Goal: Task Accomplishment & Management: Manage account settings

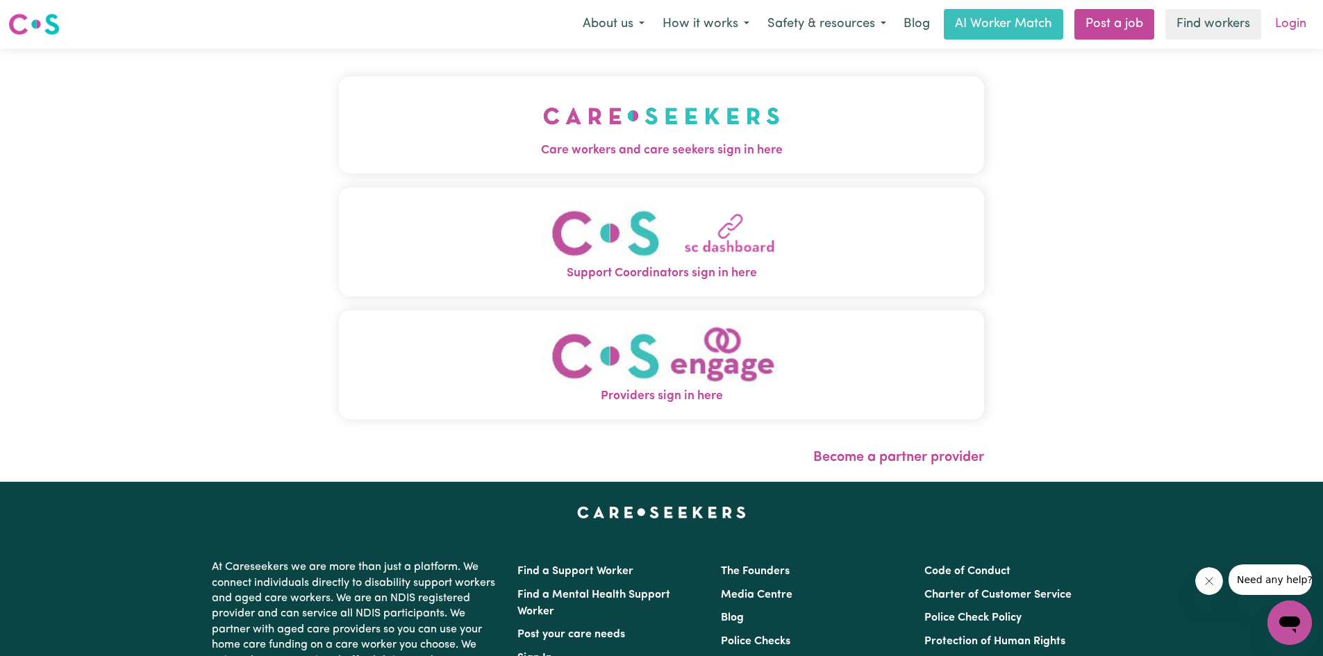
click at [1292, 22] on link "Login" at bounding box center [1291, 24] width 48 height 31
click at [1281, 24] on link "Login" at bounding box center [1291, 24] width 48 height 31
click at [742, 156] on span "Care workers and care seekers sign in here" at bounding box center [661, 151] width 645 height 18
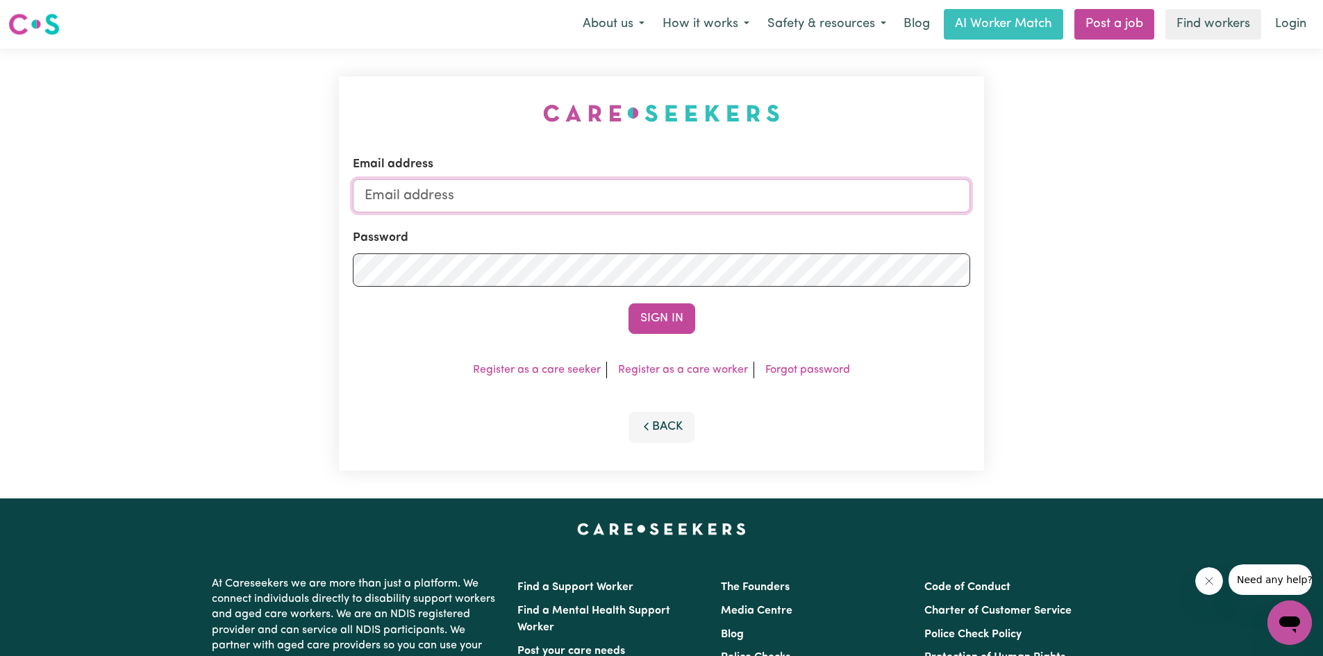
click at [433, 204] on input "Email address" at bounding box center [661, 195] width 617 height 33
click at [1275, 23] on link "Login" at bounding box center [1291, 24] width 48 height 31
click at [546, 198] on input "maureentoromo" at bounding box center [661, 195] width 617 height 33
type input "[EMAIL_ADDRESS][DOMAIN_NAME]"
click at [628, 303] on button "Sign In" at bounding box center [661, 318] width 67 height 31
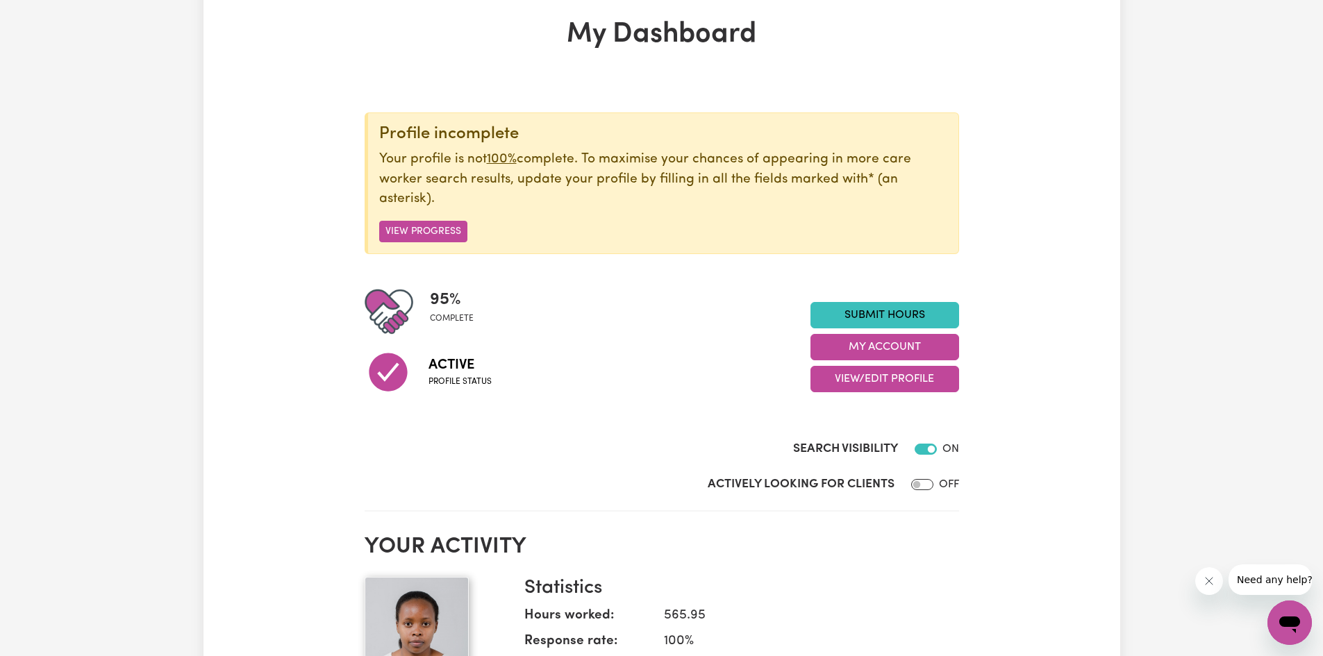
scroll to position [208, 0]
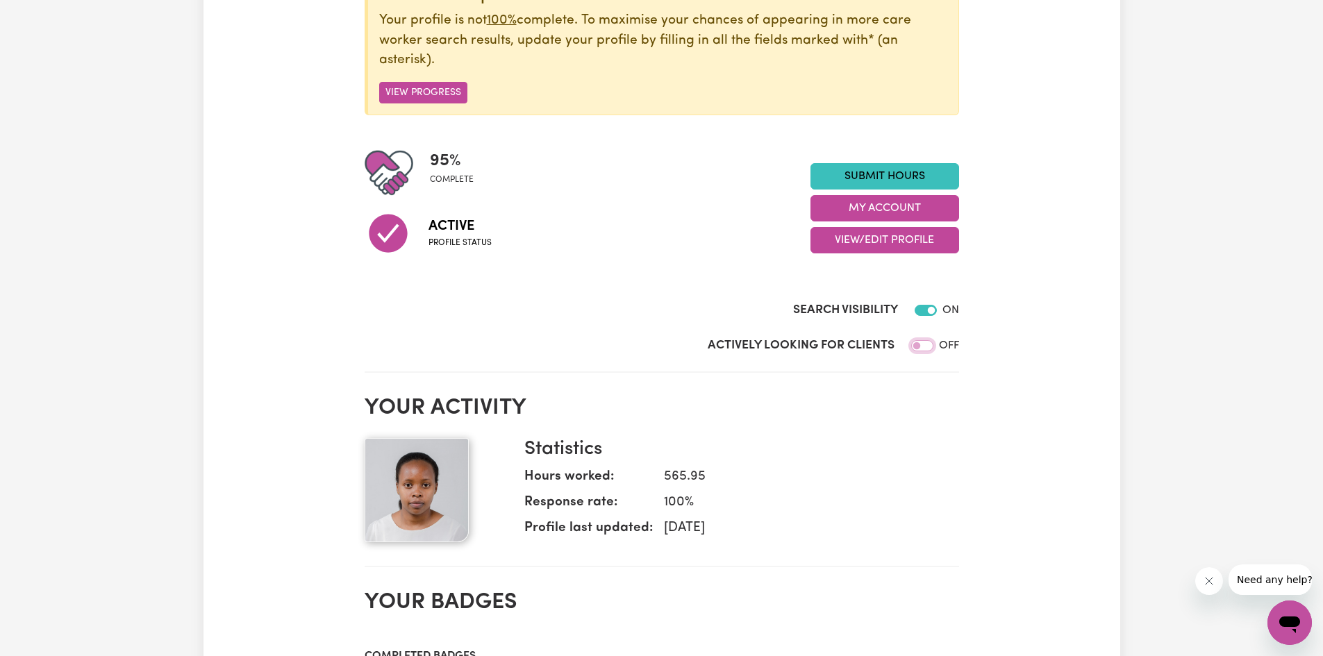
click at [928, 344] on input "Actively Looking for Clients" at bounding box center [922, 345] width 22 height 11
click at [925, 346] on input "Actively Looking for Clients" at bounding box center [926, 345] width 22 height 11
checkbox input "false"
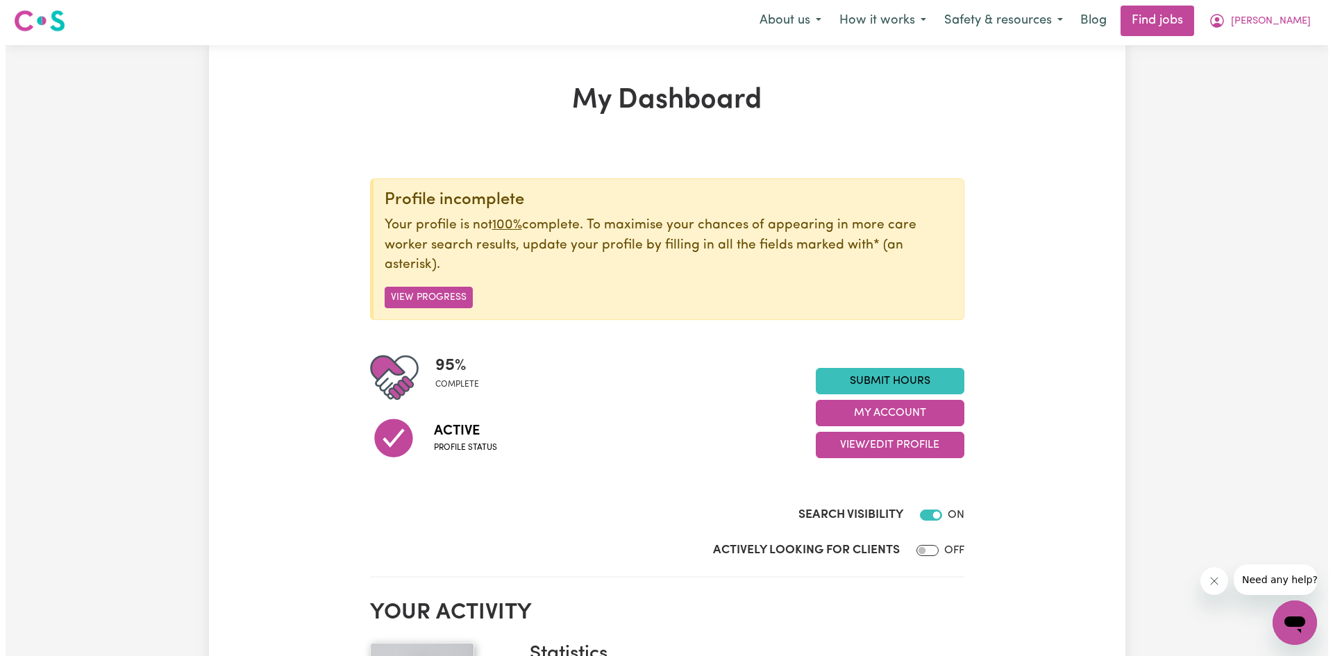
scroll to position [0, 0]
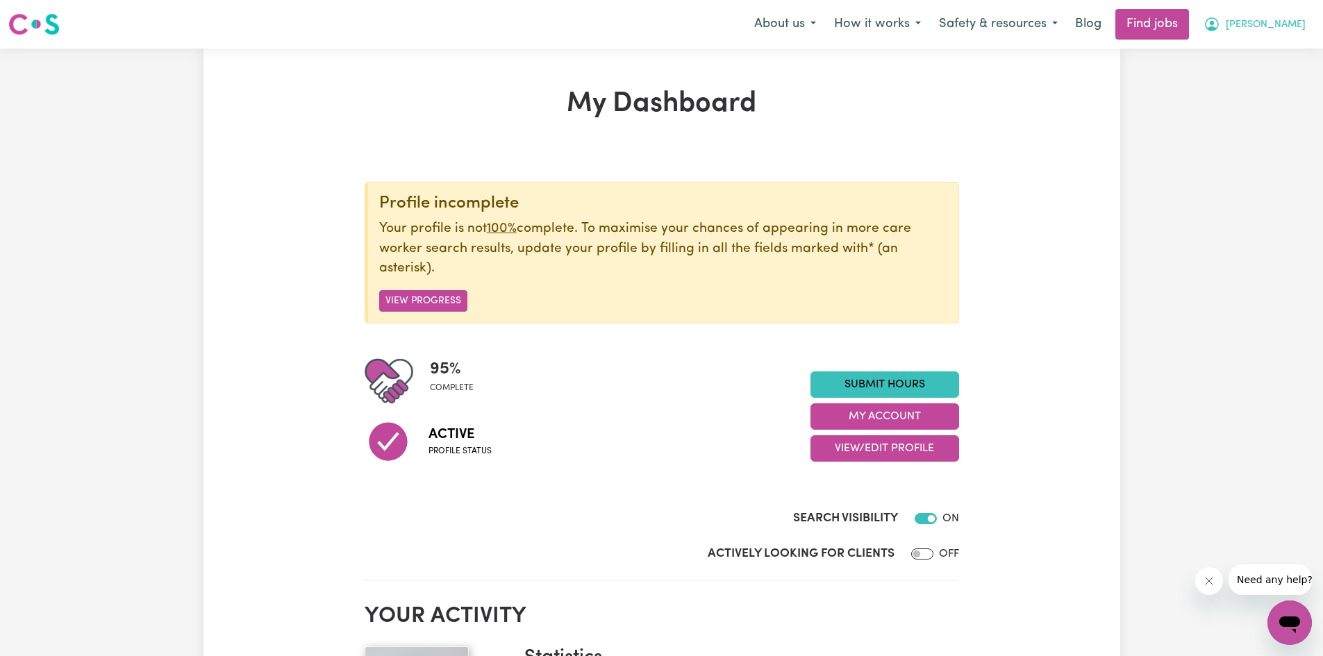
click at [1262, 22] on button "[PERSON_NAME]" at bounding box center [1254, 24] width 120 height 29
click at [1269, 78] on link "My Dashboard" at bounding box center [1259, 80] width 110 height 26
click at [1257, 53] on link "My Account" at bounding box center [1259, 54] width 110 height 26
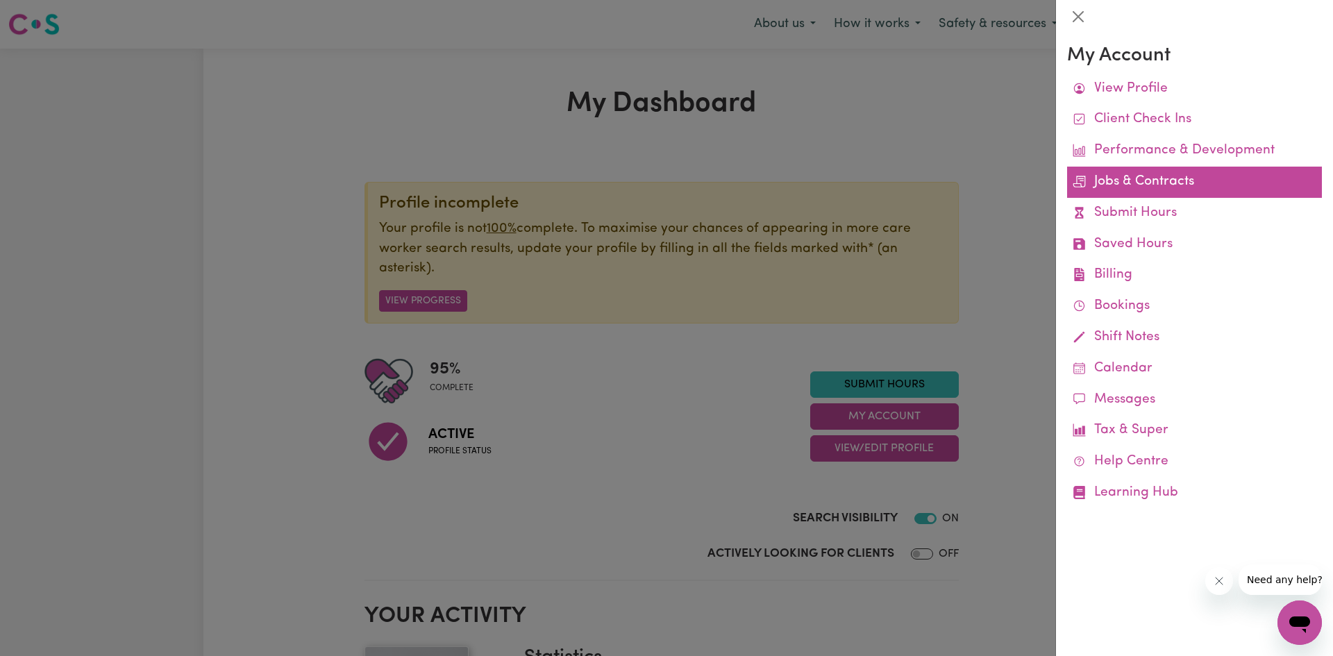
click at [1203, 176] on link "Jobs & Contracts" at bounding box center [1194, 182] width 255 height 31
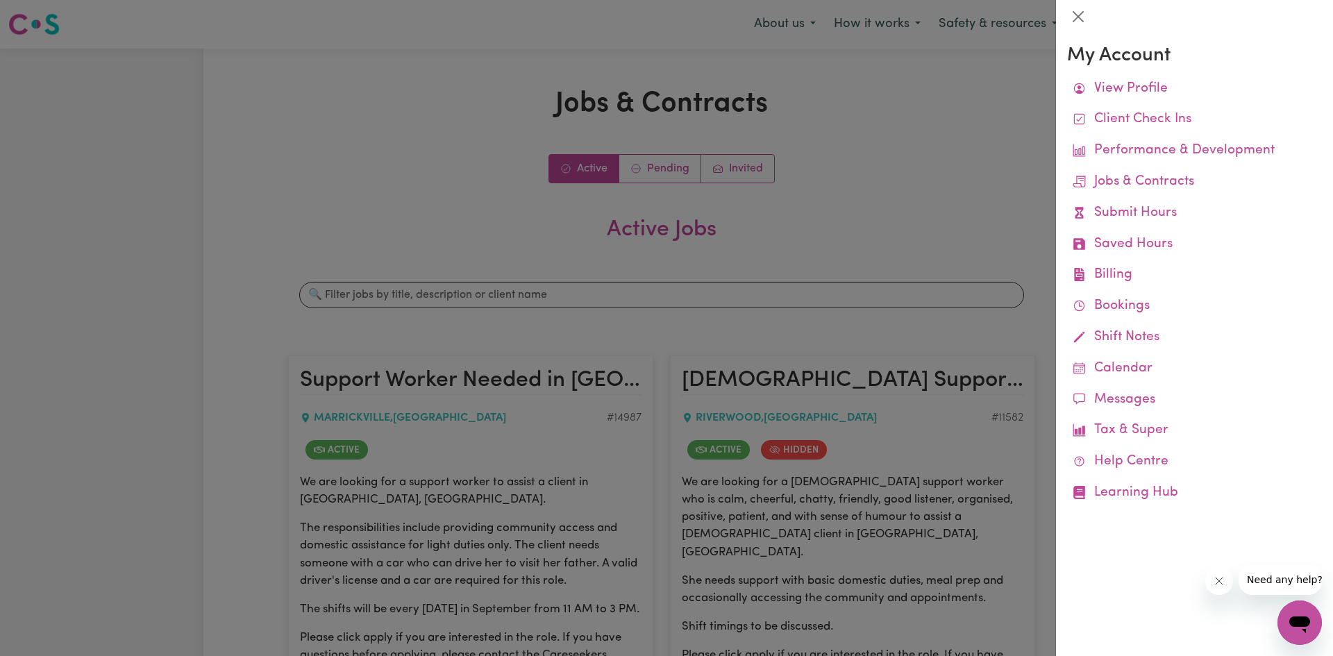
click at [856, 199] on div at bounding box center [666, 328] width 1333 height 656
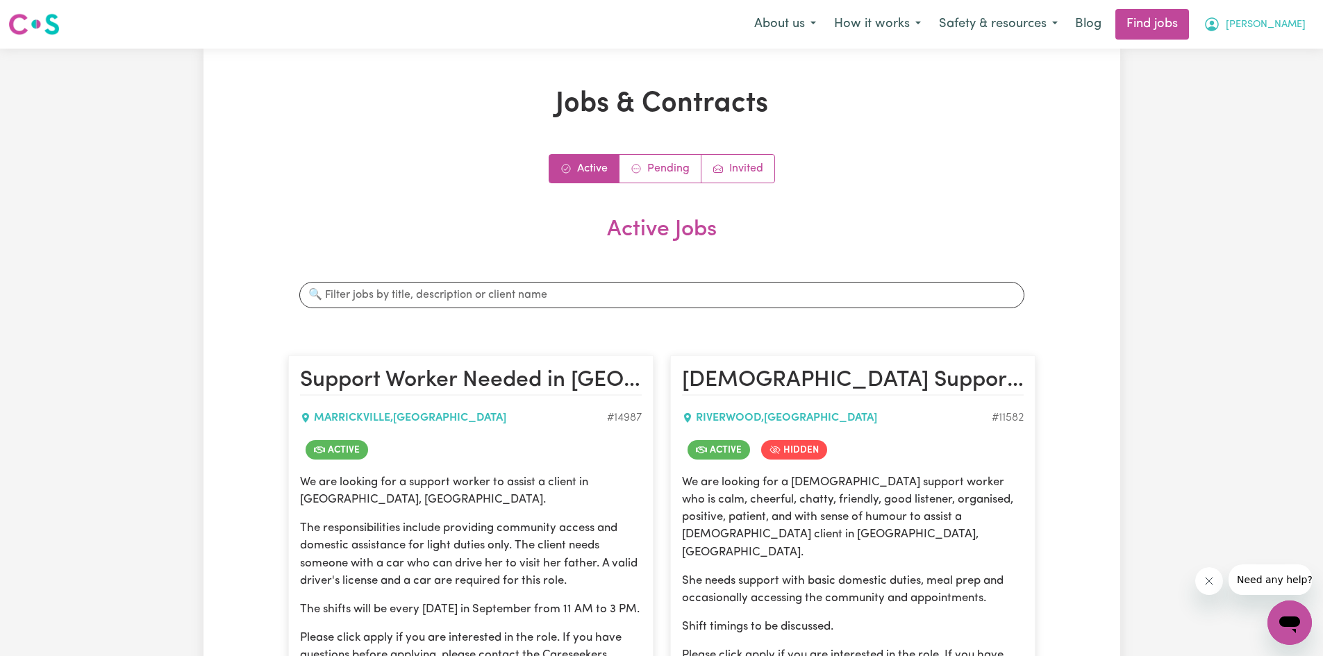
click at [1299, 26] on span "[PERSON_NAME]" at bounding box center [1266, 24] width 80 height 15
click at [1269, 56] on link "My Account" at bounding box center [1259, 54] width 110 height 26
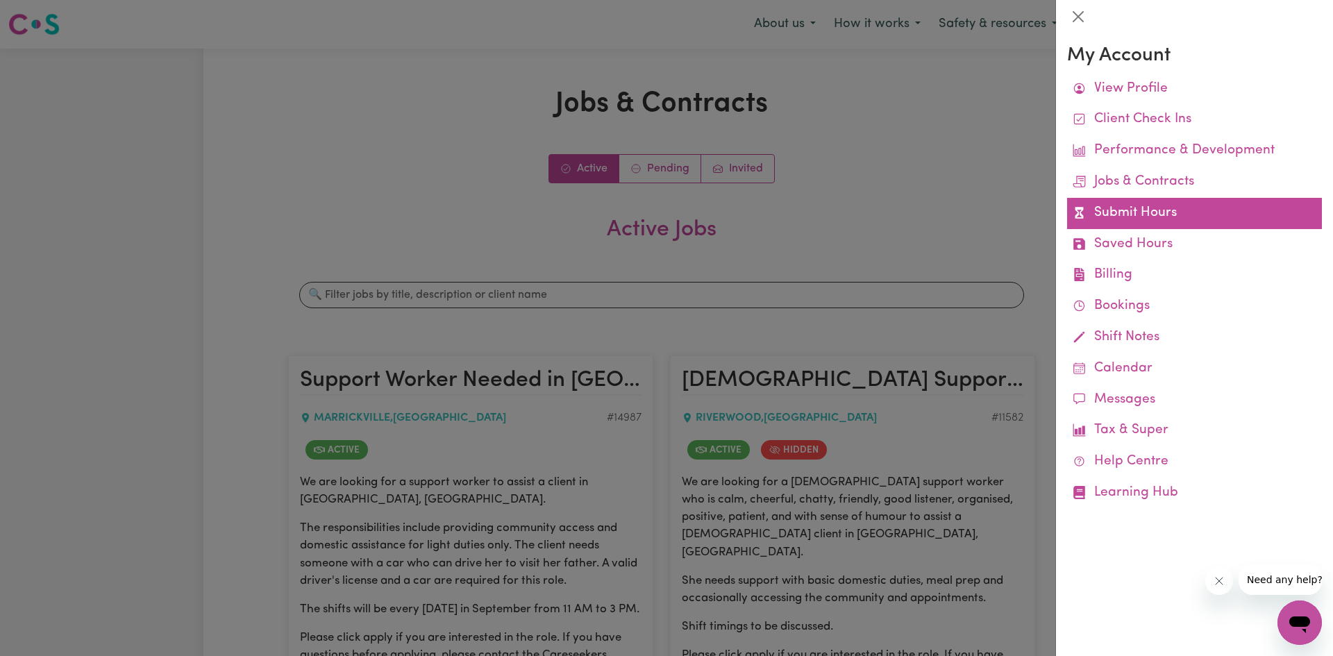
click at [1131, 217] on link "Submit Hours" at bounding box center [1194, 213] width 255 height 31
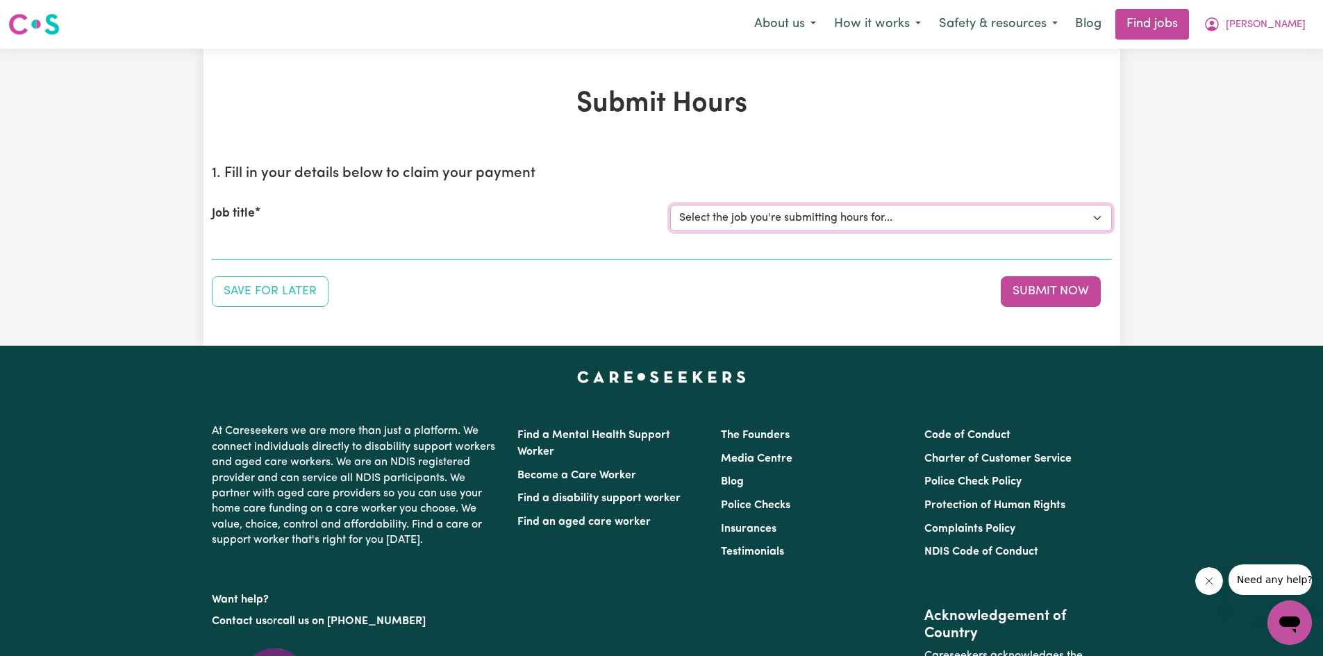
drag, startPoint x: 890, startPoint y: 221, endPoint x: 895, endPoint y: 215, distance: 7.4
click at [890, 221] on select "Select the job you're submitting hours for... [[PERSON_NAME]] Support Worker Ne…" at bounding box center [891, 218] width 442 height 26
select select "11582"
click at [670, 205] on select "Select the job you're submitting hours for... [[PERSON_NAME]] Support Worker Ne…" at bounding box center [891, 218] width 442 height 26
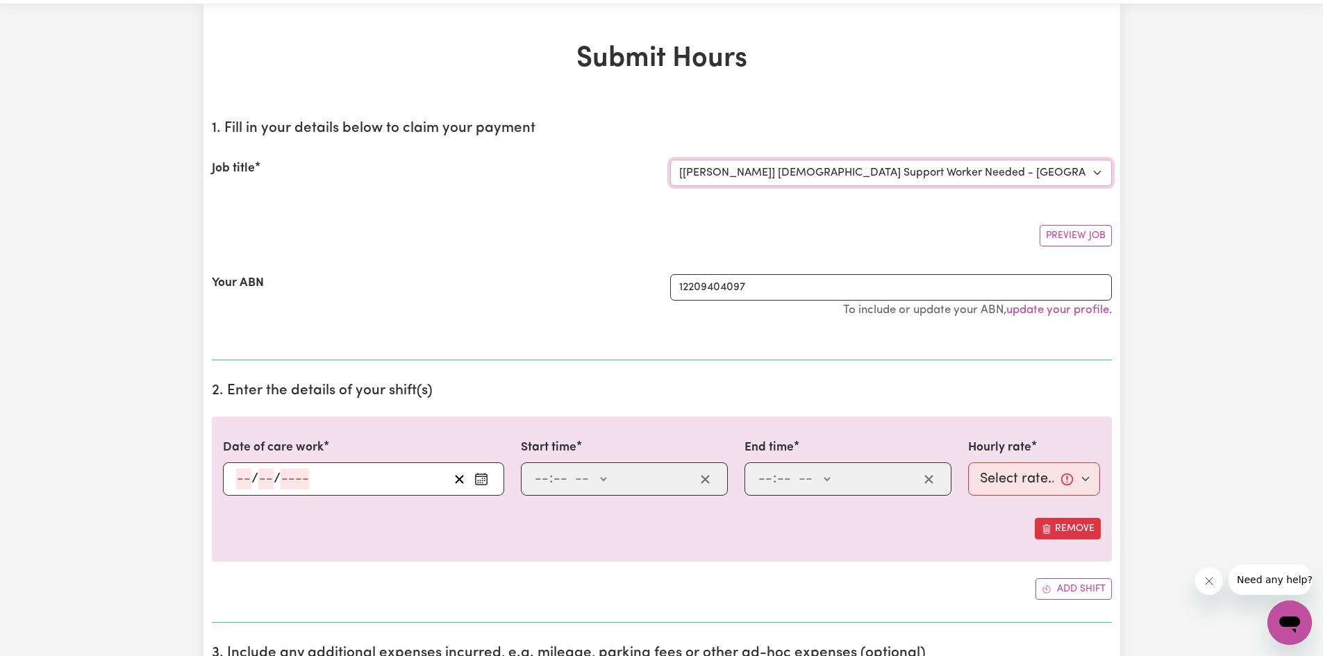
scroll to position [69, 0]
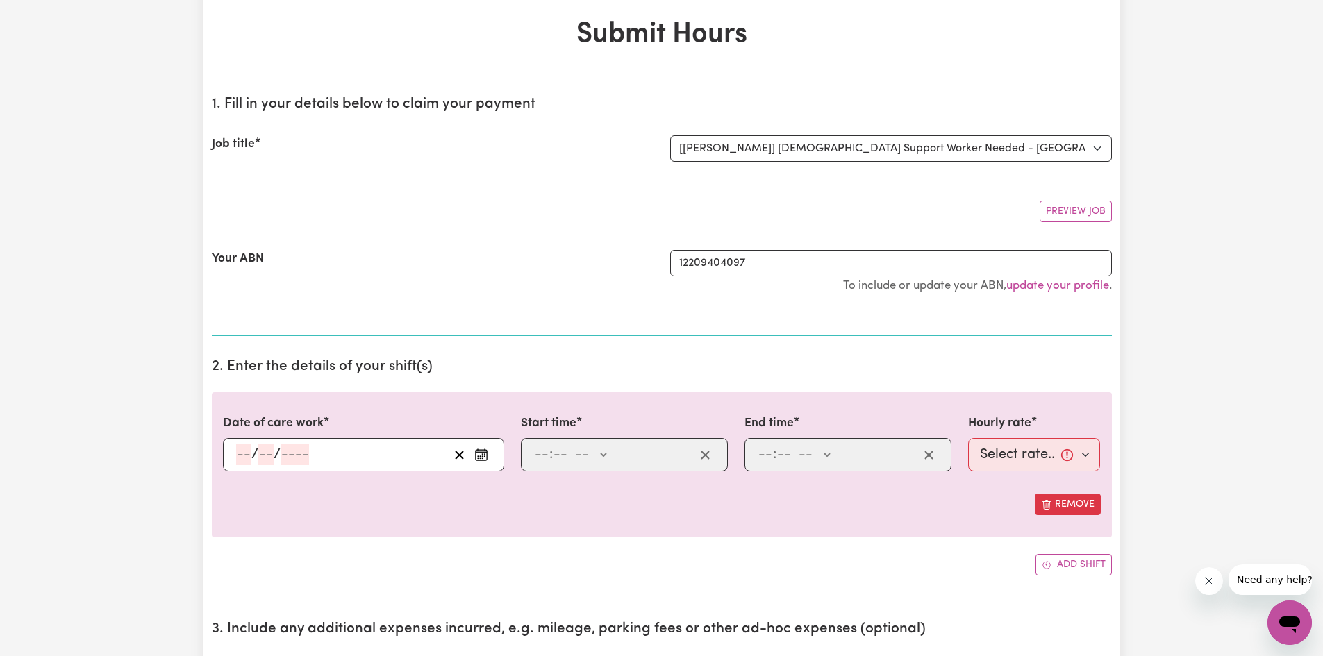
click at [240, 449] on input "number" at bounding box center [243, 454] width 15 height 21
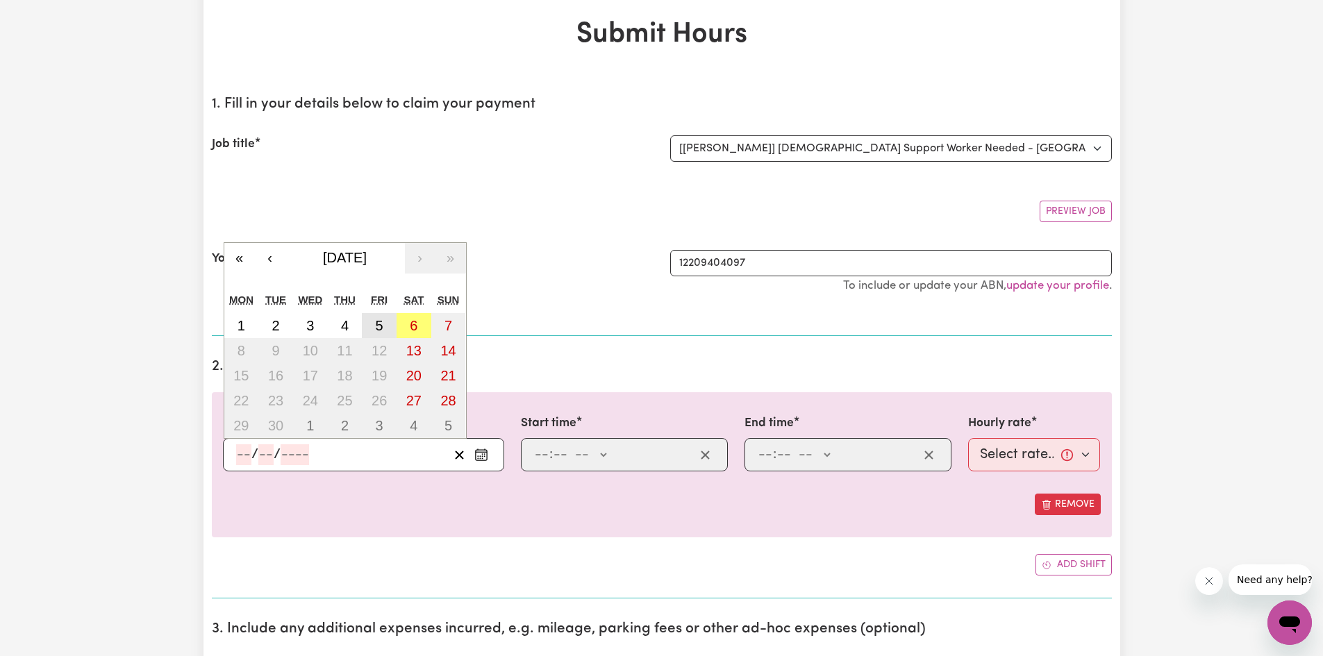
click at [383, 325] on button "5" at bounding box center [379, 325] width 35 height 25
type input "[DATE]"
type input "5"
type input "9"
type input "2025"
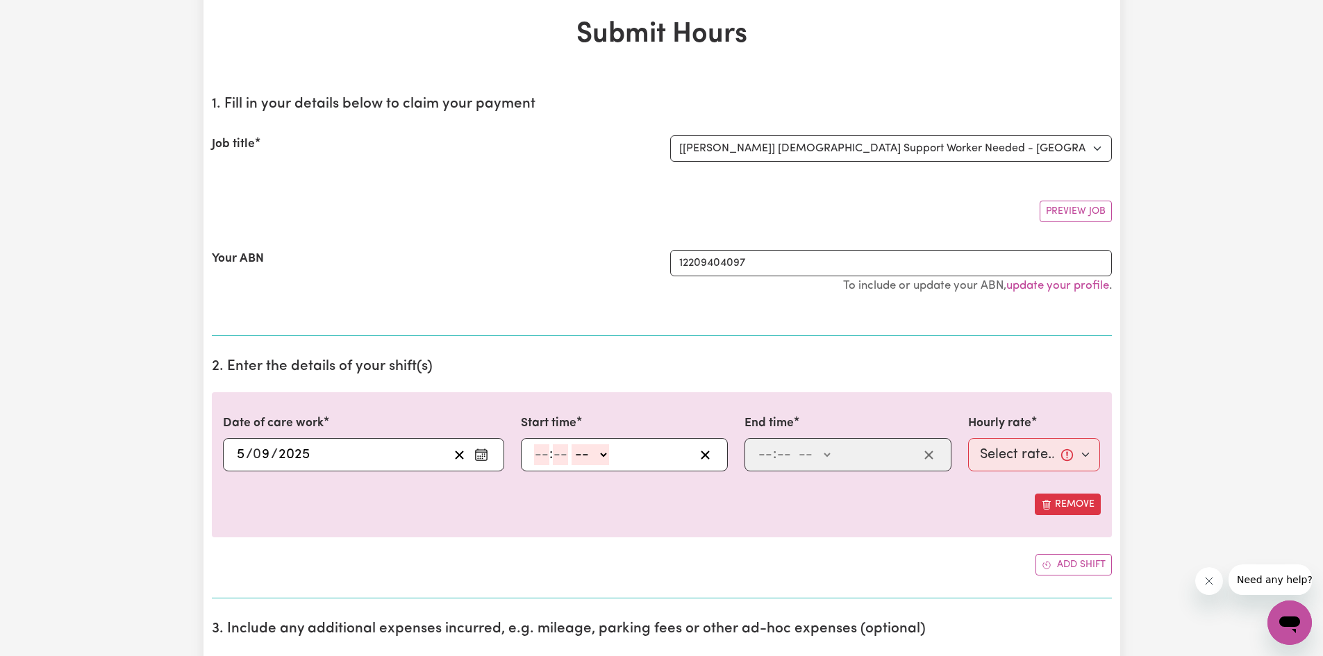
click at [545, 455] on input "number" at bounding box center [541, 454] width 15 height 21
type input "3"
type input "30"
click at [919, 471] on div ": -- AM PM" at bounding box center [847, 454] width 207 height 33
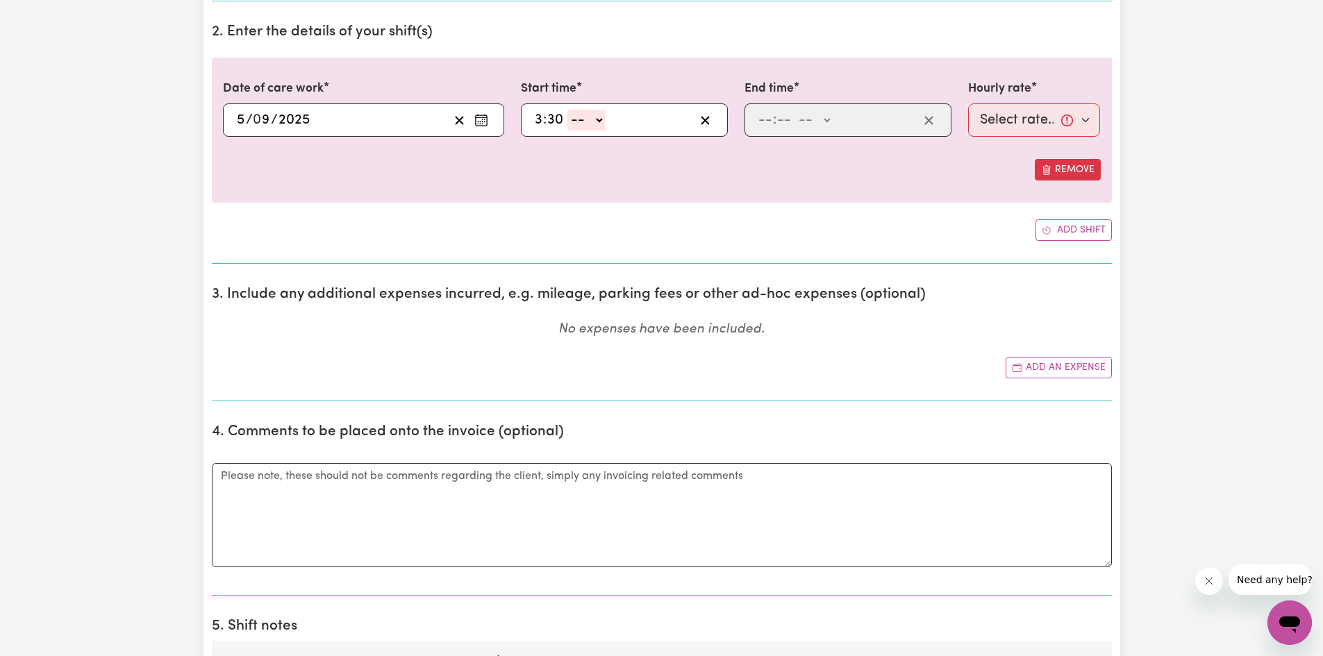
scroll to position [278, 0]
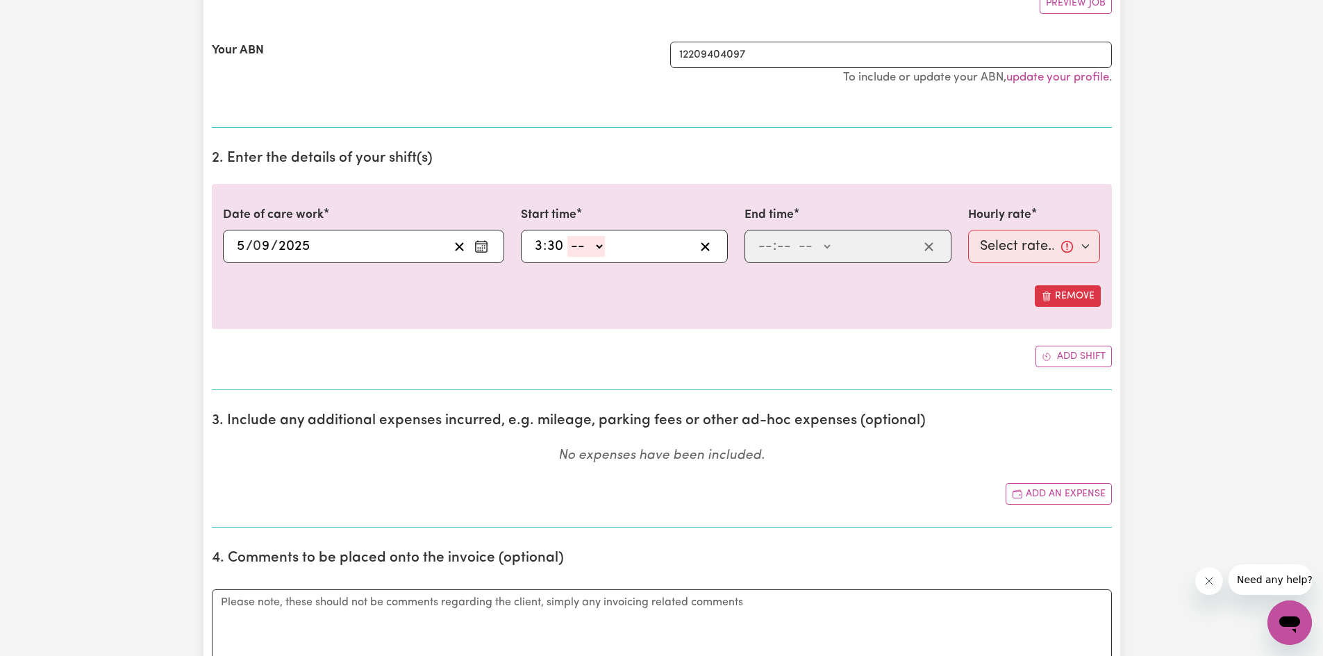
click at [601, 240] on select "-- AM PM" at bounding box center [585, 246] width 37 height 21
select select "pm"
click at [567, 236] on select "-- AM PM" at bounding box center [585, 246] width 37 height 21
type input "15:30"
click at [770, 243] on input "number" at bounding box center [765, 246] width 15 height 21
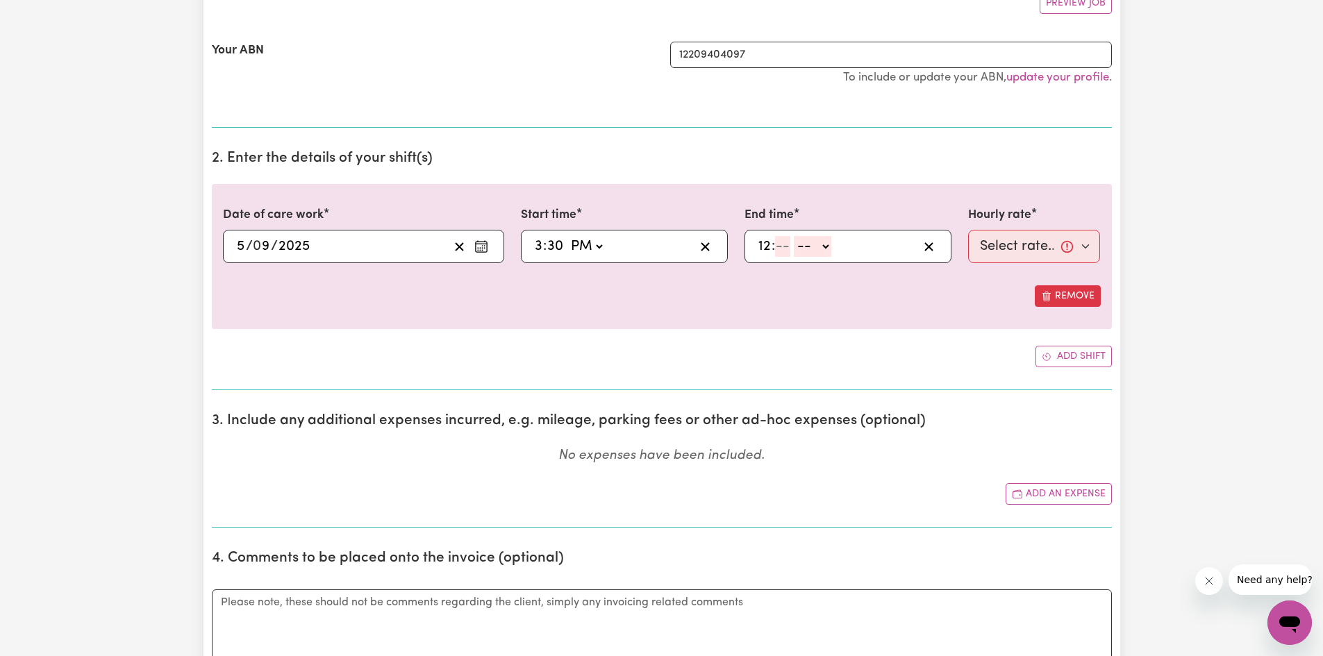
type input "12"
type input "5"
click at [767, 249] on input "12" at bounding box center [765, 246] width 14 height 21
type input "5"
type input "30"
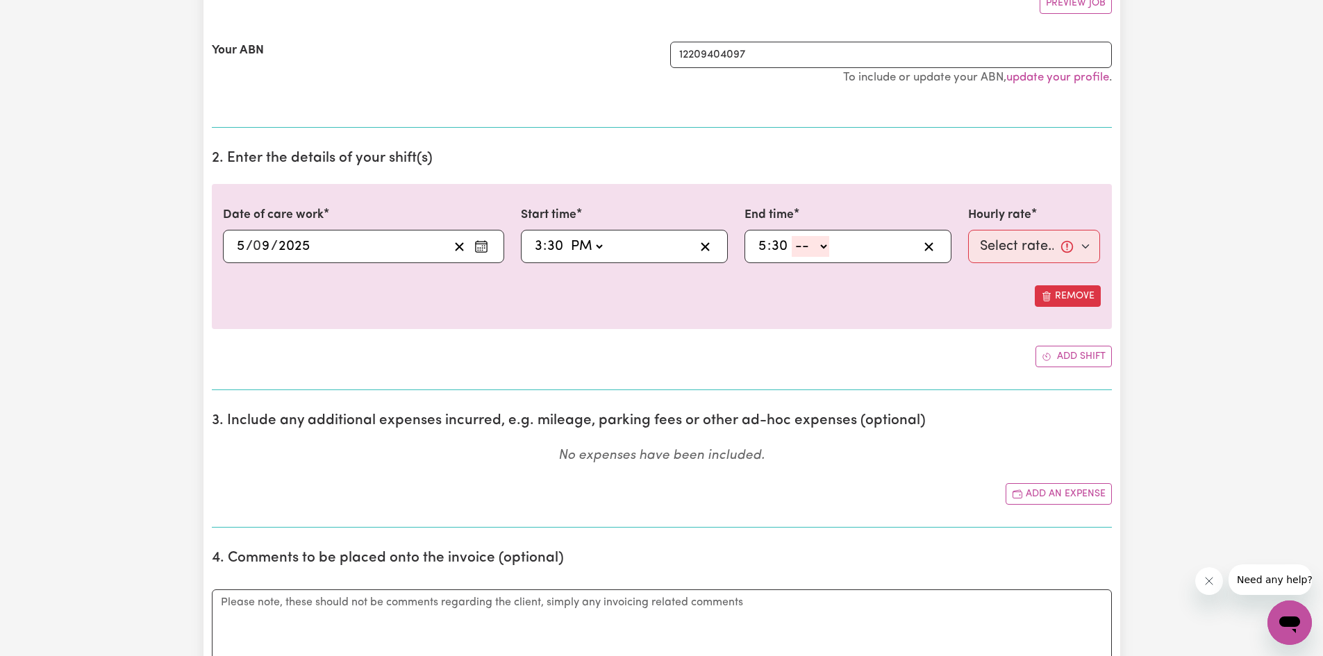
click at [814, 247] on select "-- AM PM" at bounding box center [810, 246] width 37 height 21
select select "pm"
click at [792, 236] on select "-- AM PM" at bounding box center [810, 246] width 37 height 21
type input "17:30"
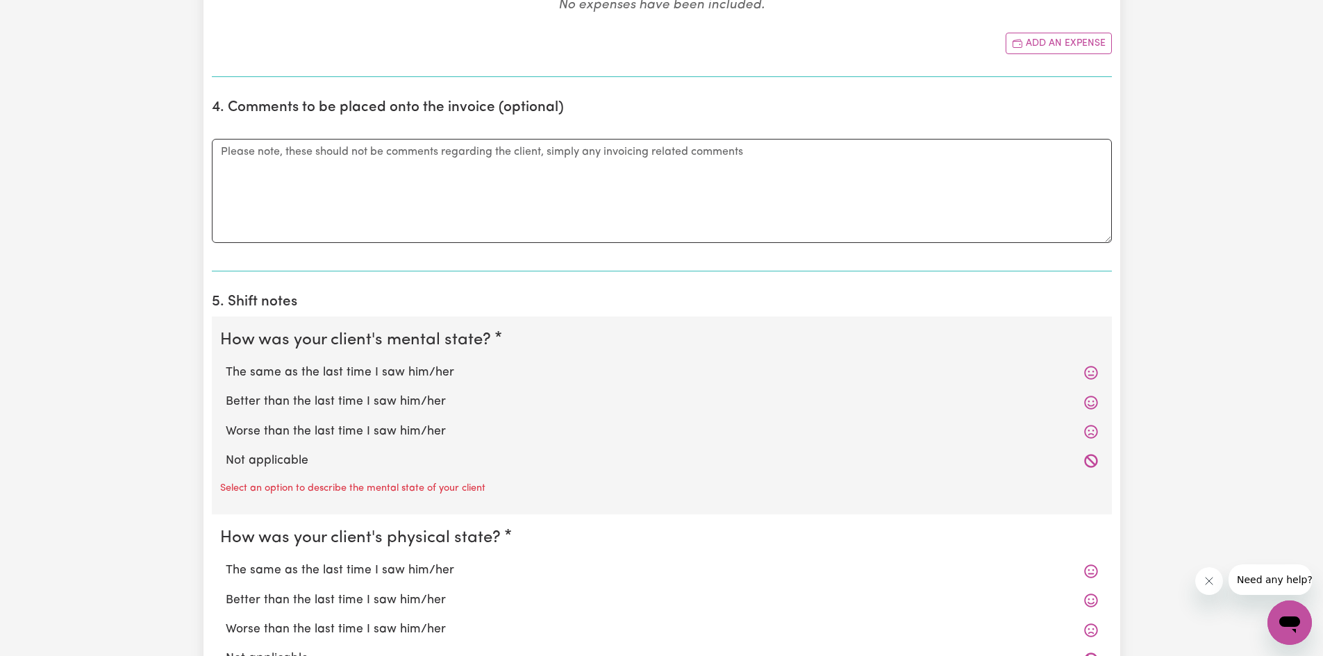
scroll to position [764, 0]
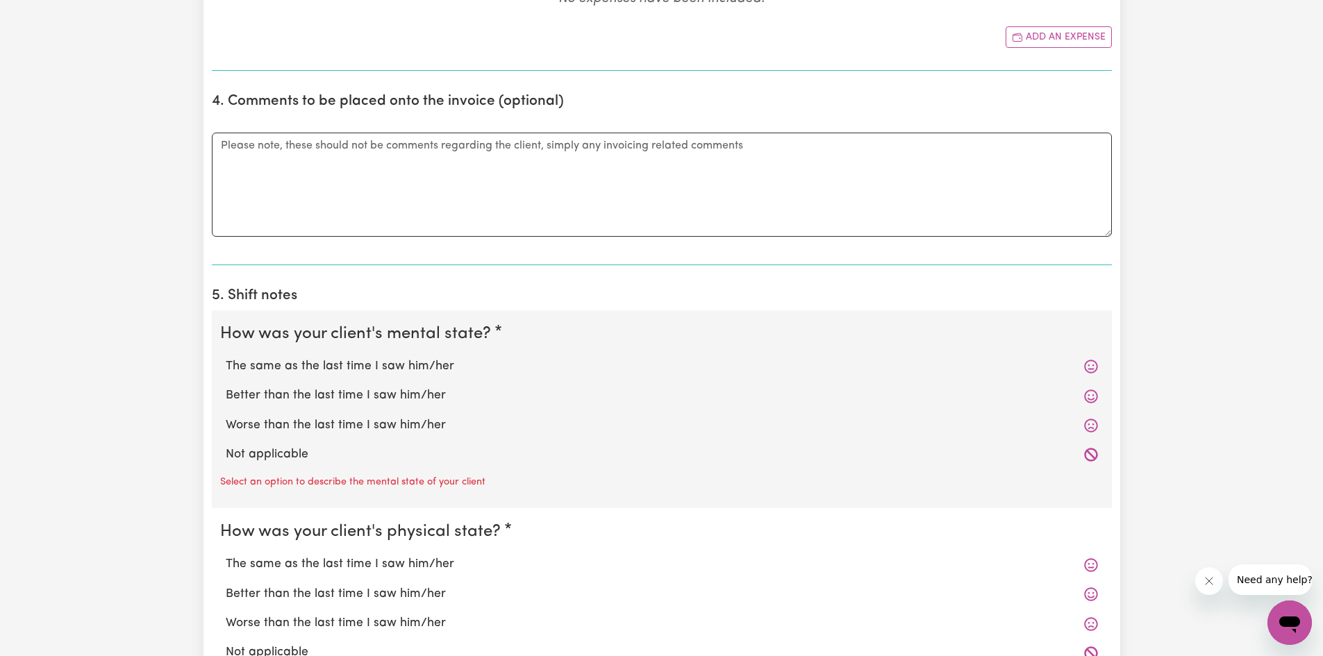
click at [298, 371] on label "The same as the last time I saw him/her" at bounding box center [662, 367] width 872 height 18
click at [226, 358] on input "The same as the last time I saw him/her" at bounding box center [225, 357] width 1 height 1
radio input "true"
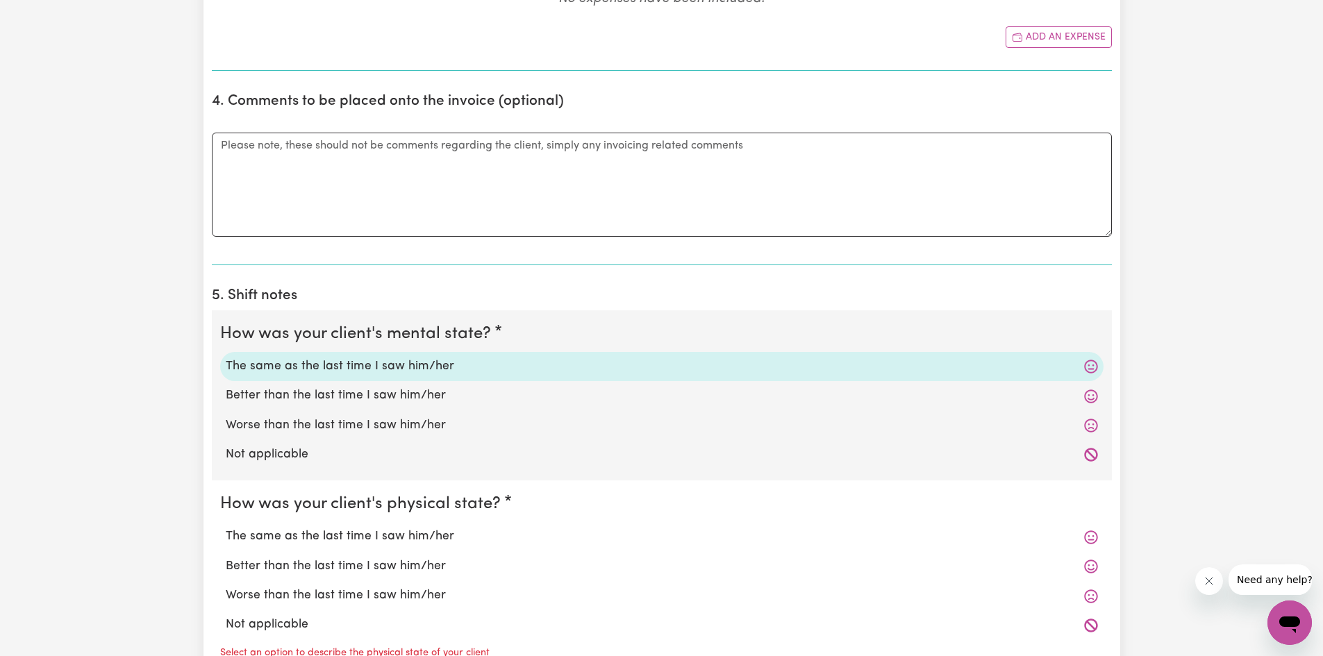
scroll to position [972, 0]
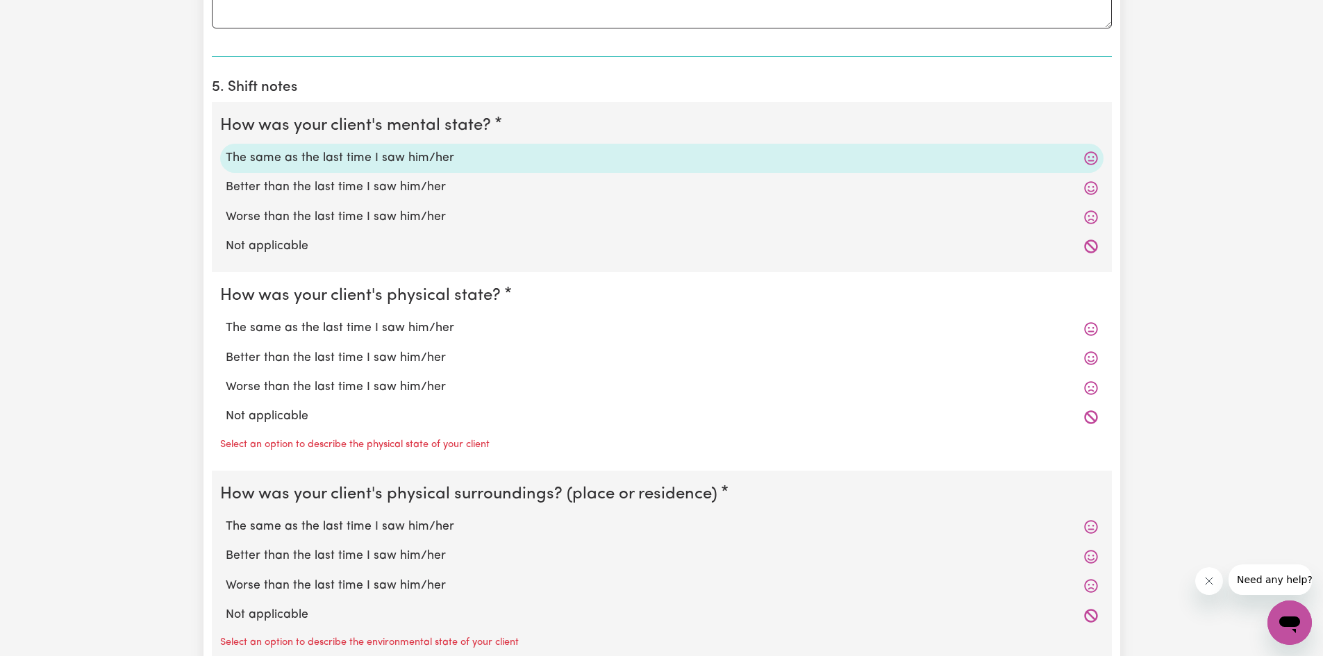
drag, startPoint x: 344, startPoint y: 341, endPoint x: 349, endPoint y: 335, distance: 7.4
click at [345, 340] on div "The same as the last time I saw him/her" at bounding box center [661, 328] width 883 height 29
click at [353, 331] on label "The same as the last time I saw him/her" at bounding box center [662, 328] width 872 height 18
click at [226, 319] on input "The same as the last time I saw him/her" at bounding box center [225, 319] width 1 height 1
radio input "true"
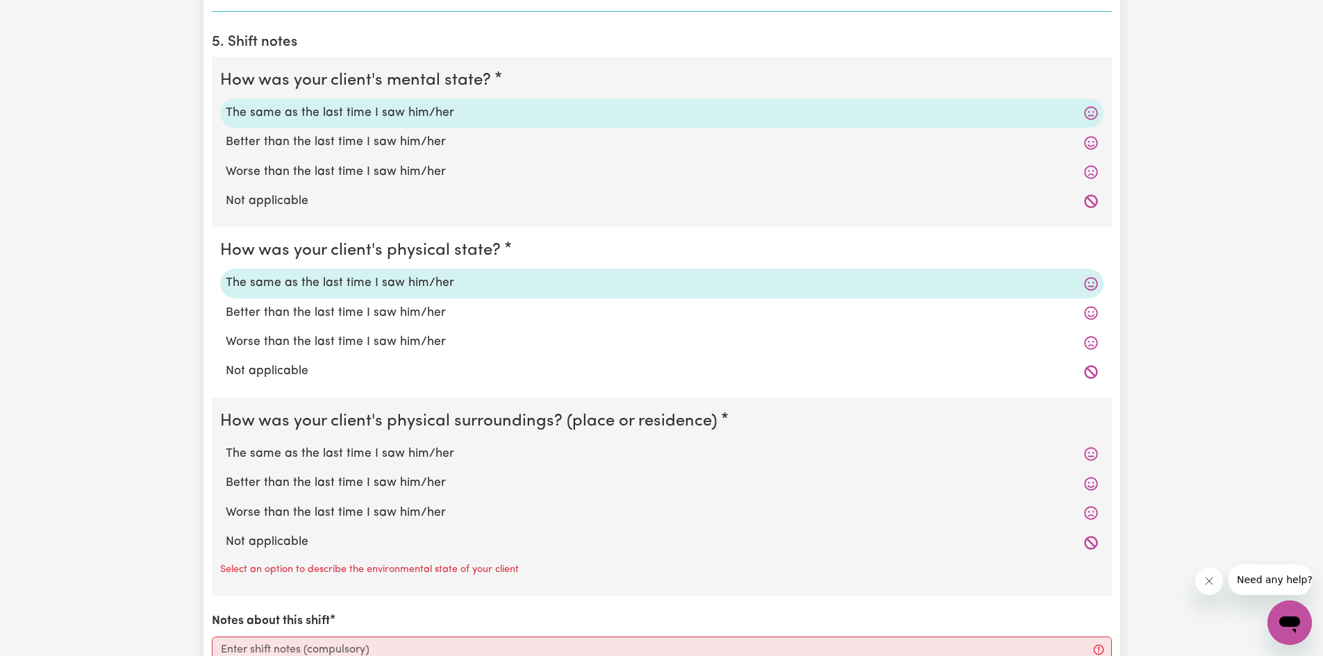
scroll to position [1042, 0]
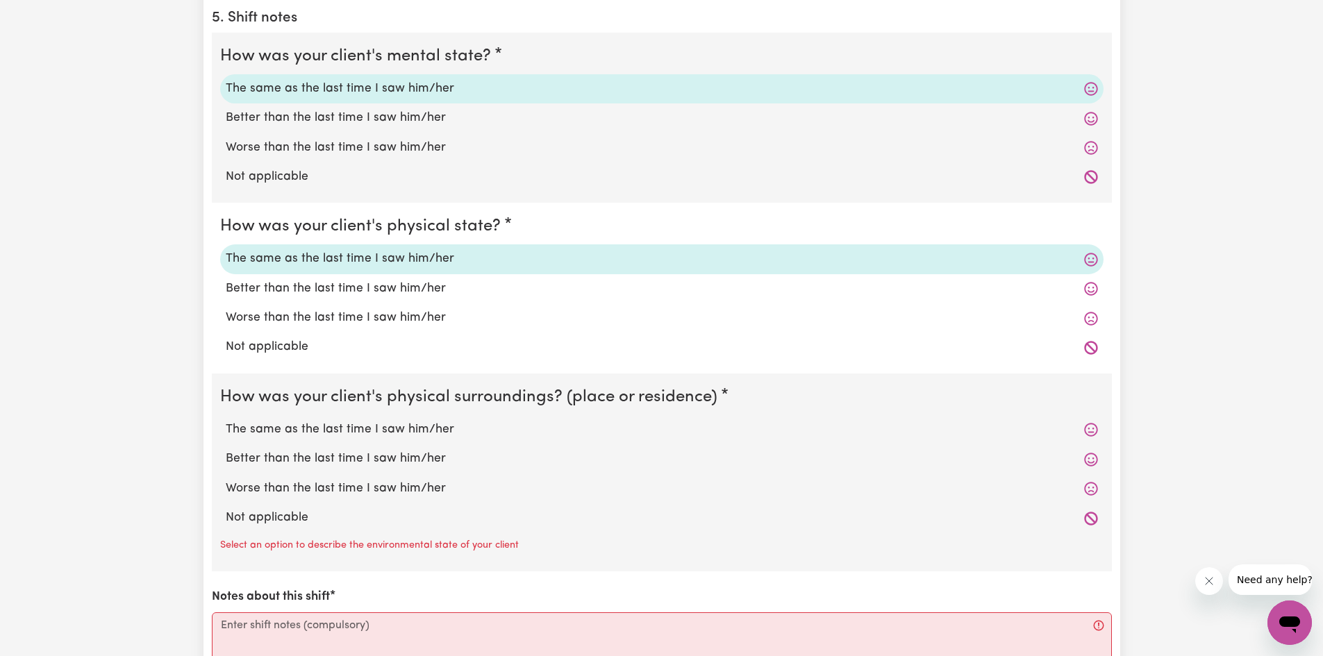
drag, startPoint x: 383, startPoint y: 435, endPoint x: 397, endPoint y: 417, distance: 22.8
click at [385, 434] on label "The same as the last time I saw him/her" at bounding box center [662, 430] width 872 height 18
click at [226, 421] on input "The same as the last time I saw him/her" at bounding box center [225, 420] width 1 height 1
radio input "true"
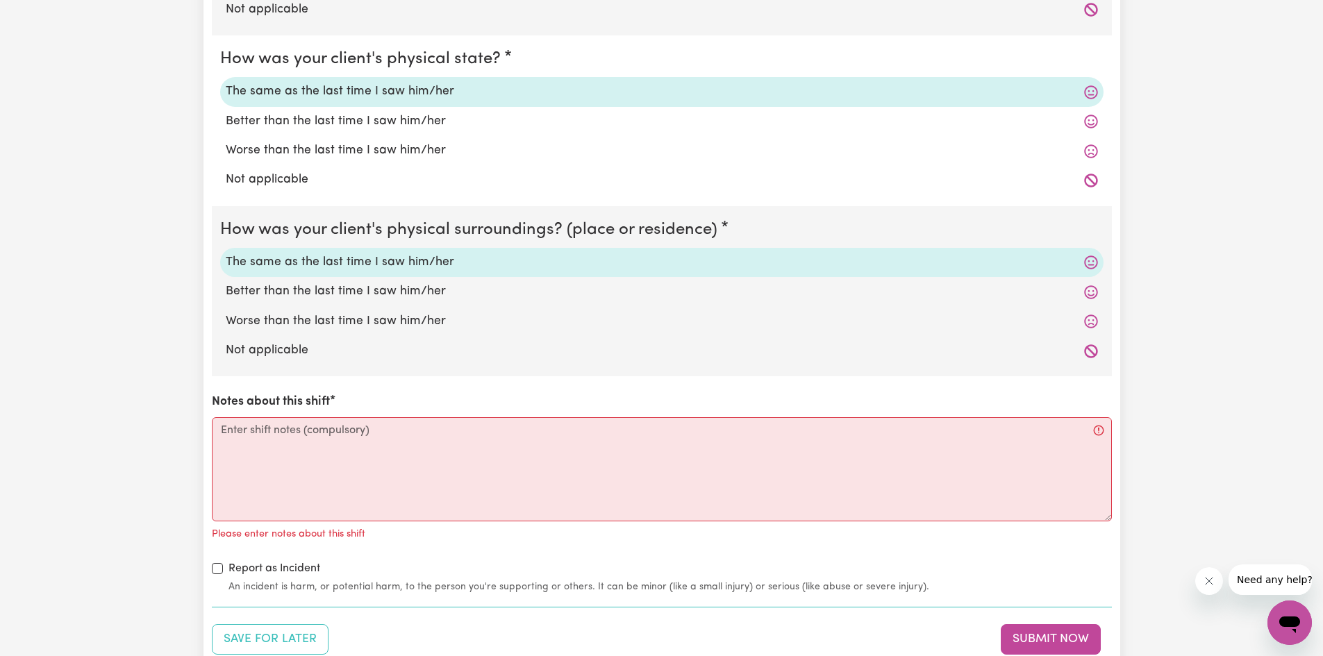
scroll to position [1250, 0]
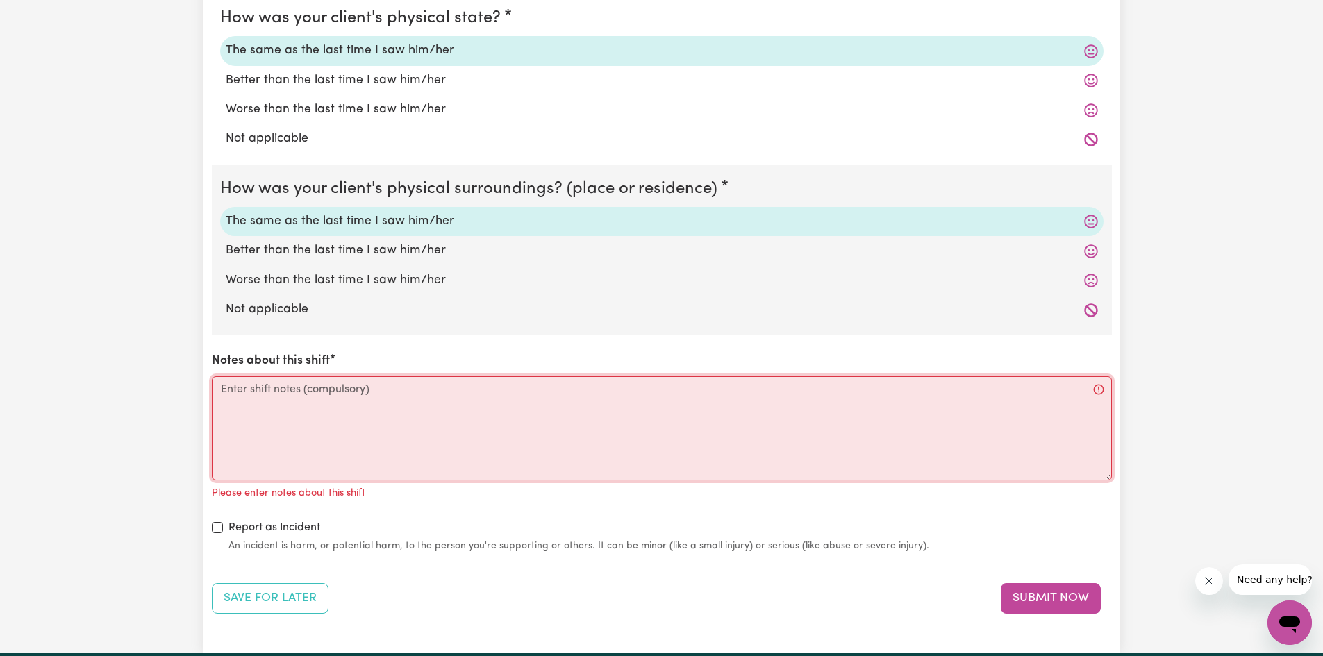
drag, startPoint x: 265, startPoint y: 402, endPoint x: 512, endPoint y: 389, distance: 248.2
click at [265, 401] on textarea "Notes about this shift" at bounding box center [662, 428] width 900 height 104
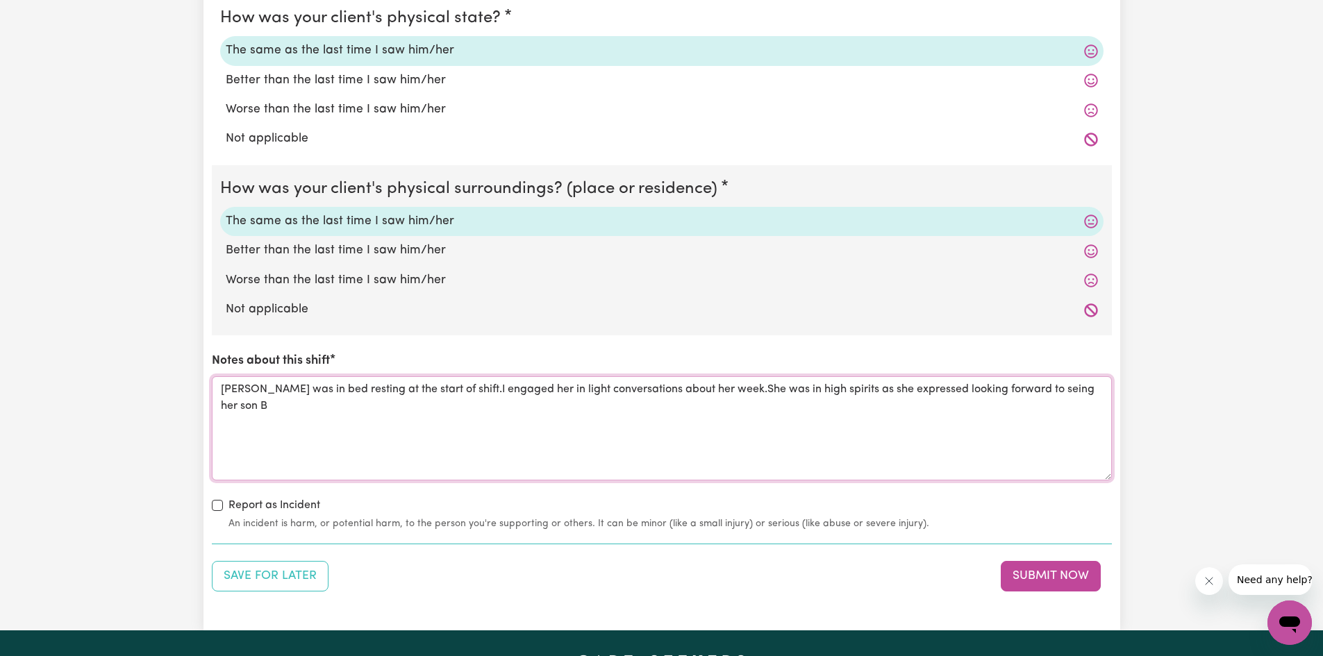
type textarea "[PERSON_NAME] was in bed resting at the start of shift.I engaged her in light c…"
click at [212, 500] on input "Report as Incident" at bounding box center [217, 505] width 11 height 11
checkbox input "true"
click at [1105, 390] on textarea "[PERSON_NAME] was in bed resting at the start of shift.I engaged her in light c…" at bounding box center [662, 428] width 900 height 104
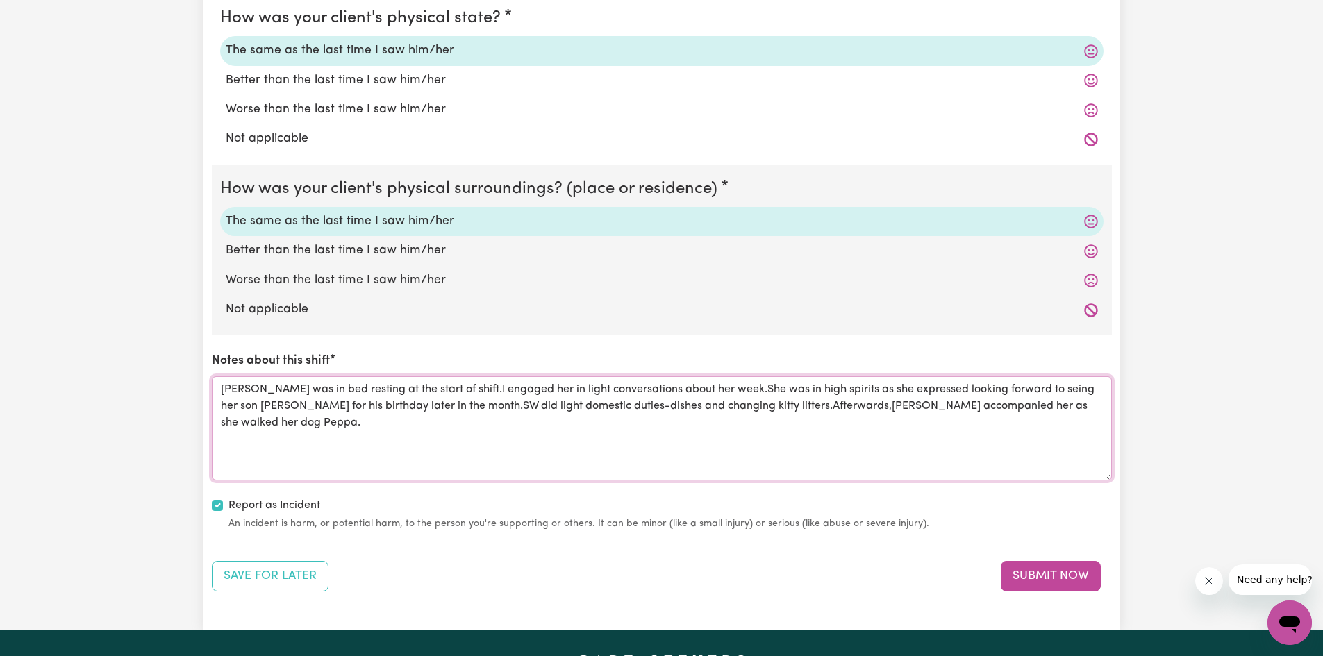
click at [793, 411] on textarea "[PERSON_NAME] was in bed resting at the start of shift.I engaged her in light c…" at bounding box center [662, 428] width 900 height 104
click at [725, 390] on textarea "[PERSON_NAME] was in bed resting at the start of shift.I engaged her in light c…" at bounding box center [662, 428] width 900 height 104
click at [769, 427] on textarea "[PERSON_NAME] was in bed resting at the start of shift.I engaged her in light c…" at bounding box center [662, 428] width 900 height 104
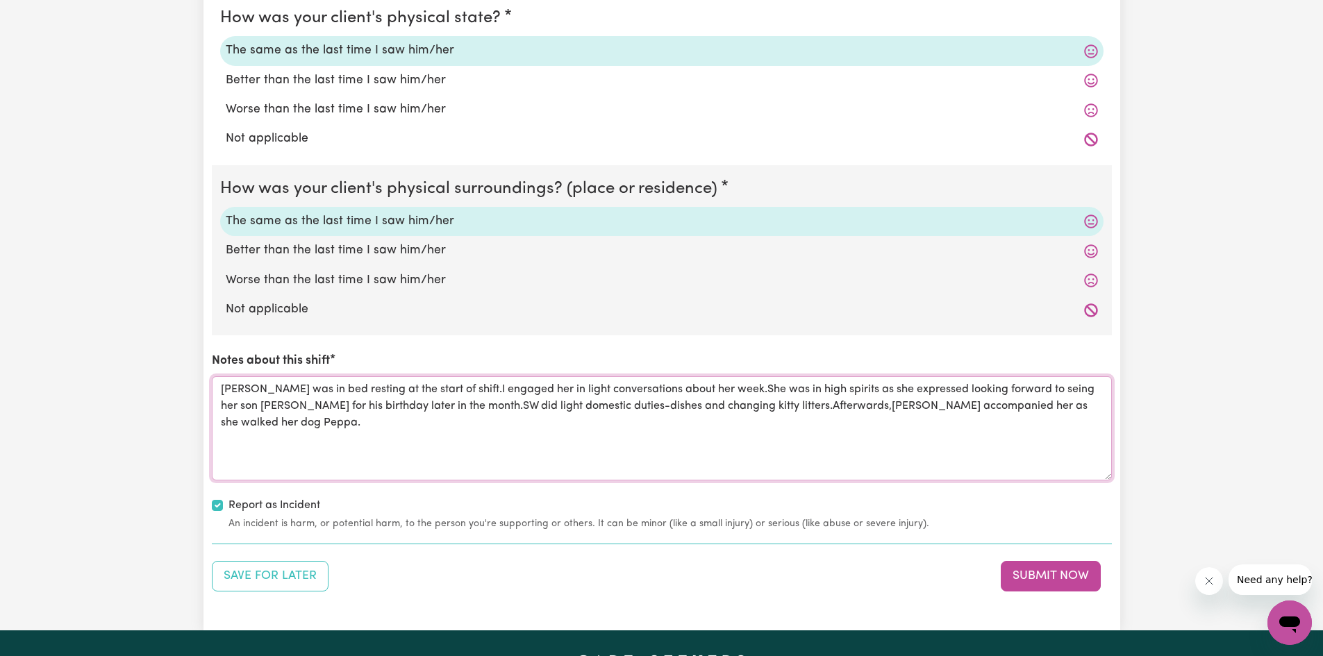
click at [1074, 385] on textarea "[PERSON_NAME] was in bed resting at the start of shift.I engaged her in light c…" at bounding box center [662, 428] width 900 height 104
click at [1046, 396] on textarea "[PERSON_NAME] was in bed resting at the start of shift.I engaged her in light c…" at bounding box center [662, 428] width 900 height 104
click at [456, 392] on textarea "[PERSON_NAME] was in bed resting at the start of shift.I engaged her in light c…" at bounding box center [662, 428] width 900 height 104
click at [444, 409] on textarea "[PERSON_NAME] was in bed resting at the start of shift.I engaged her in light c…" at bounding box center [662, 428] width 900 height 104
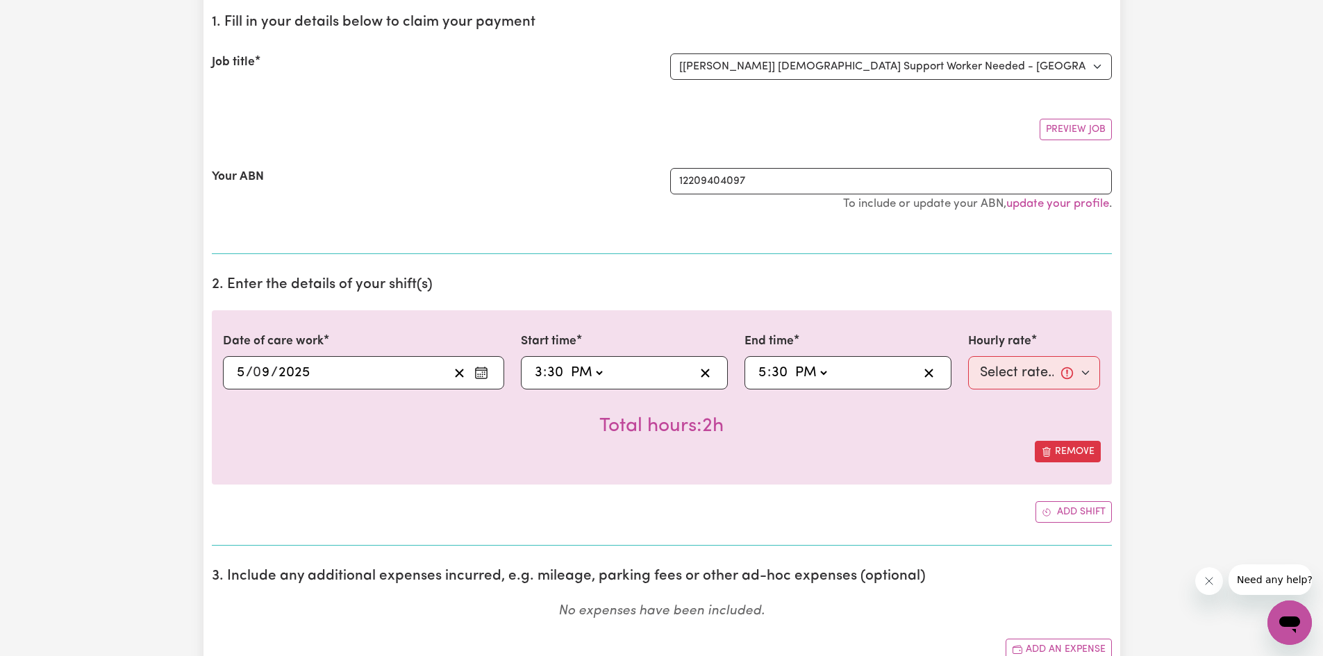
scroll to position [208, 0]
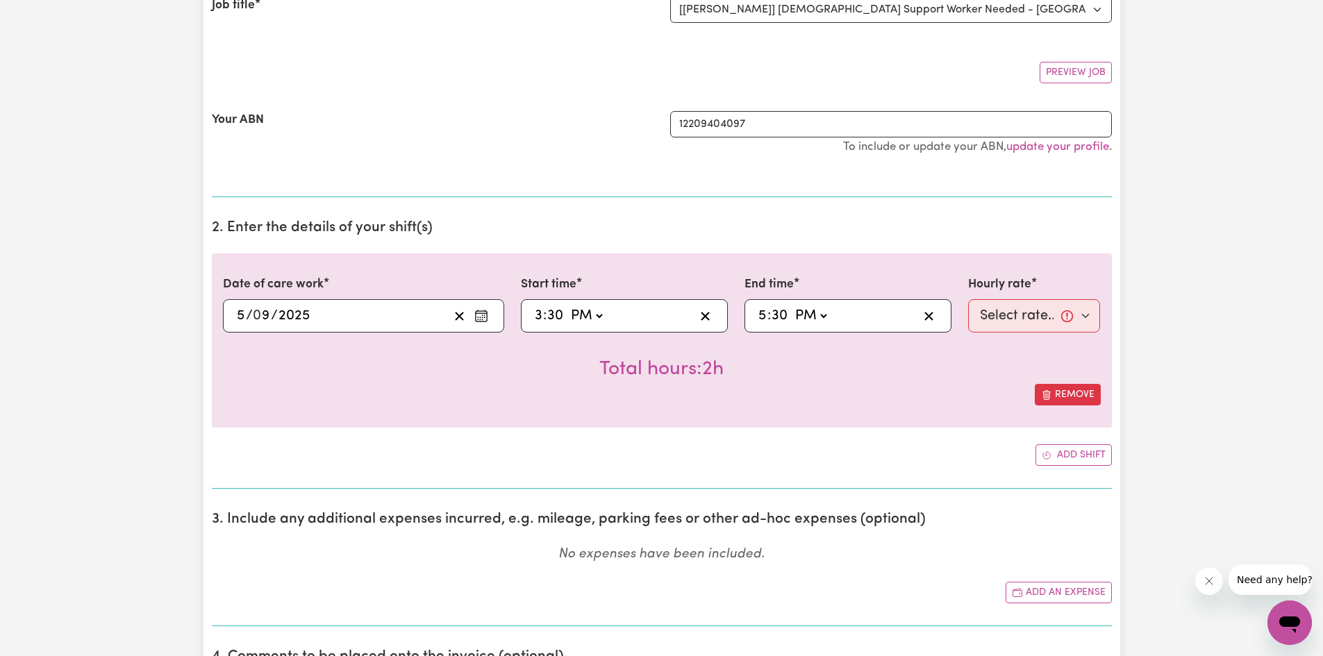
type textarea "[PERSON_NAME] was in bed resting at the start of shift.I engaged her in light c…"
click at [1021, 323] on select "Select rate... $57.17 (Weekday) $85.24 ([DATE]) $114.35 ([DATE]) $67.57 (Overni…" at bounding box center [1034, 315] width 133 height 33
select select "57.17-Weekday"
click at [968, 299] on select "Select rate... $57.17 (Weekday) $85.24 ([DATE]) $114.35 ([DATE]) $67.57 (Overni…" at bounding box center [1034, 315] width 133 height 33
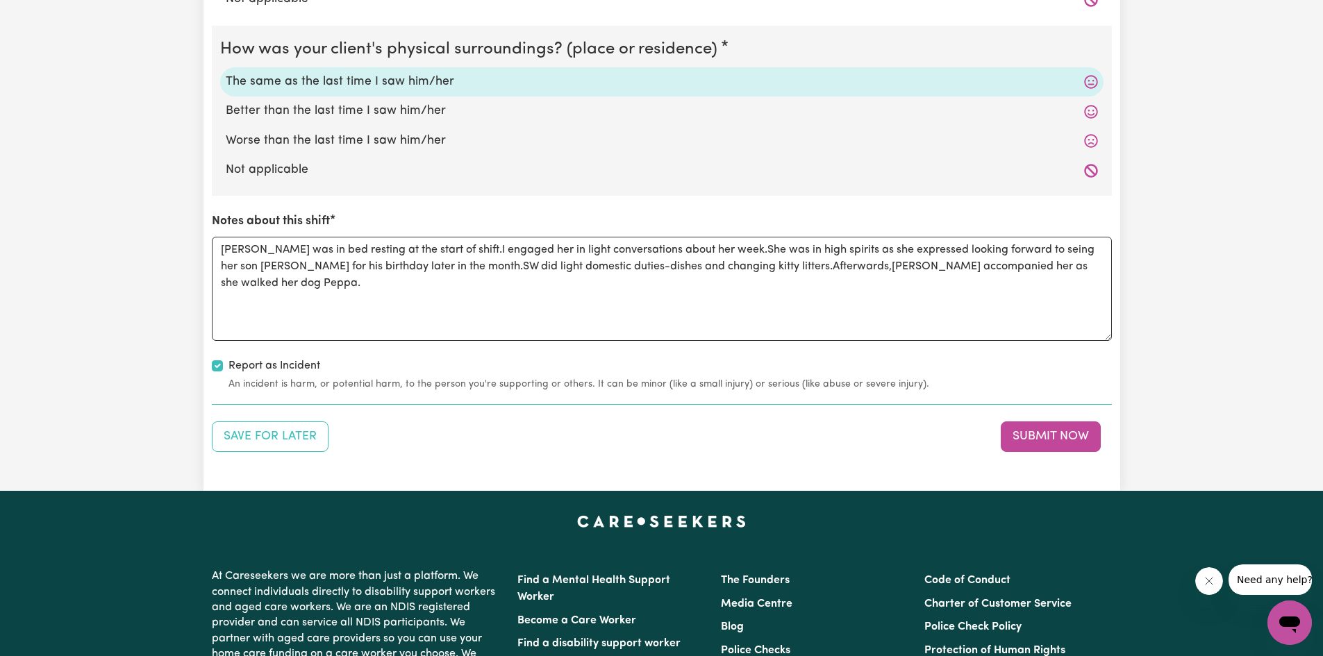
scroll to position [1389, 0]
click at [1050, 433] on button "Submit Now" at bounding box center [1051, 437] width 100 height 31
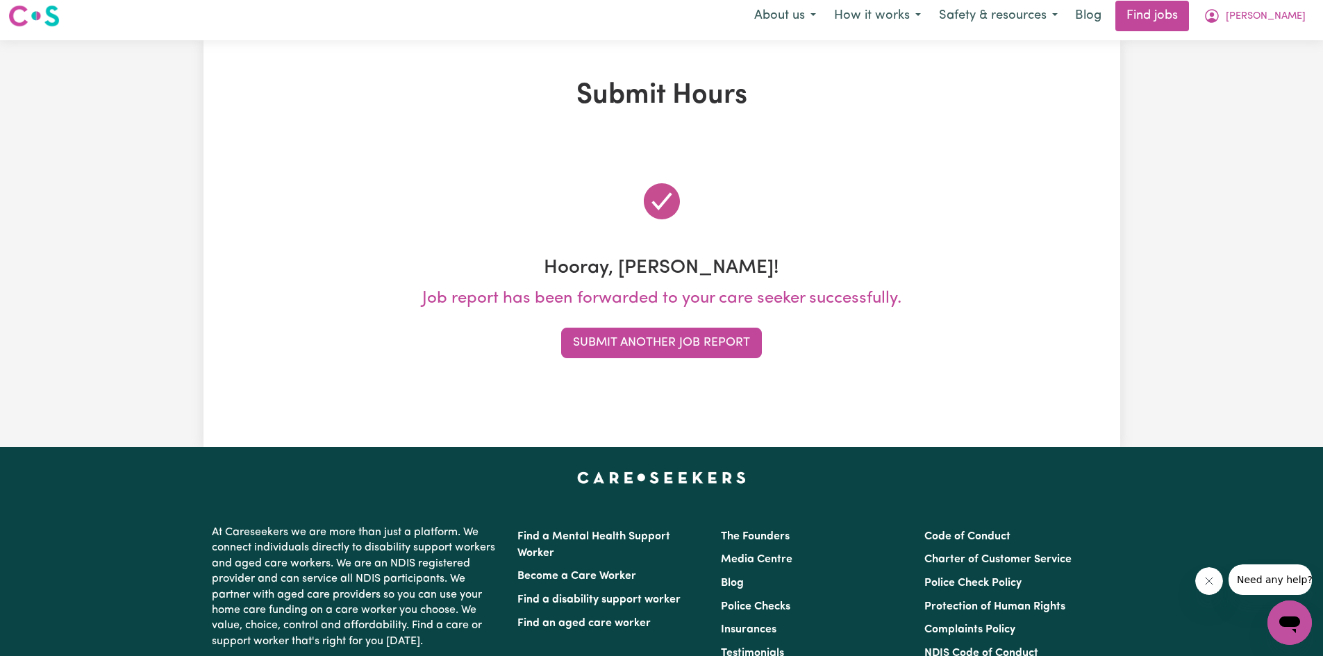
scroll to position [0, 0]
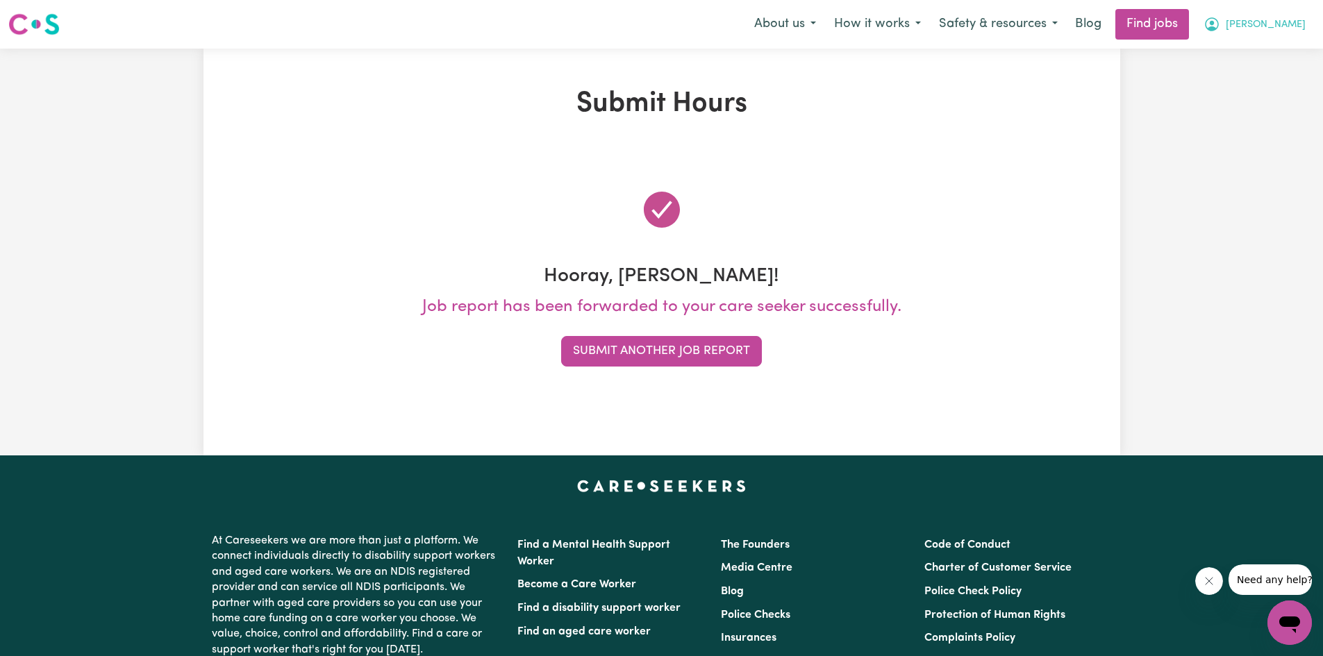
click at [1282, 26] on span "[PERSON_NAME]" at bounding box center [1266, 24] width 80 height 15
click at [1269, 53] on link "My Account" at bounding box center [1259, 54] width 110 height 26
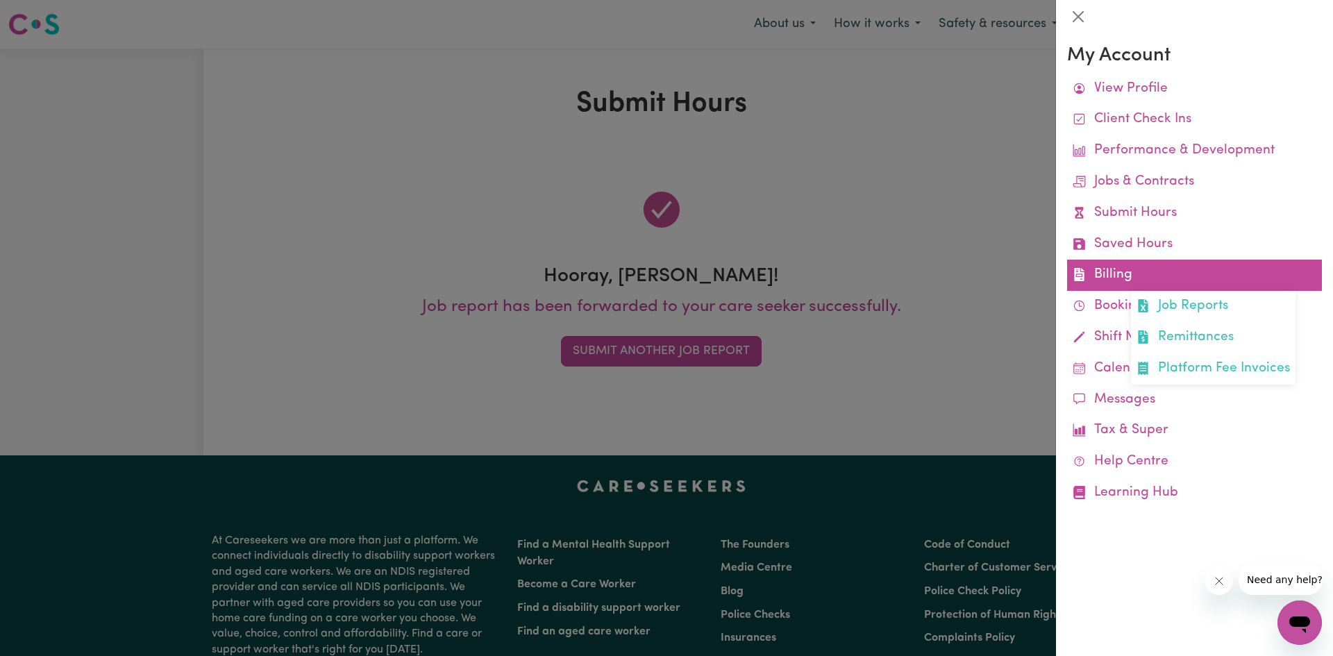
click at [1164, 276] on link "Billing Job Reports Remittances Platform Fee Invoices" at bounding box center [1194, 275] width 255 height 31
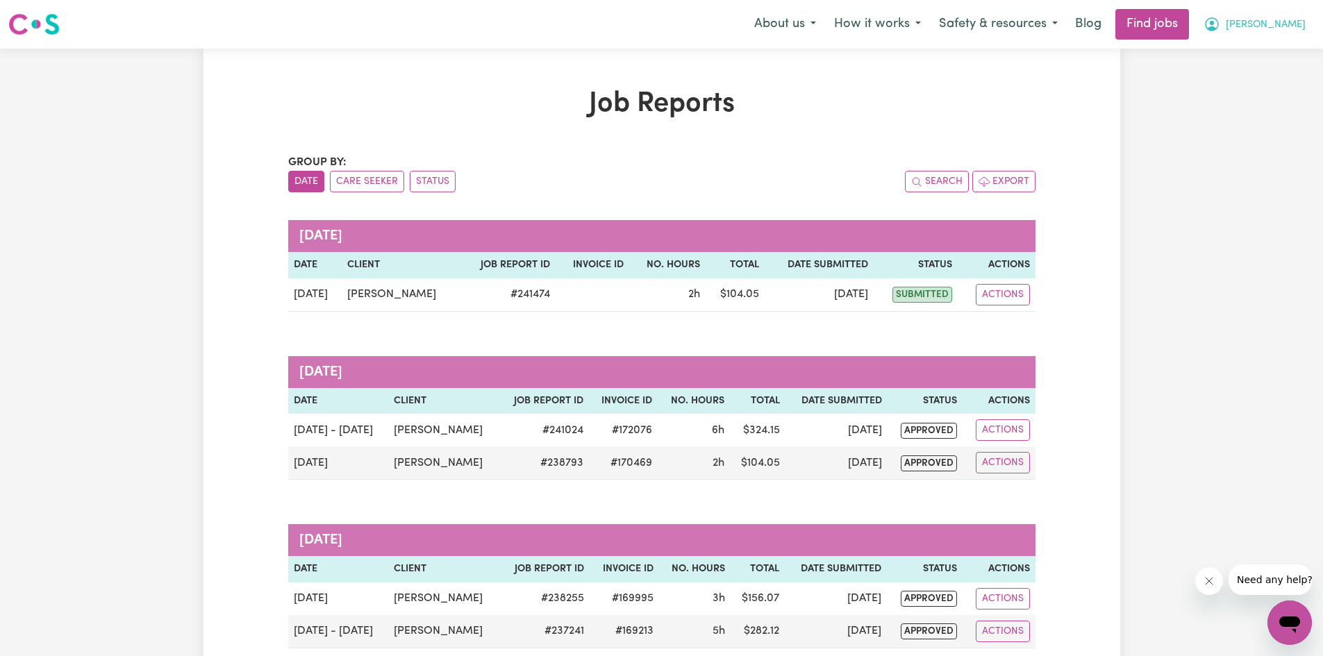
click at [1273, 21] on span "[PERSON_NAME]" at bounding box center [1266, 24] width 80 height 15
click at [1262, 56] on link "My Account" at bounding box center [1259, 54] width 110 height 26
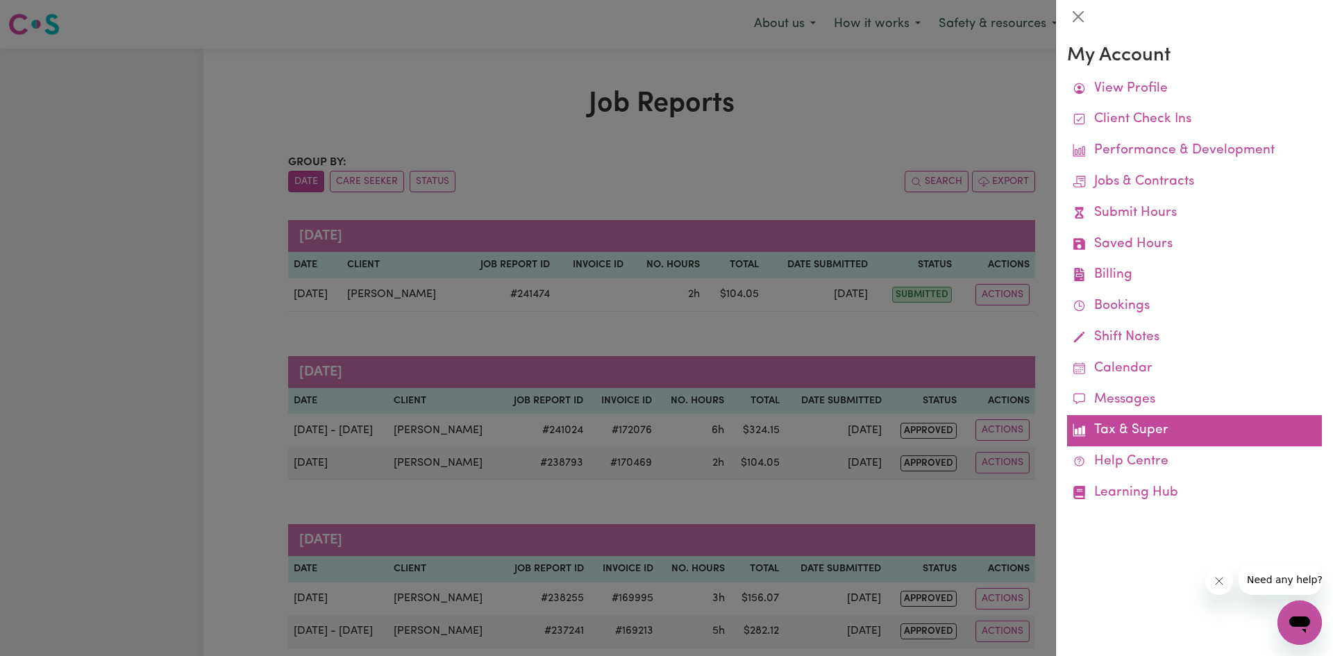
click at [1135, 421] on link "Tax & Super" at bounding box center [1194, 430] width 255 height 31
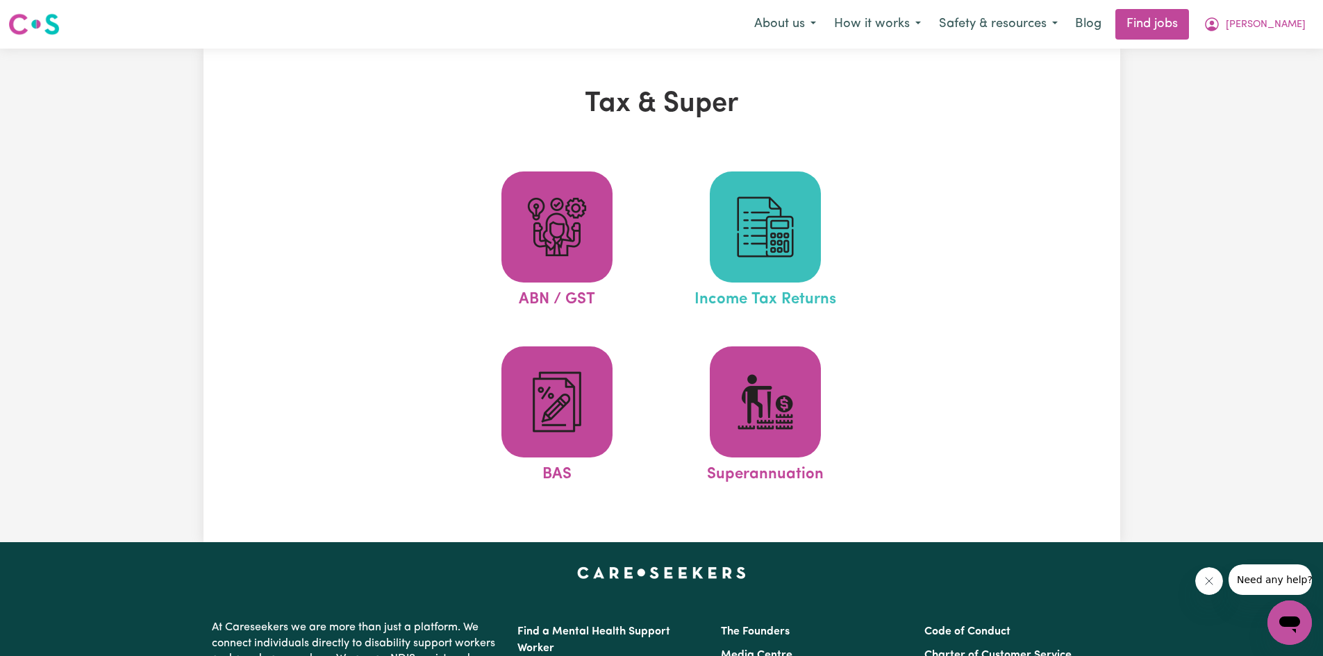
click at [800, 275] on span at bounding box center [765, 227] width 111 height 111
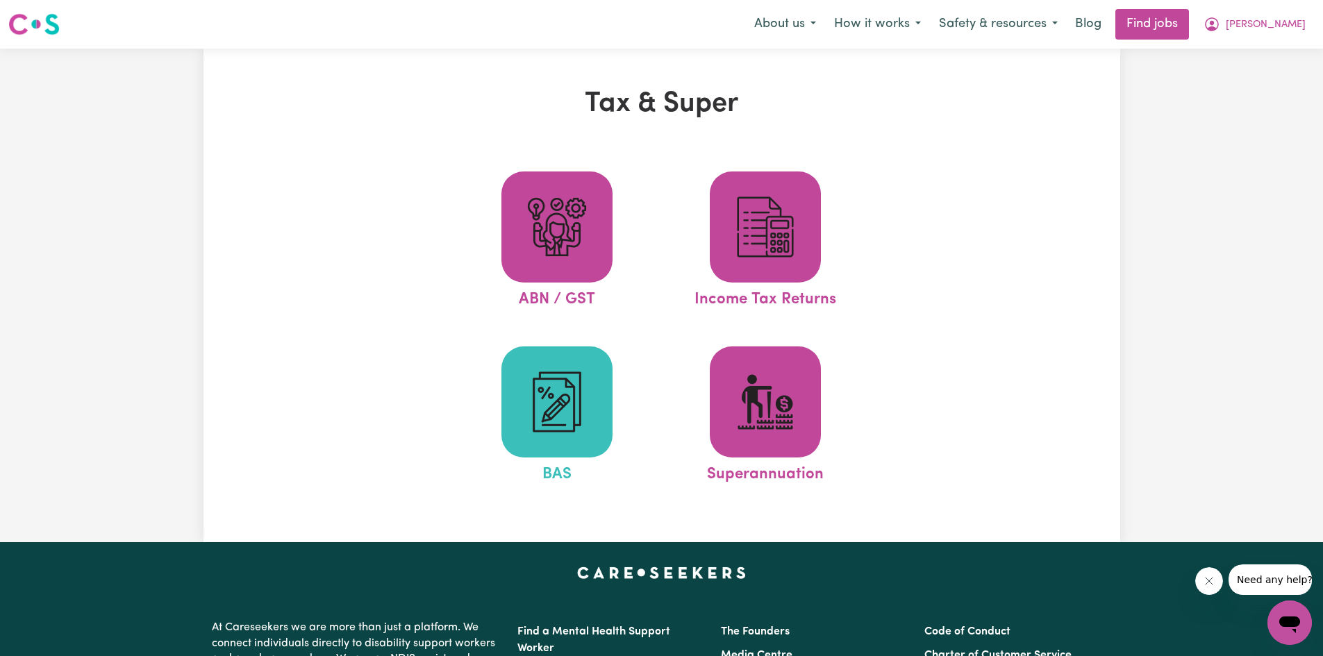
click at [537, 403] on img at bounding box center [557, 402] width 67 height 67
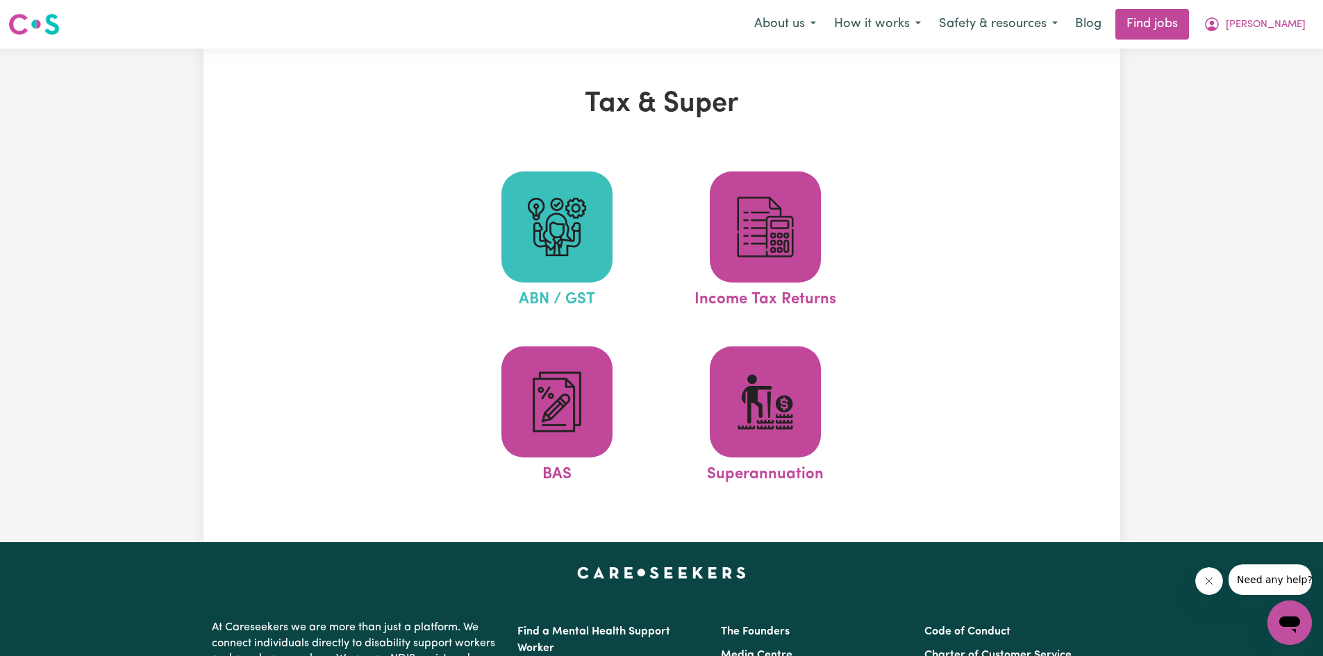
click at [557, 240] on img at bounding box center [557, 227] width 67 height 67
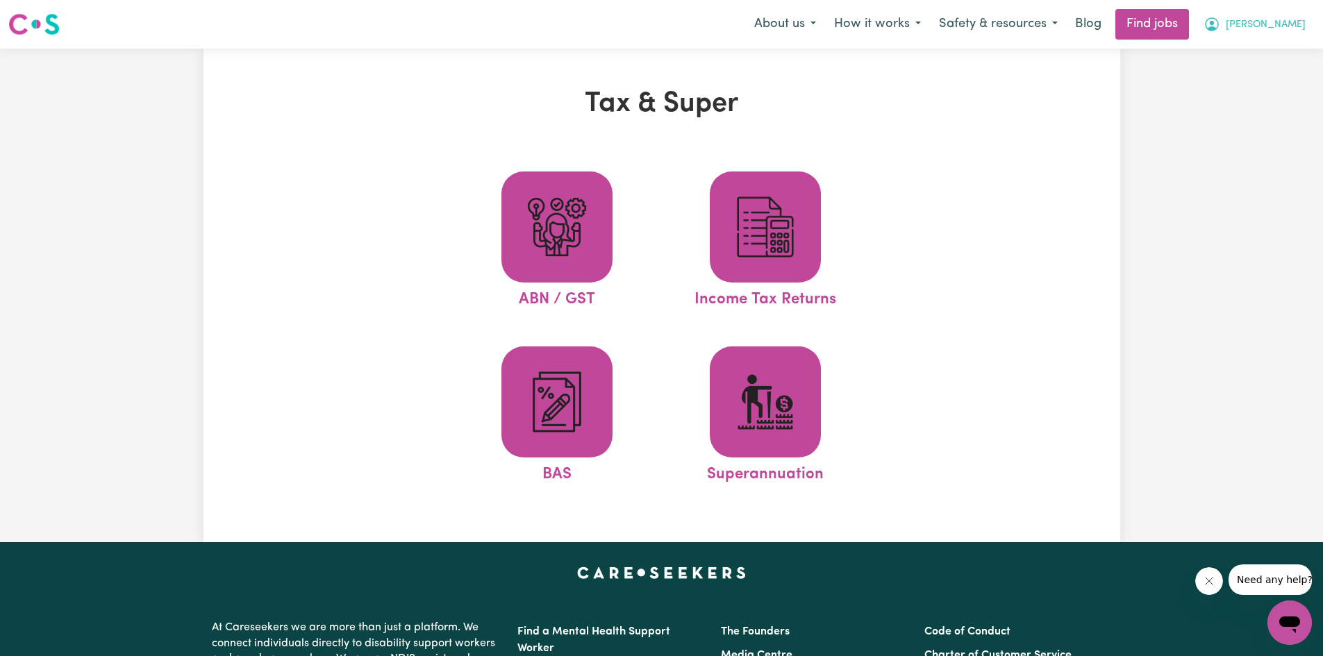
click at [1312, 19] on button "[PERSON_NAME]" at bounding box center [1254, 24] width 120 height 29
click at [1242, 54] on link "My Account" at bounding box center [1259, 54] width 110 height 26
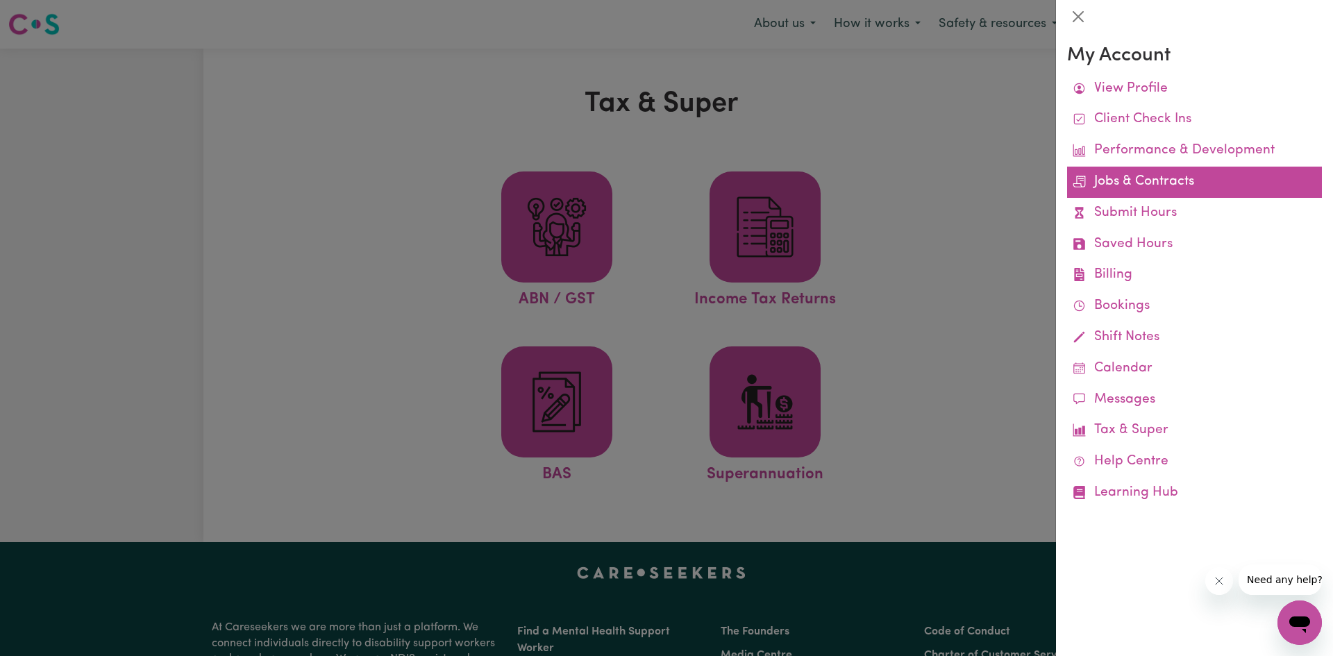
click at [1194, 174] on link "Jobs & Contracts" at bounding box center [1194, 182] width 255 height 31
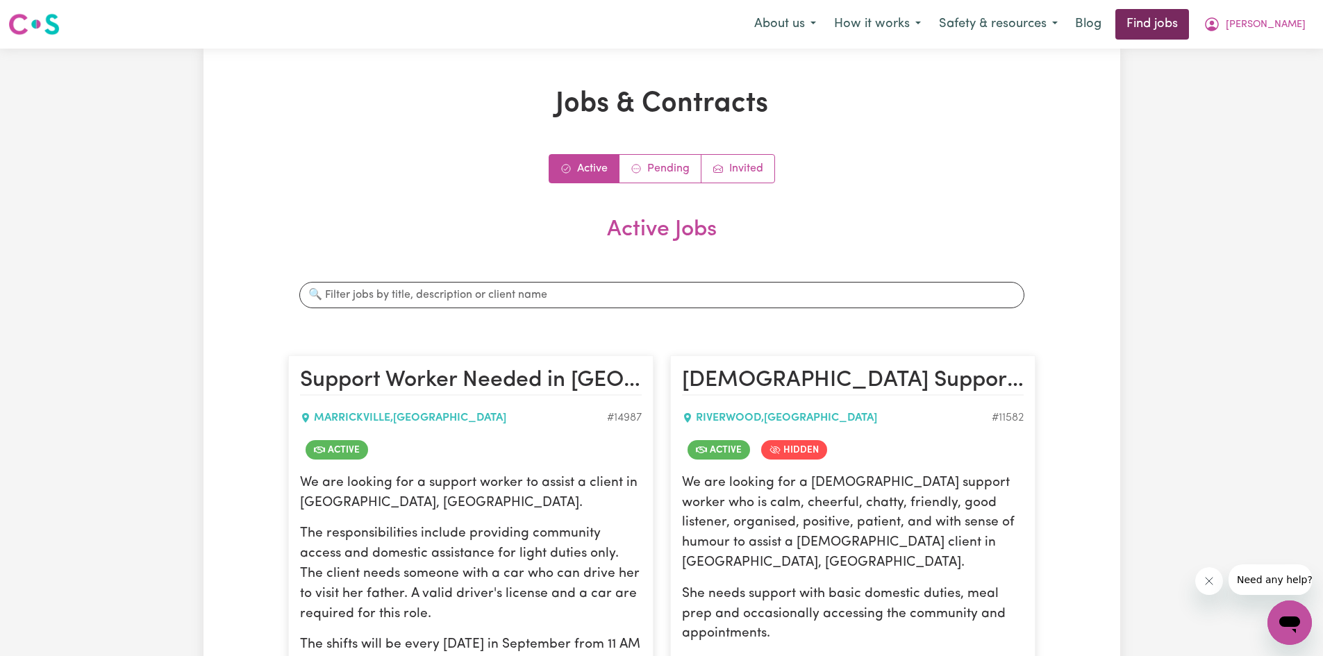
click at [1189, 10] on link "Find jobs" at bounding box center [1152, 24] width 74 height 31
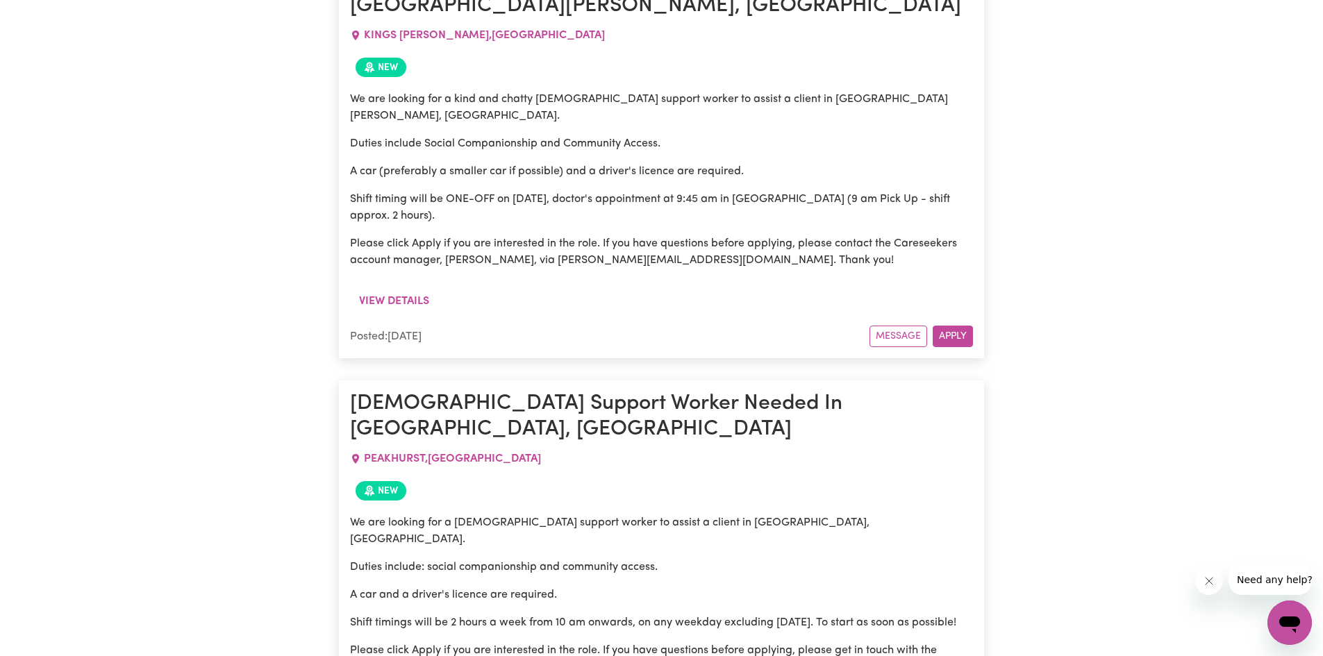
scroll to position [1661, 0]
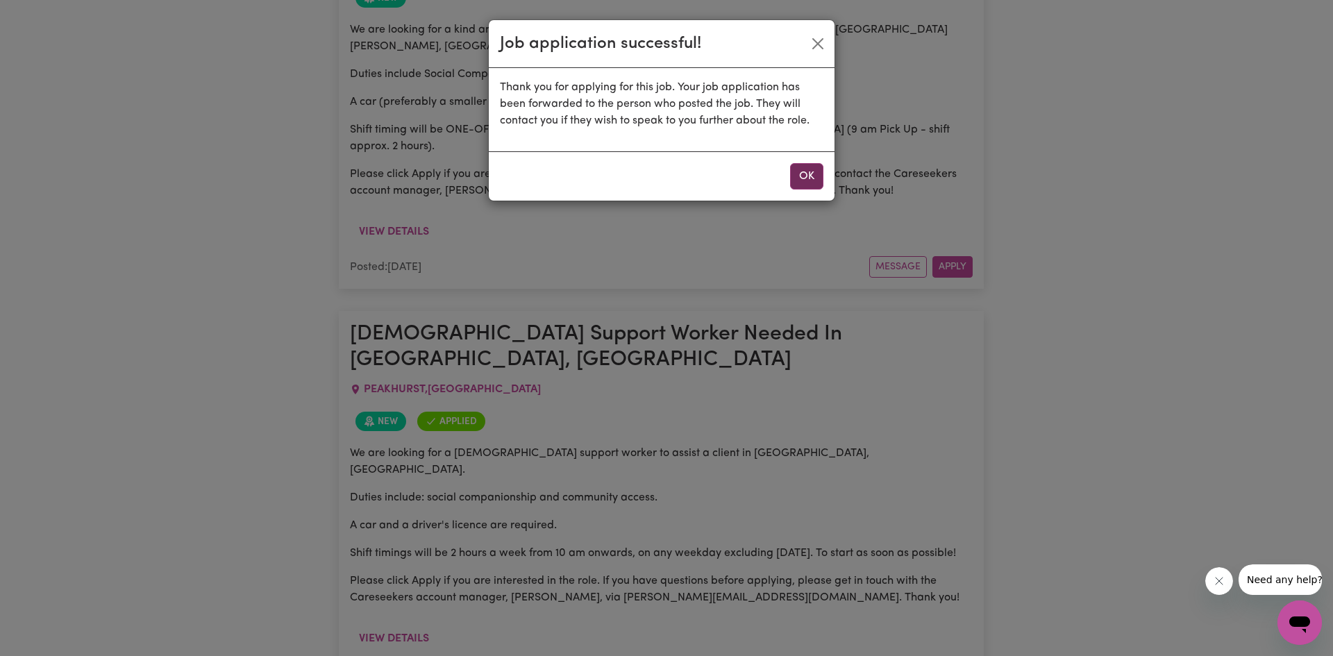
click at [803, 176] on button "OK" at bounding box center [806, 176] width 33 height 26
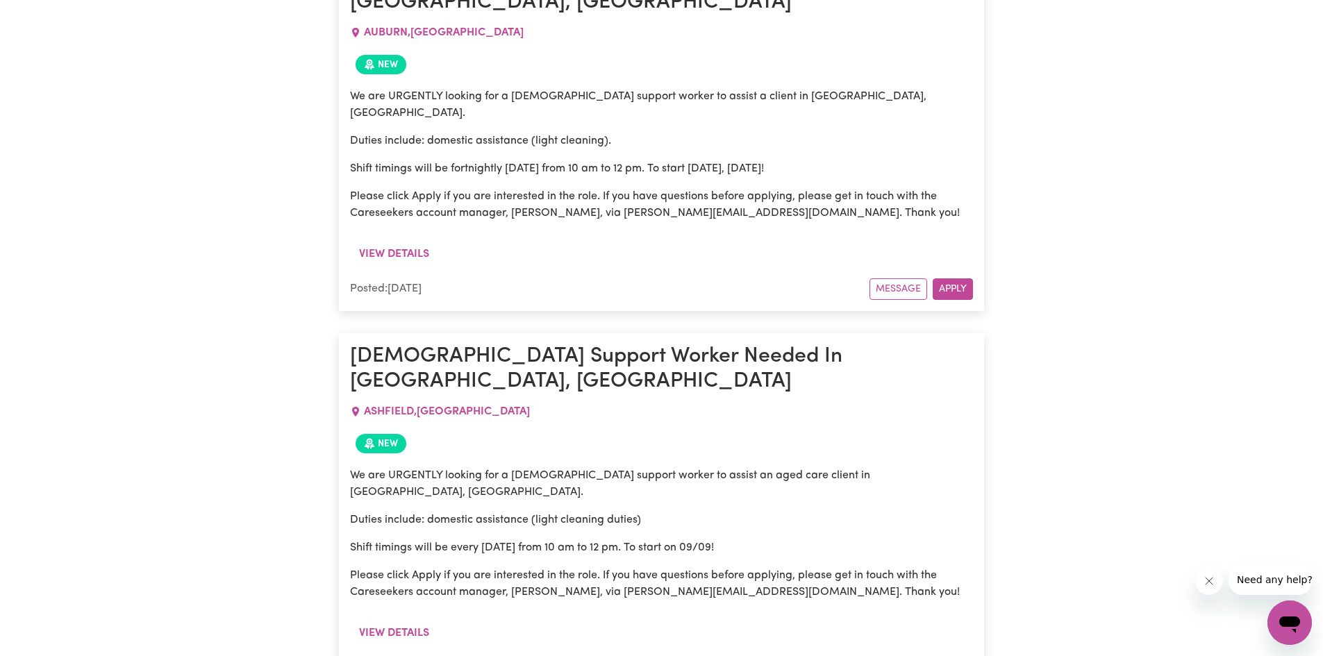
scroll to position [7355, 0]
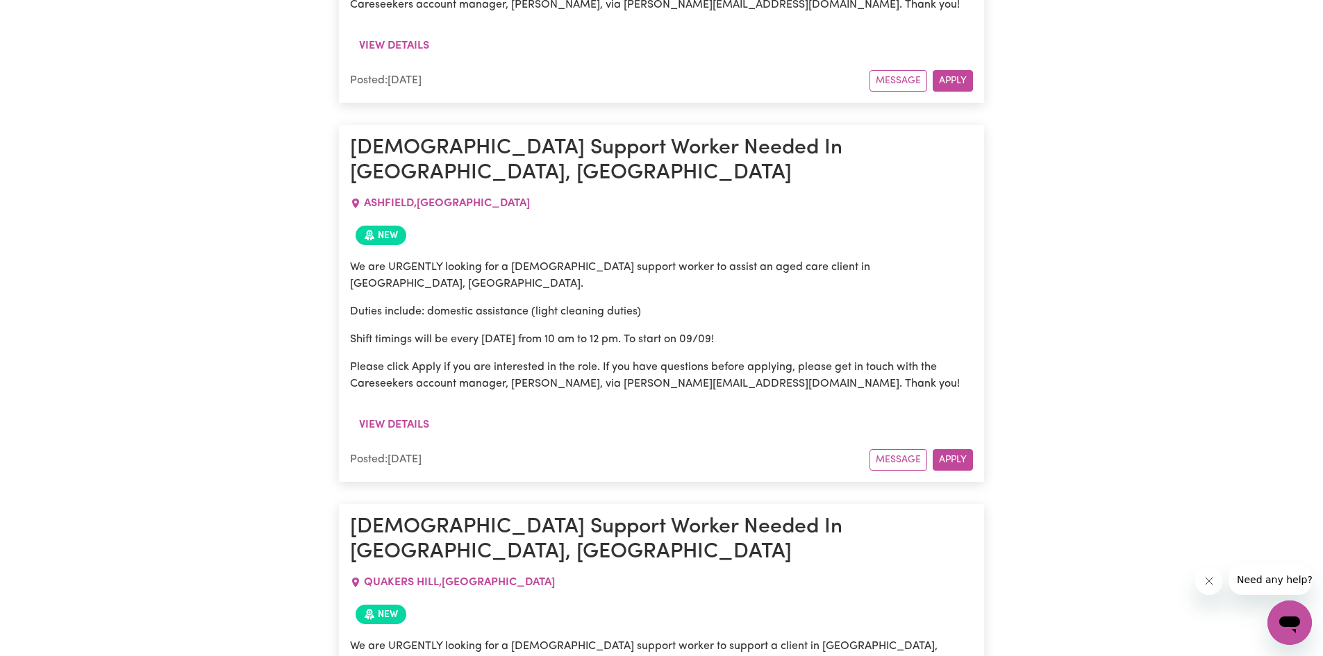
drag, startPoint x: 876, startPoint y: 352, endPoint x: 833, endPoint y: 322, distance: 52.2
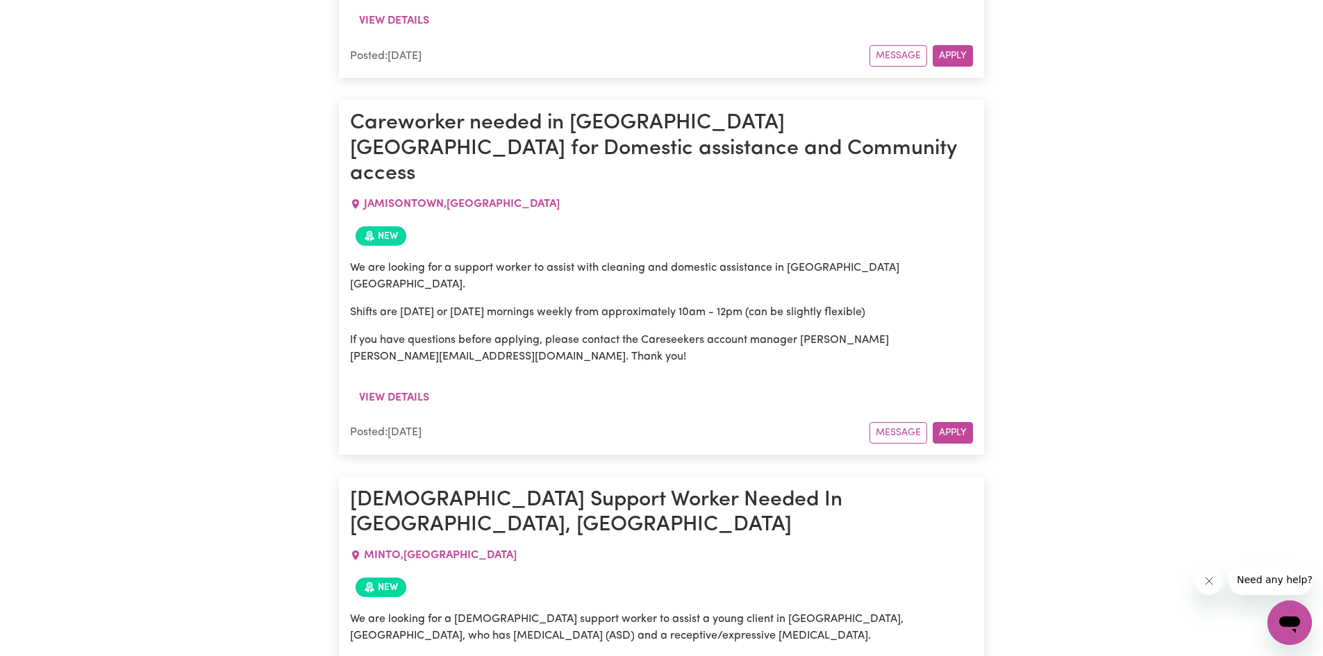
scroll to position [11035, 0]
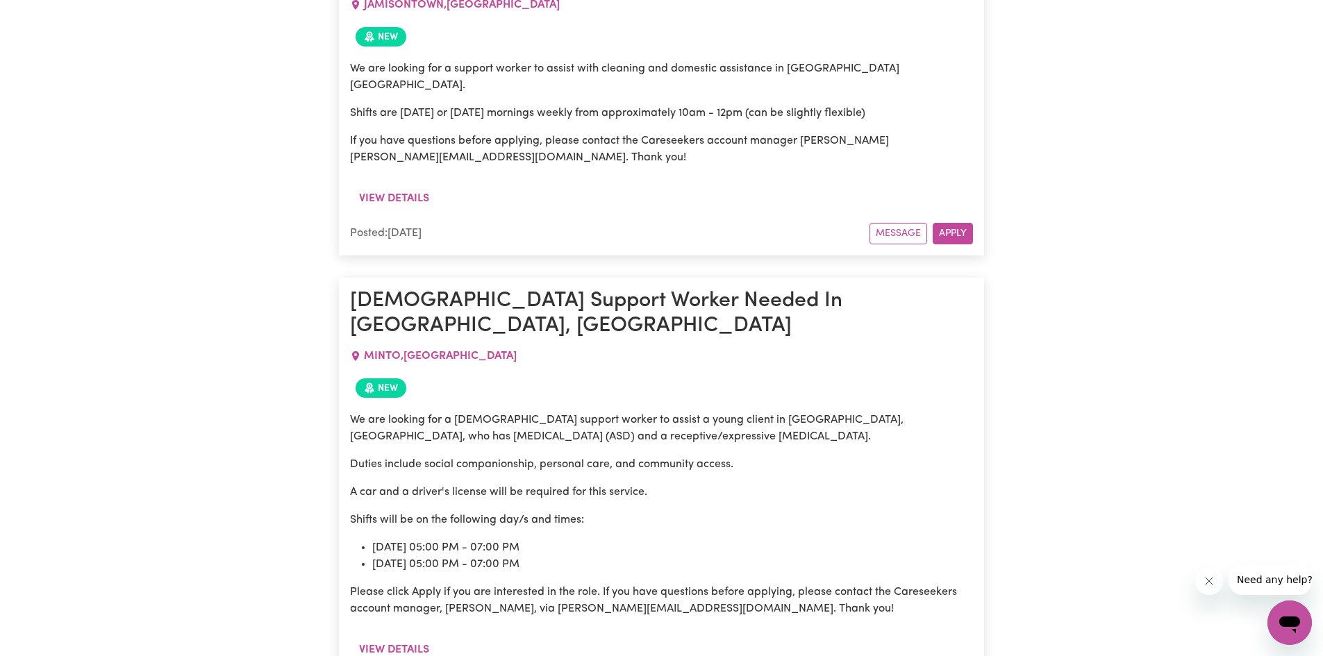
drag, startPoint x: 826, startPoint y: 237, endPoint x: 852, endPoint y: 243, distance: 26.3
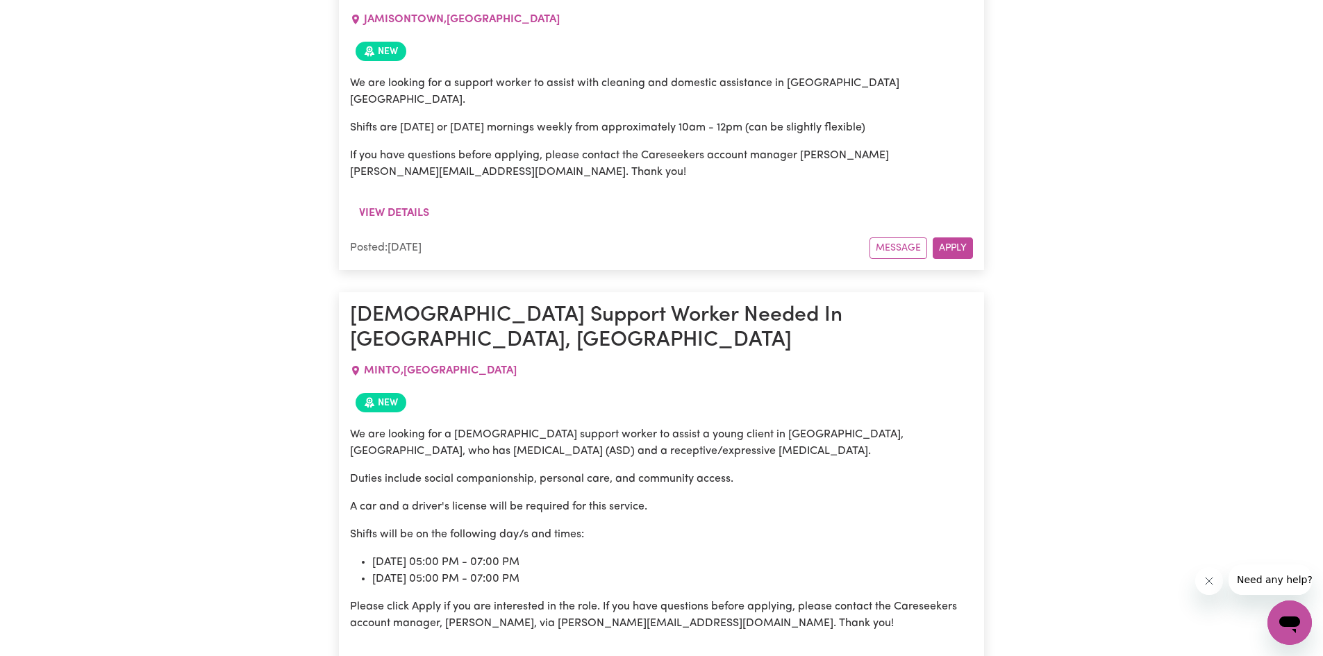
drag, startPoint x: 852, startPoint y: 243, endPoint x: 999, endPoint y: 267, distance: 149.1
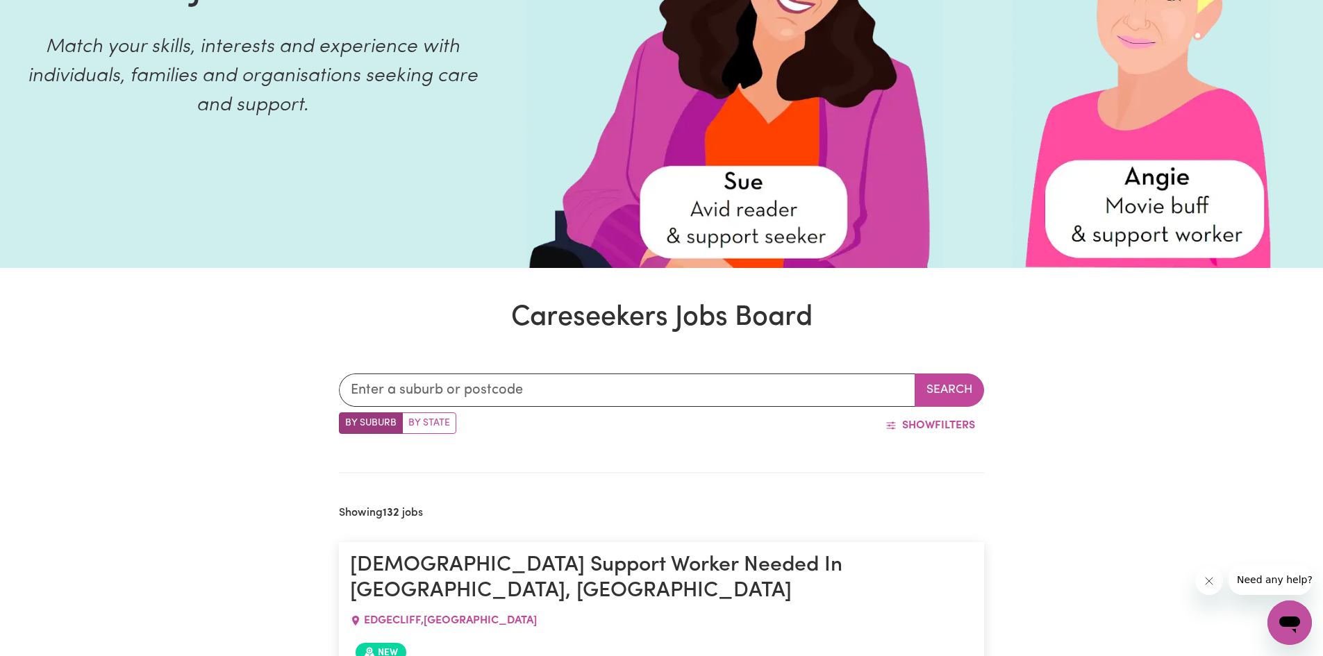
scroll to position [0, 0]
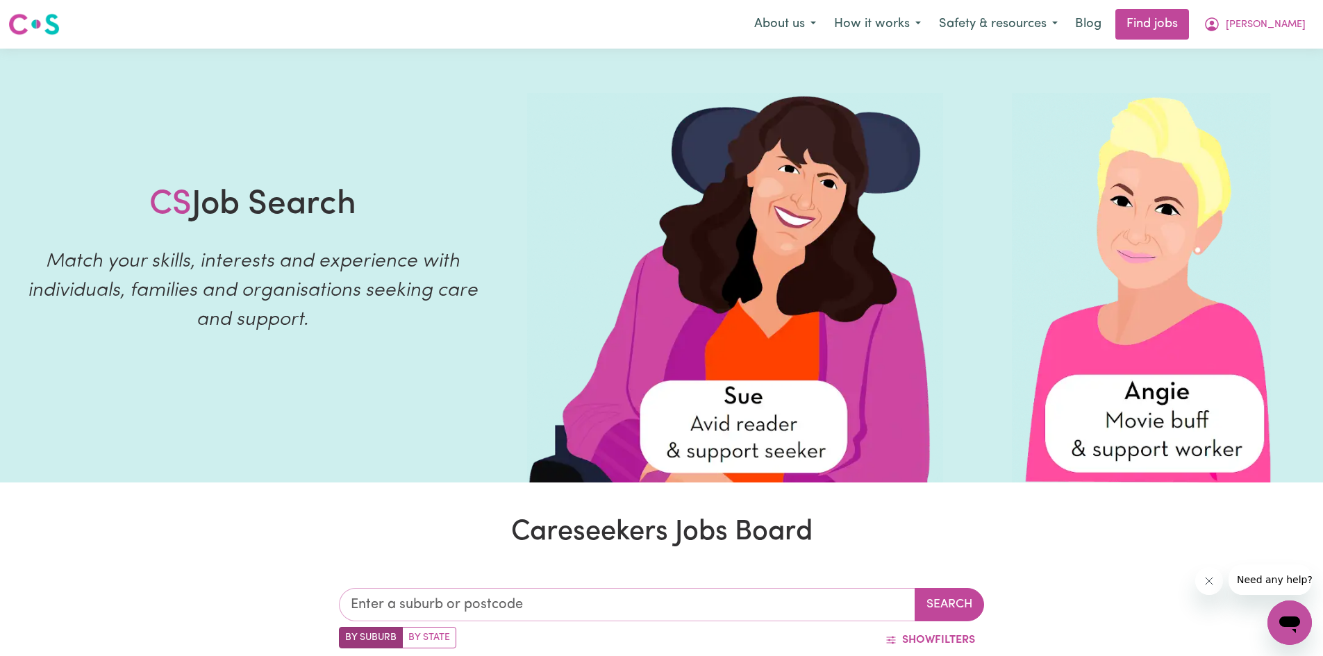
click at [396, 601] on input "text" at bounding box center [627, 604] width 576 height 33
type input "[PERSON_NAME]"
type input "marrABEL, [GEOGRAPHIC_DATA], 5413"
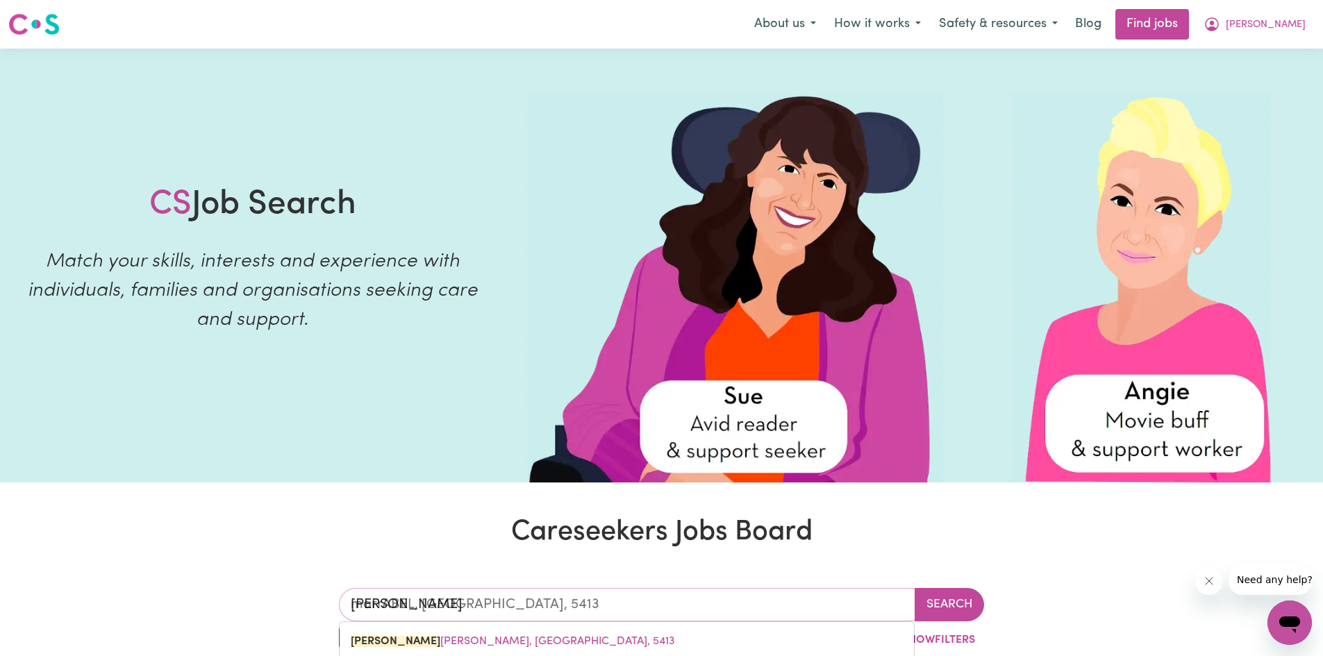
type input "marri"
type input "marric"
type input "marricKVILLE, [GEOGRAPHIC_DATA], 2204"
type input "marrick"
type input "[GEOGRAPHIC_DATA], [GEOGRAPHIC_DATA], 2204"
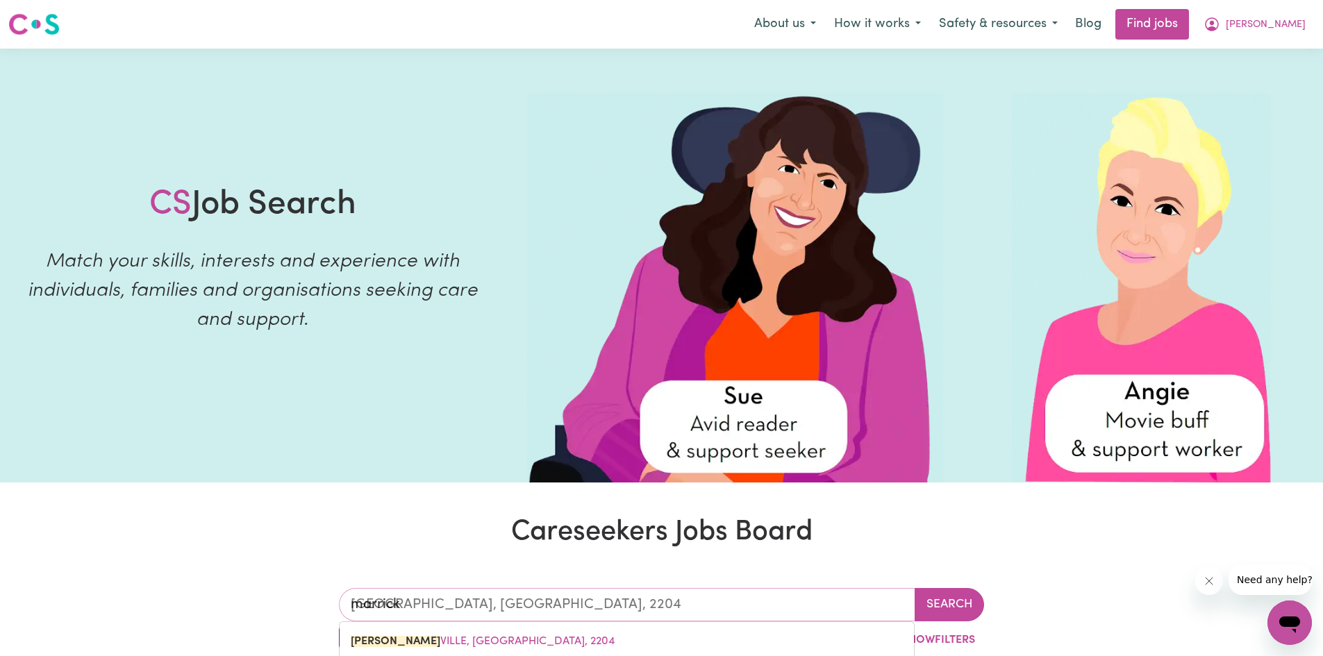
type input "marrickv"
type input "marrickvILLE, [GEOGRAPHIC_DATA], 2204"
type input "marrickvi"
type input "marrickviLLE, [GEOGRAPHIC_DATA], 2204"
type input "marrickvil"
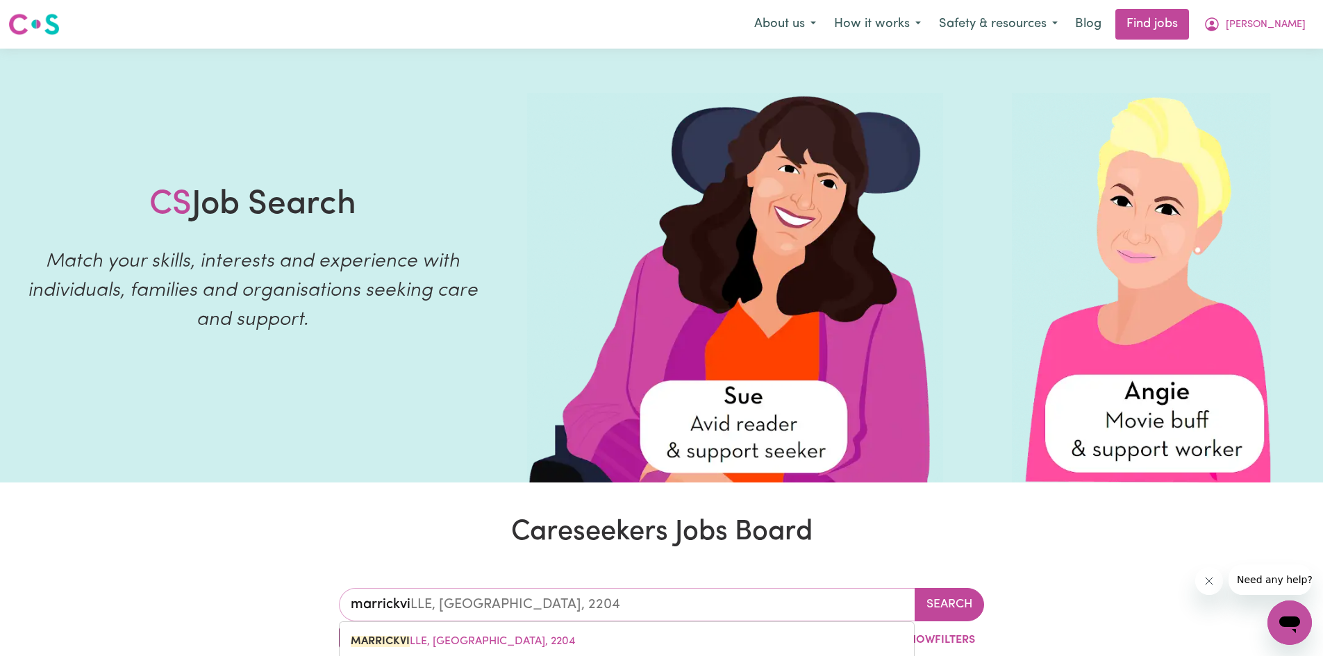
type input "marrickvilLE, [GEOGRAPHIC_DATA], 2204"
type input "marrickvill"
type input "marrickvillE, [GEOGRAPHIC_DATA], 2204"
type input "marrickville"
type input "marrickville, [GEOGRAPHIC_DATA], 2204"
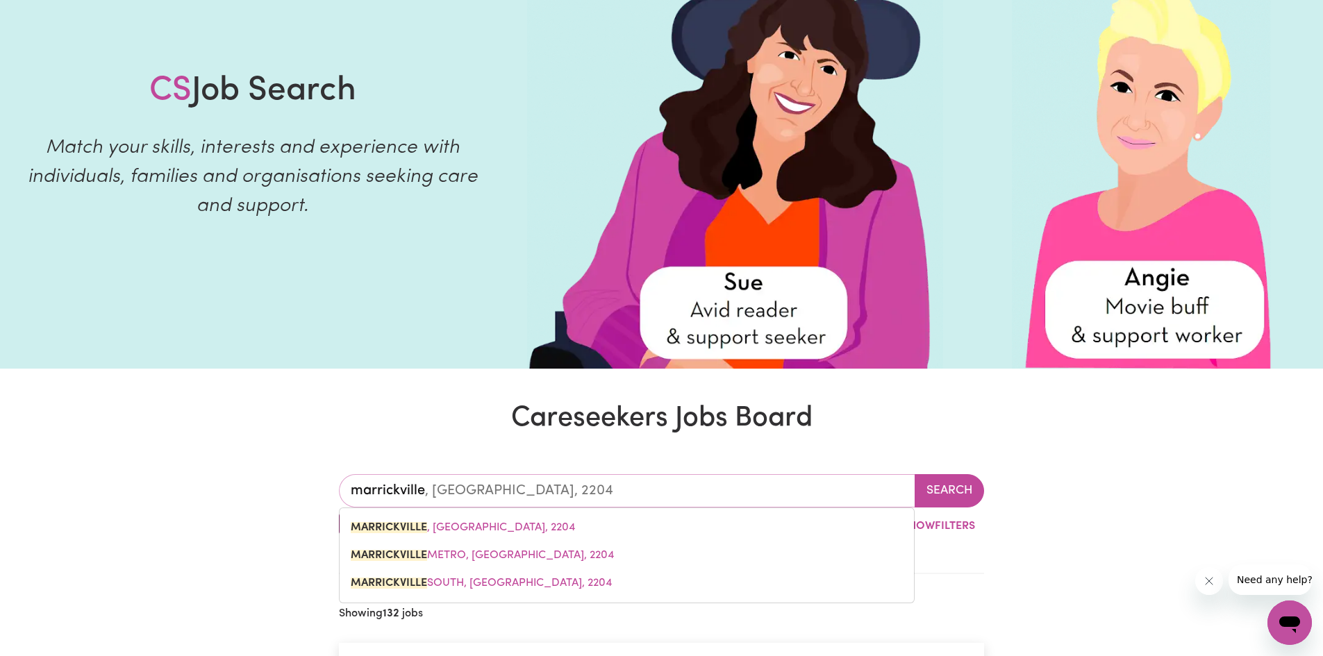
scroll to position [139, 0]
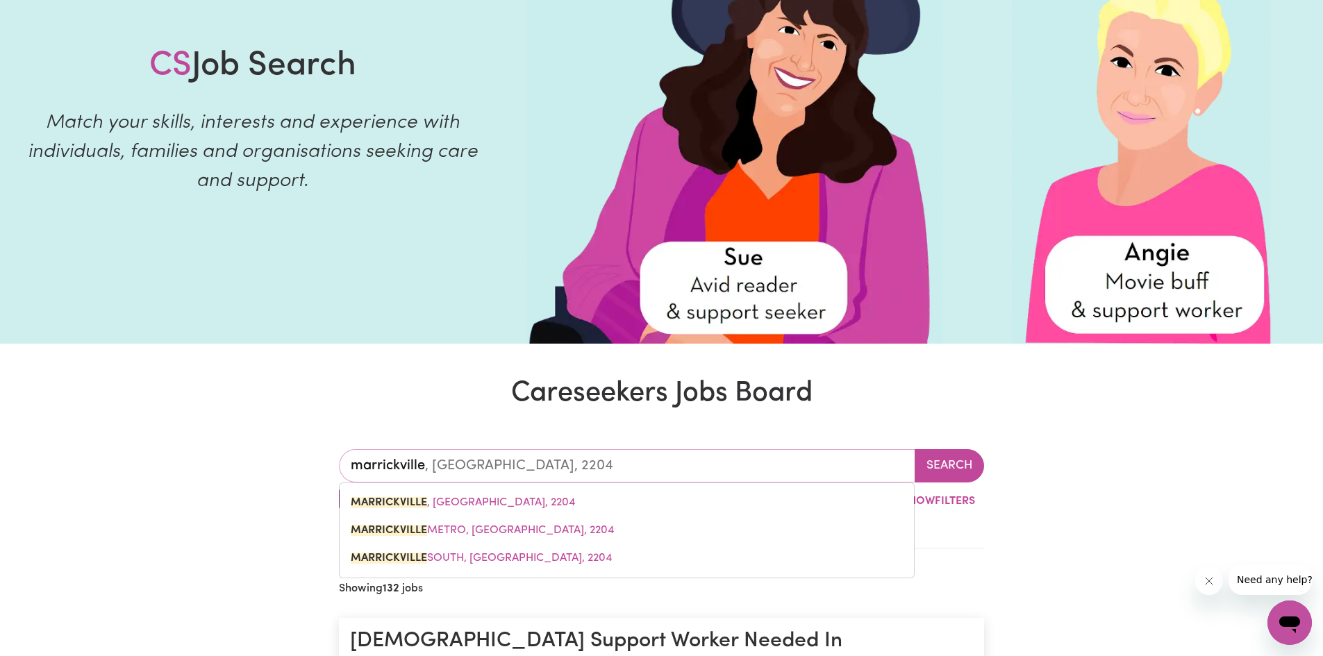
drag, startPoint x: 515, startPoint y: 506, endPoint x: 521, endPoint y: 497, distance: 11.0
click at [515, 506] on span "[GEOGRAPHIC_DATA] , [GEOGRAPHIC_DATA], 2204" at bounding box center [463, 502] width 224 height 11
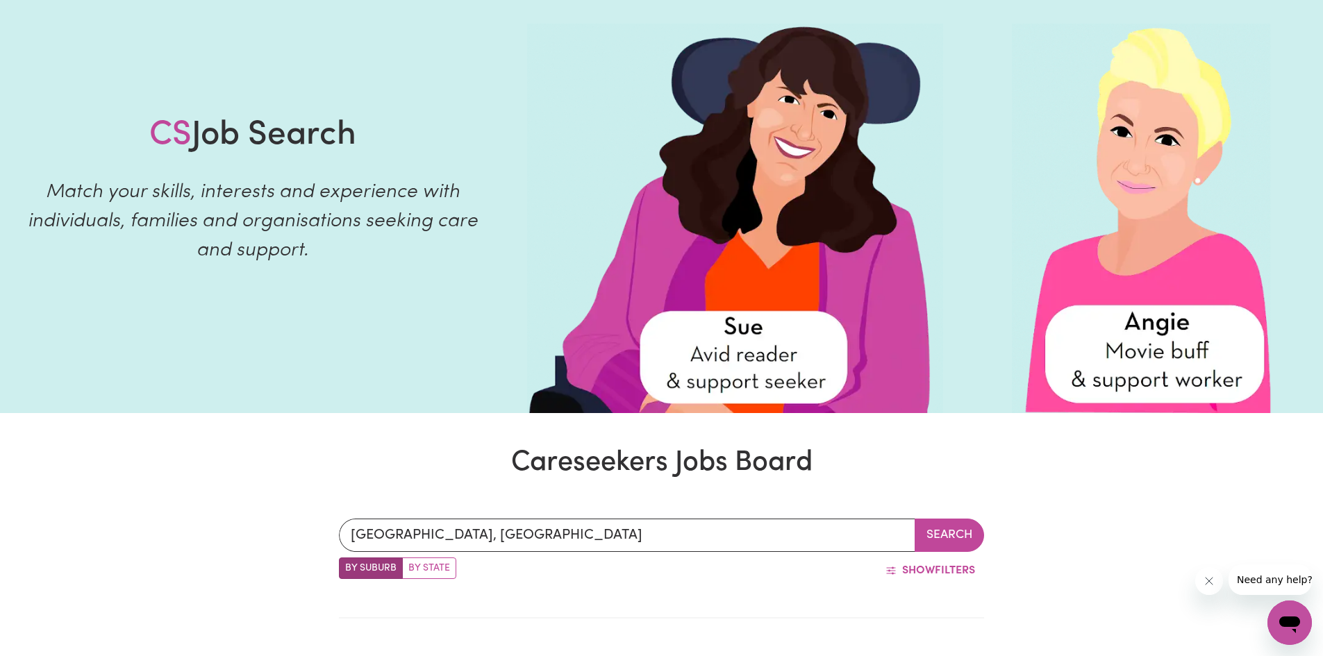
scroll to position [0, 0]
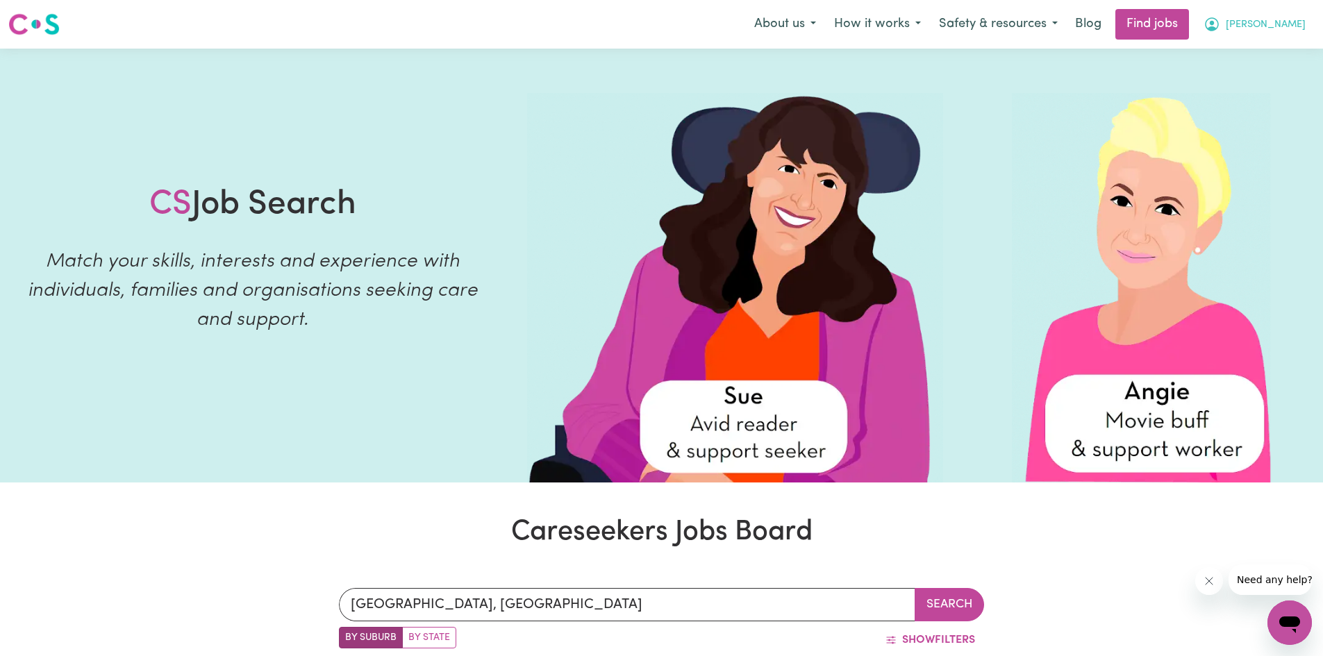
click at [1220, 26] on icon "My Account" at bounding box center [1211, 24] width 17 height 17
click at [1264, 65] on link "My Account" at bounding box center [1259, 54] width 110 height 26
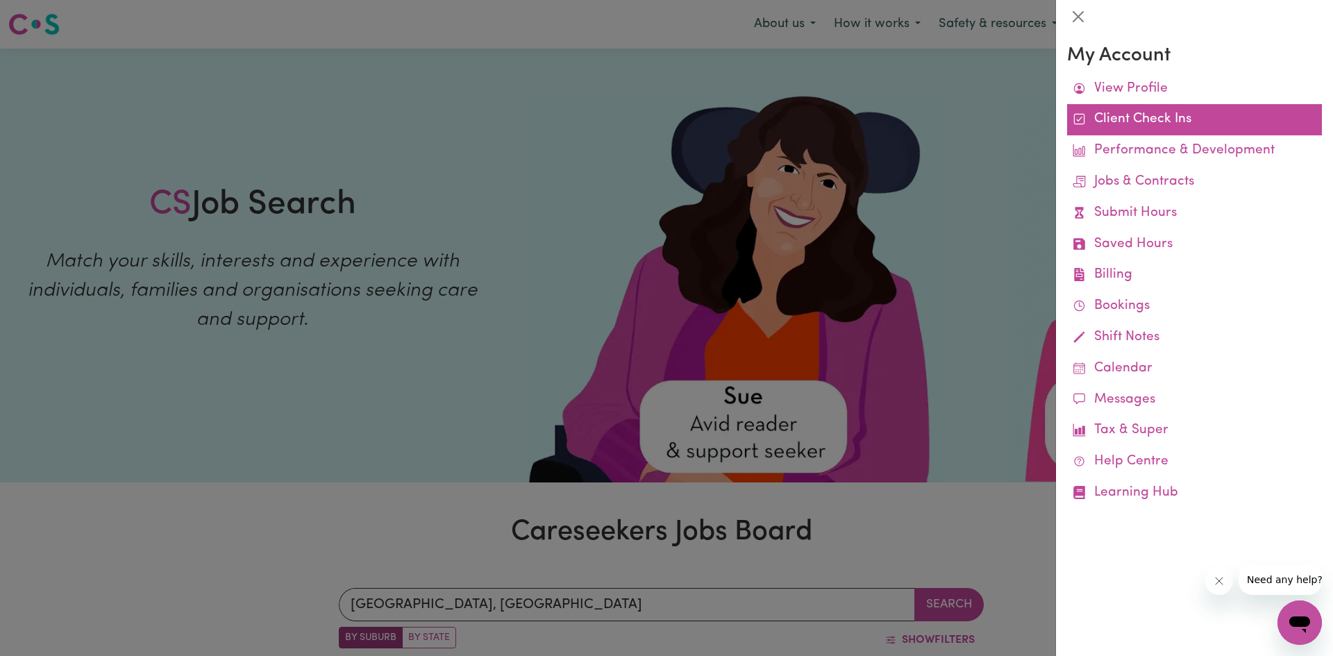
click at [1210, 119] on link "Client Check Ins" at bounding box center [1194, 119] width 255 height 31
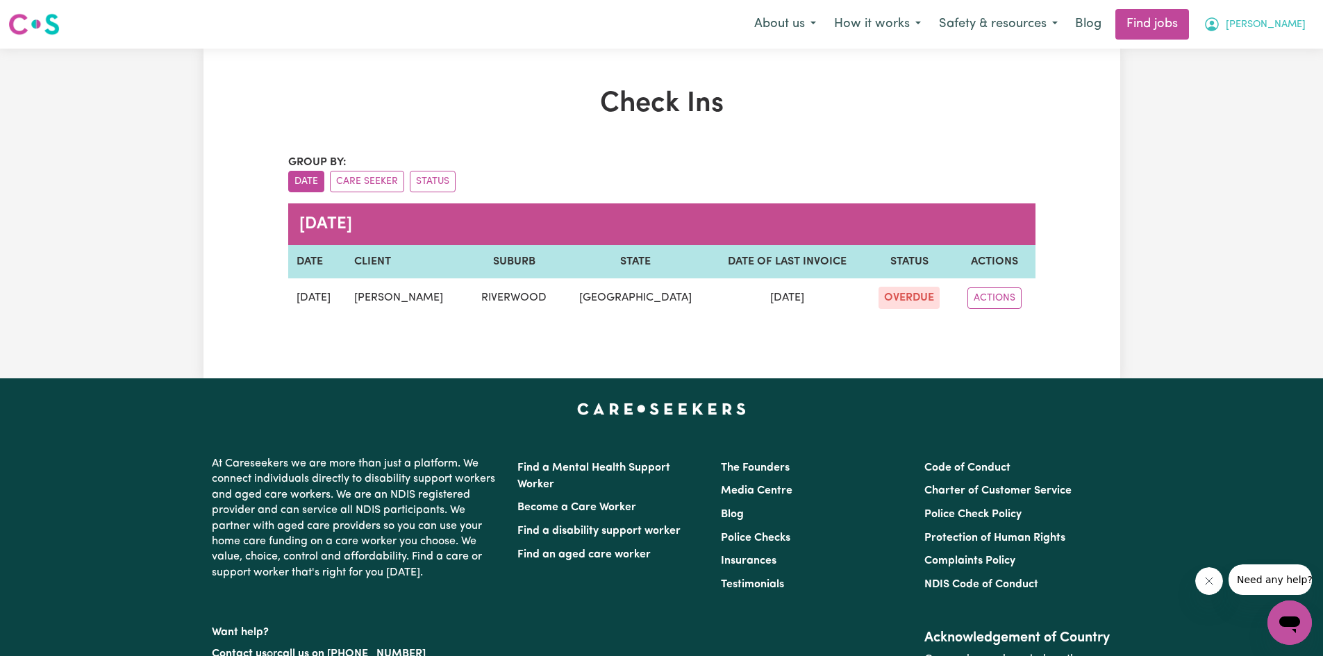
click at [1274, 19] on span "[PERSON_NAME]" at bounding box center [1266, 24] width 80 height 15
click at [1260, 49] on link "My Account" at bounding box center [1259, 54] width 110 height 26
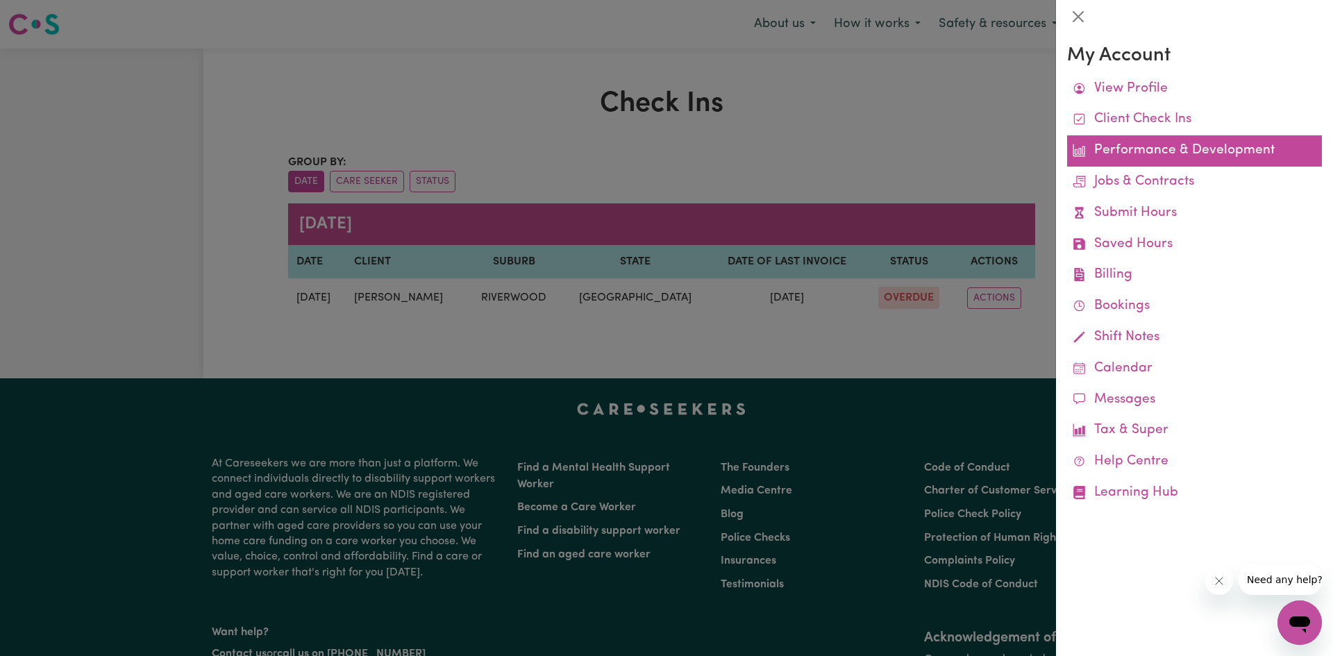
click at [1238, 154] on link "Performance & Development" at bounding box center [1194, 150] width 255 height 31
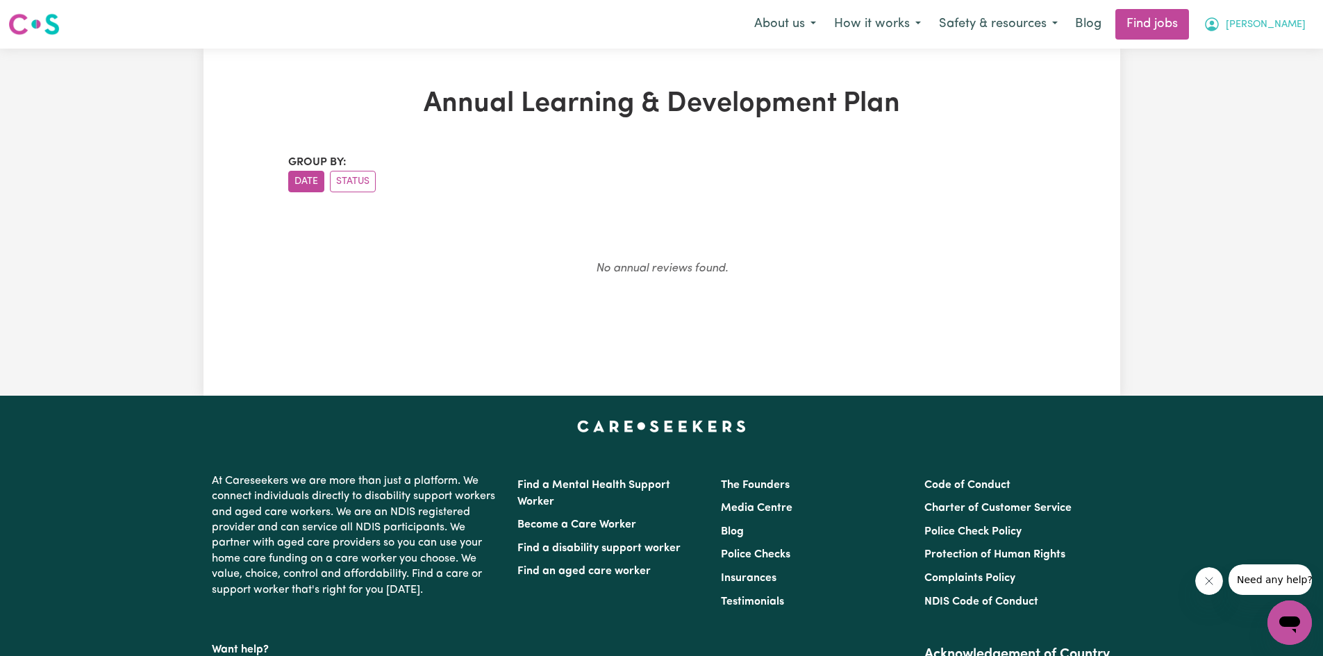
click at [1289, 28] on span "[PERSON_NAME]" at bounding box center [1266, 24] width 80 height 15
click at [1285, 59] on link "My Account" at bounding box center [1259, 54] width 110 height 26
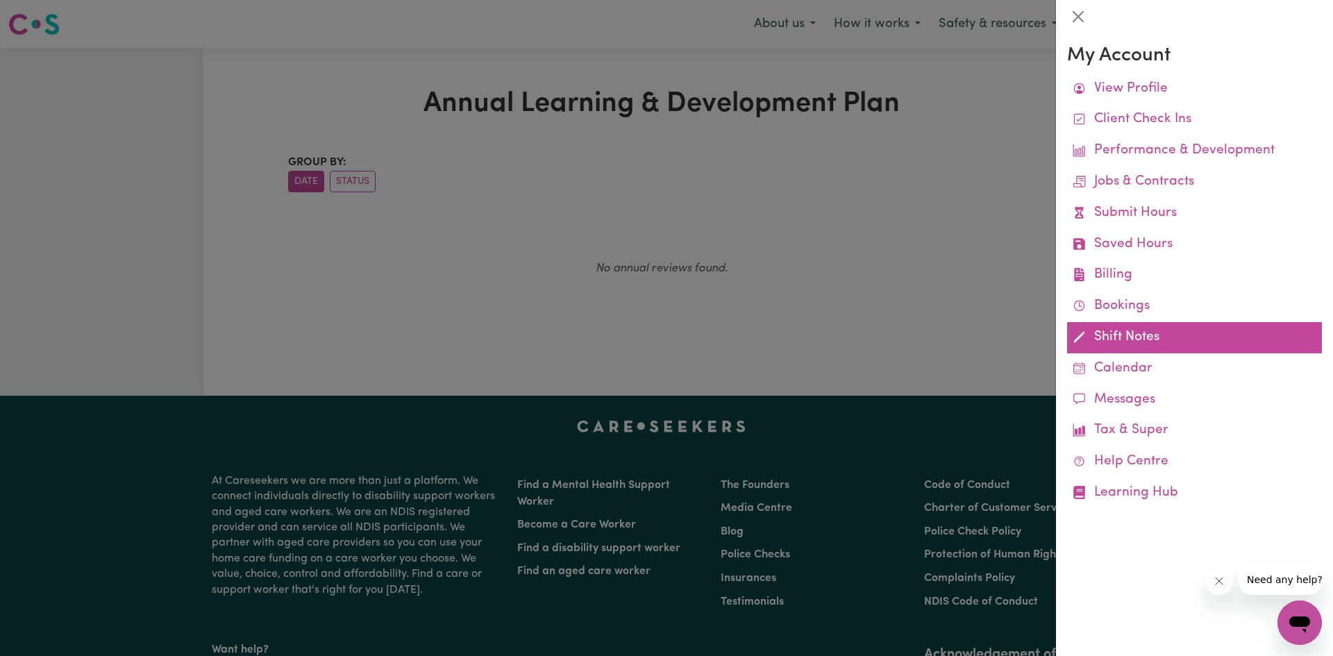
click at [1142, 343] on link "Shift Notes" at bounding box center [1194, 337] width 255 height 31
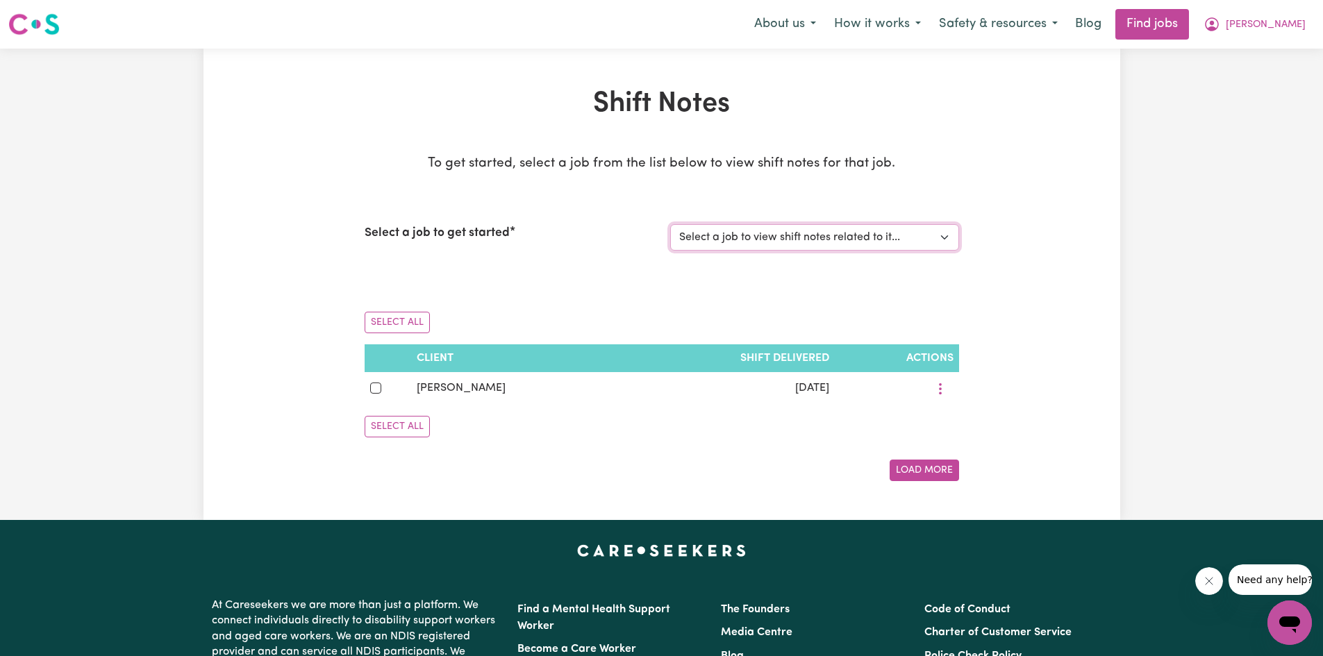
click at [833, 232] on select "Select a job to view shift notes related to it... [[PERSON_NAME]] Support Worke…" at bounding box center [814, 237] width 289 height 26
select select "11582"
click at [670, 224] on select "Select a job to view shift notes related to it... [[PERSON_NAME]] Support Worke…" at bounding box center [814, 237] width 289 height 26
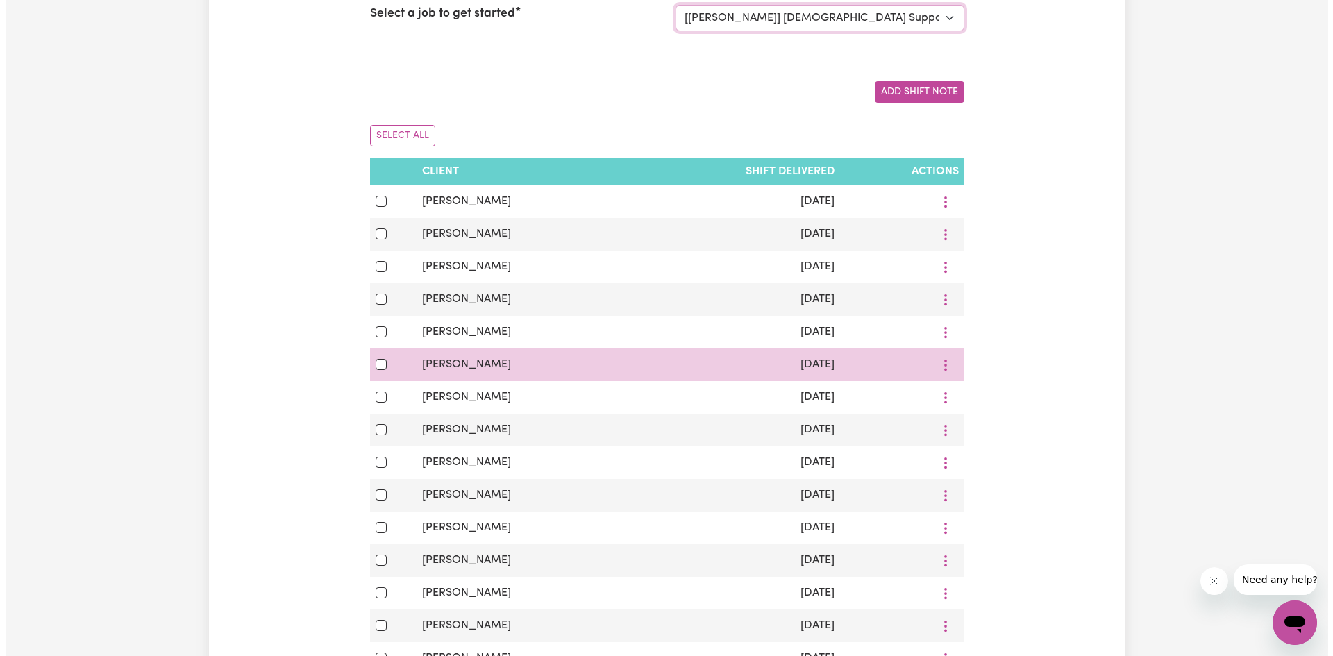
scroll to position [208, 0]
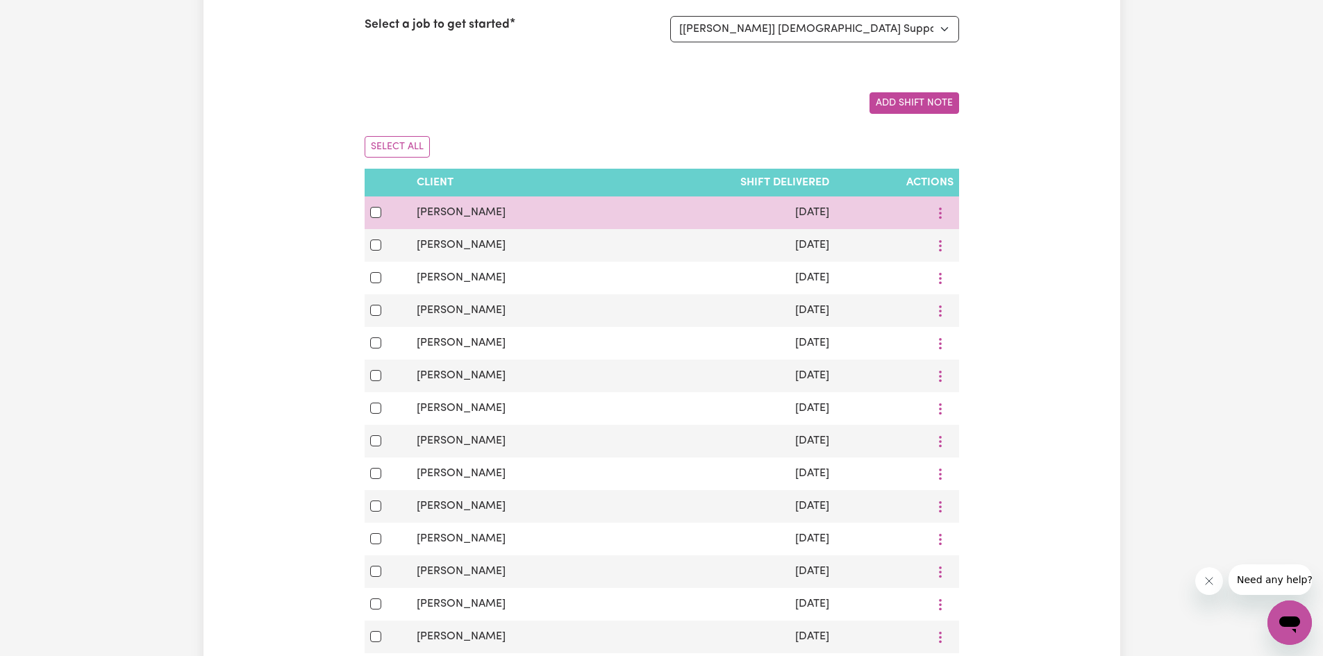
click at [883, 225] on td at bounding box center [897, 213] width 124 height 33
click at [942, 210] on icon "More options" at bounding box center [940, 213] width 14 height 14
click at [973, 242] on span "View/Update" at bounding box center [993, 245] width 68 height 11
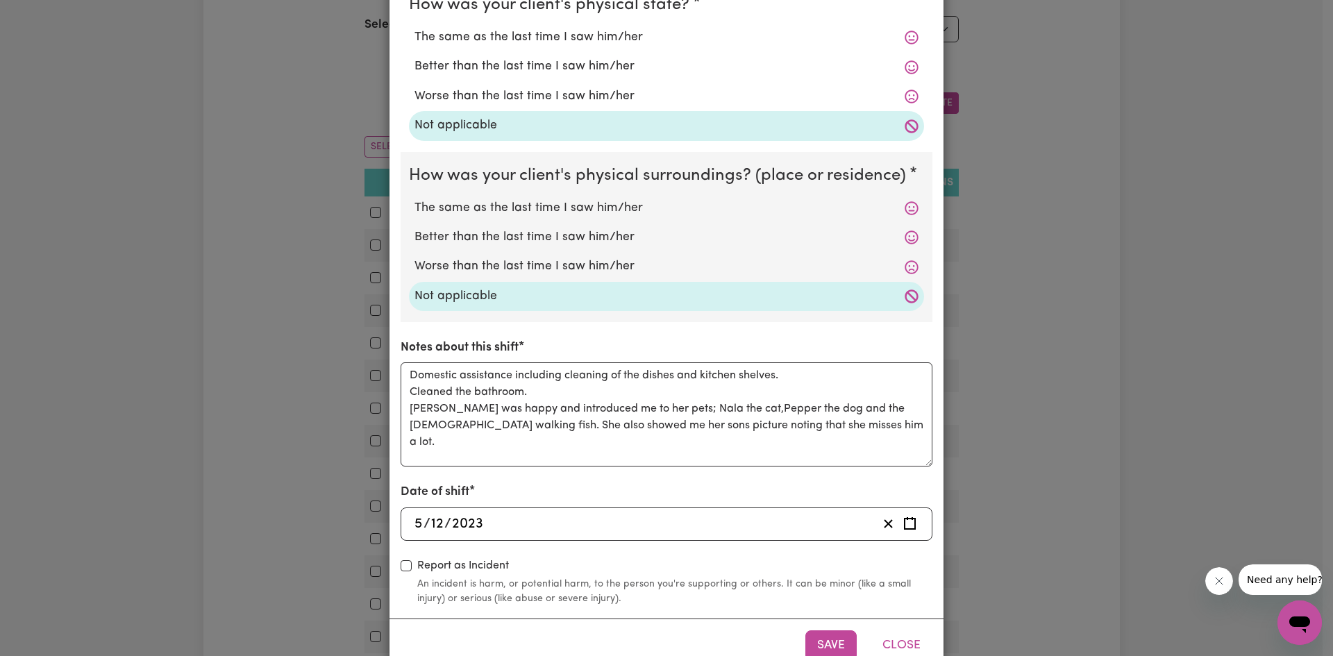
scroll to position [278, 0]
click at [980, 257] on div "Shift Note ( [DATE] ) How was your client's mental state? The same as the last …" at bounding box center [666, 328] width 1333 height 656
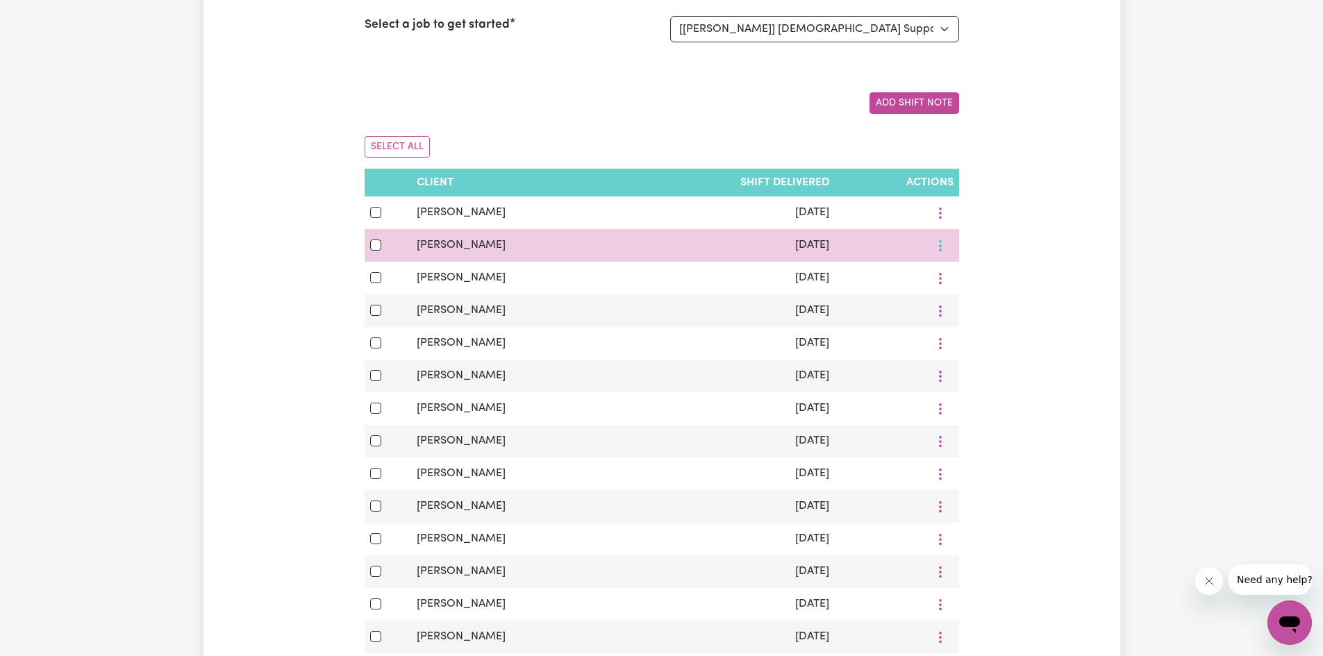
click at [942, 247] on button "More options" at bounding box center [940, 246] width 26 height 22
click at [972, 276] on span "View/Update" at bounding box center [993, 278] width 68 height 11
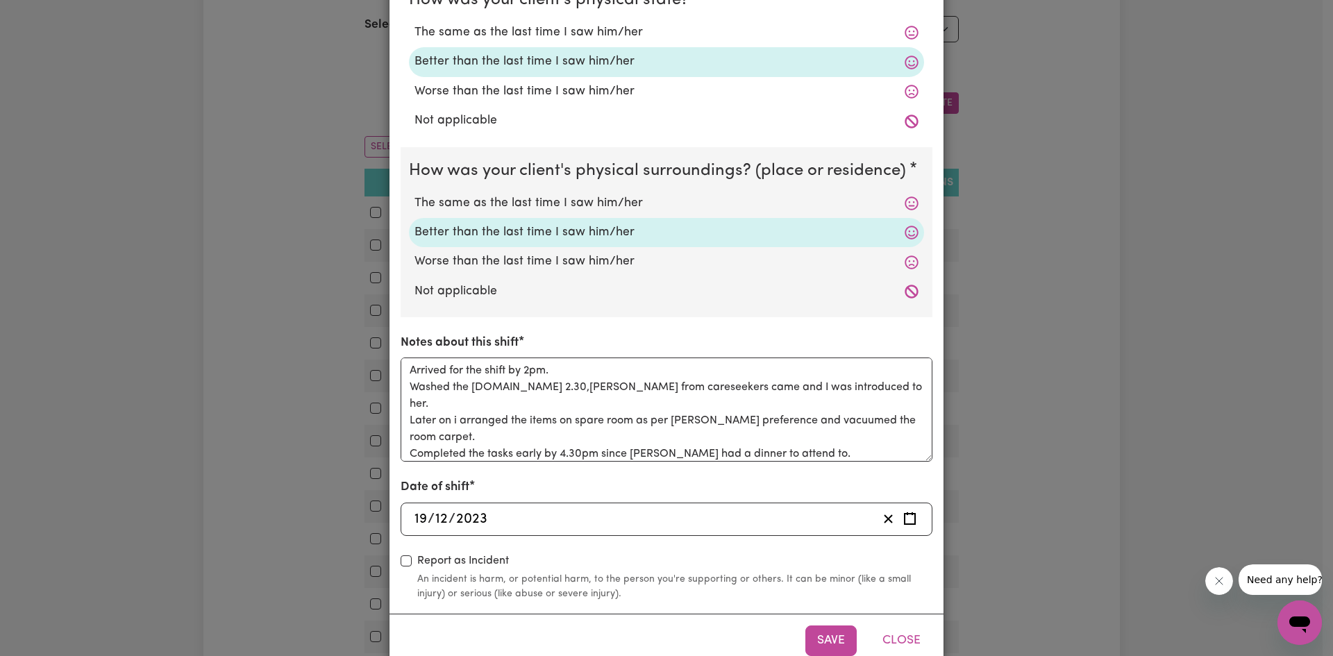
scroll to position [312, 0]
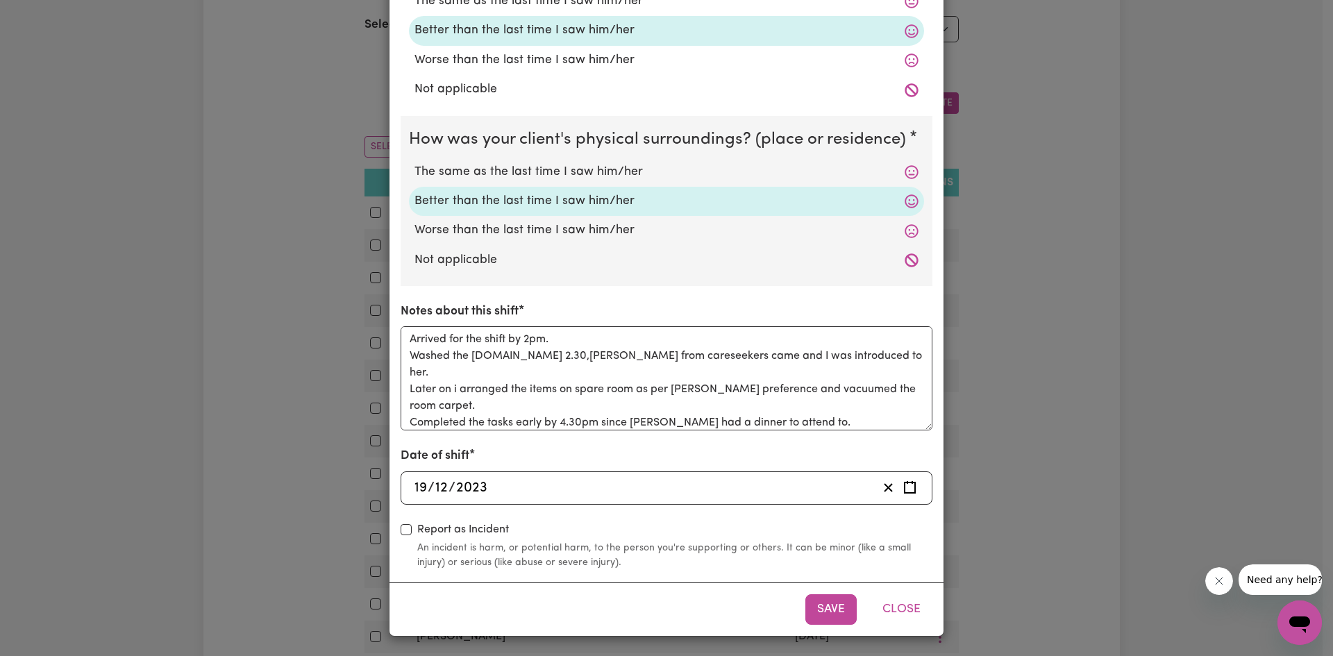
click at [1078, 135] on div "Shift Note ( [DATE] ) How was your client's mental state? The same as the last …" at bounding box center [666, 328] width 1333 height 656
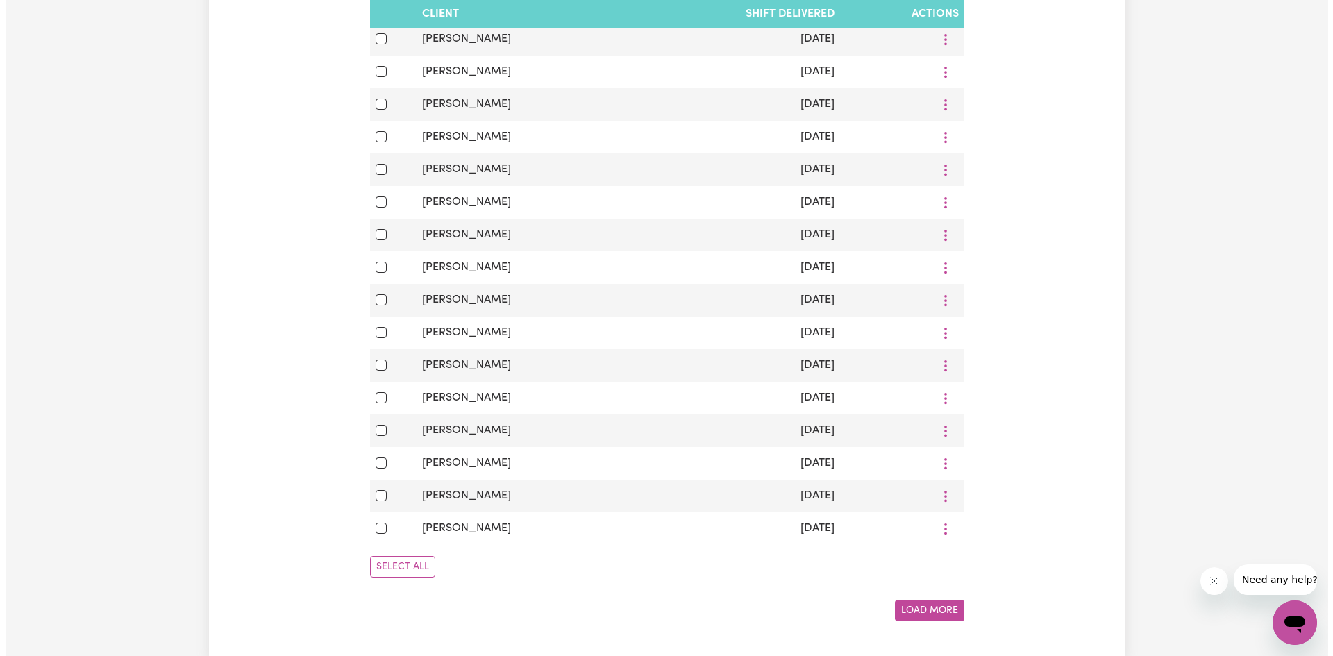
scroll to position [833, 0]
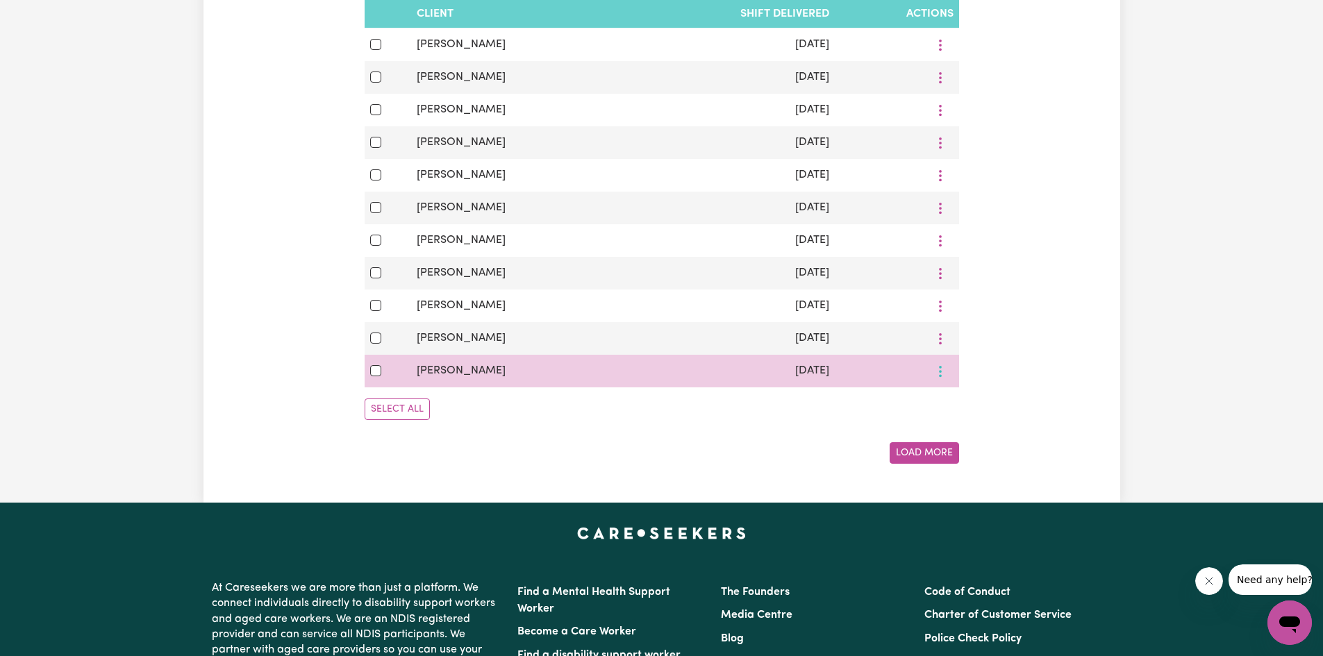
click at [945, 377] on icon "More options" at bounding box center [940, 372] width 14 height 14
click at [986, 410] on span "View/Update" at bounding box center [993, 404] width 68 height 11
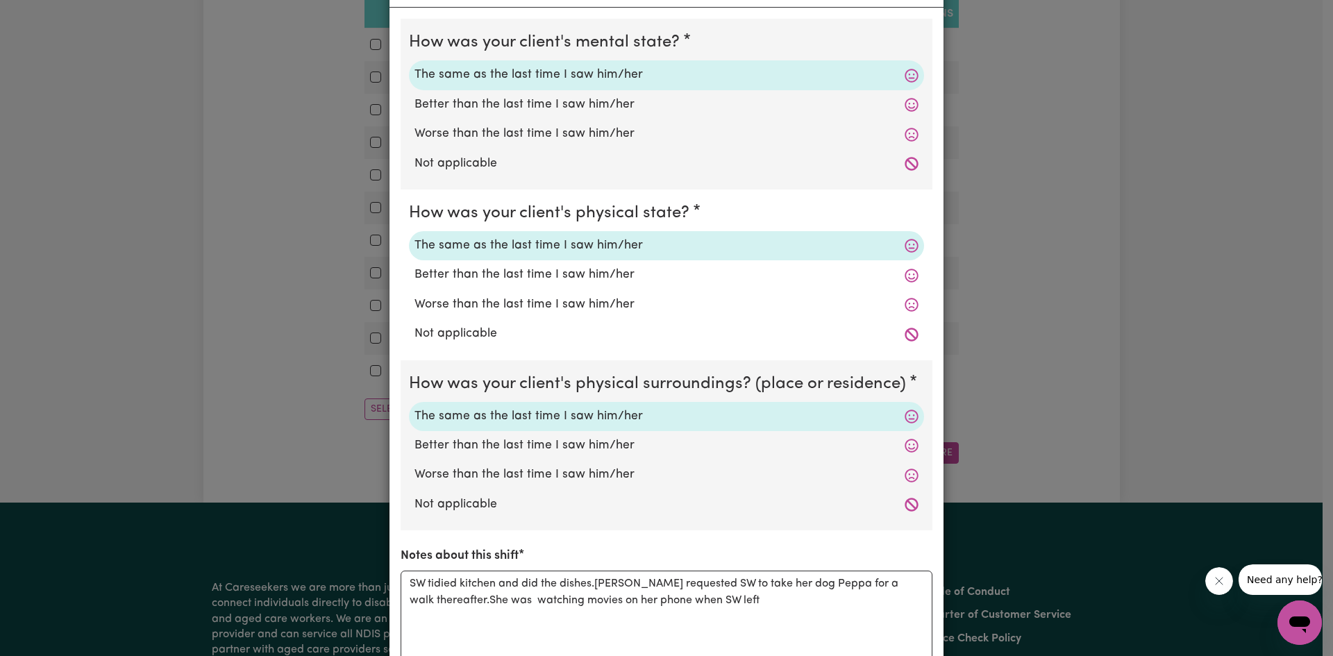
scroll to position [278, 0]
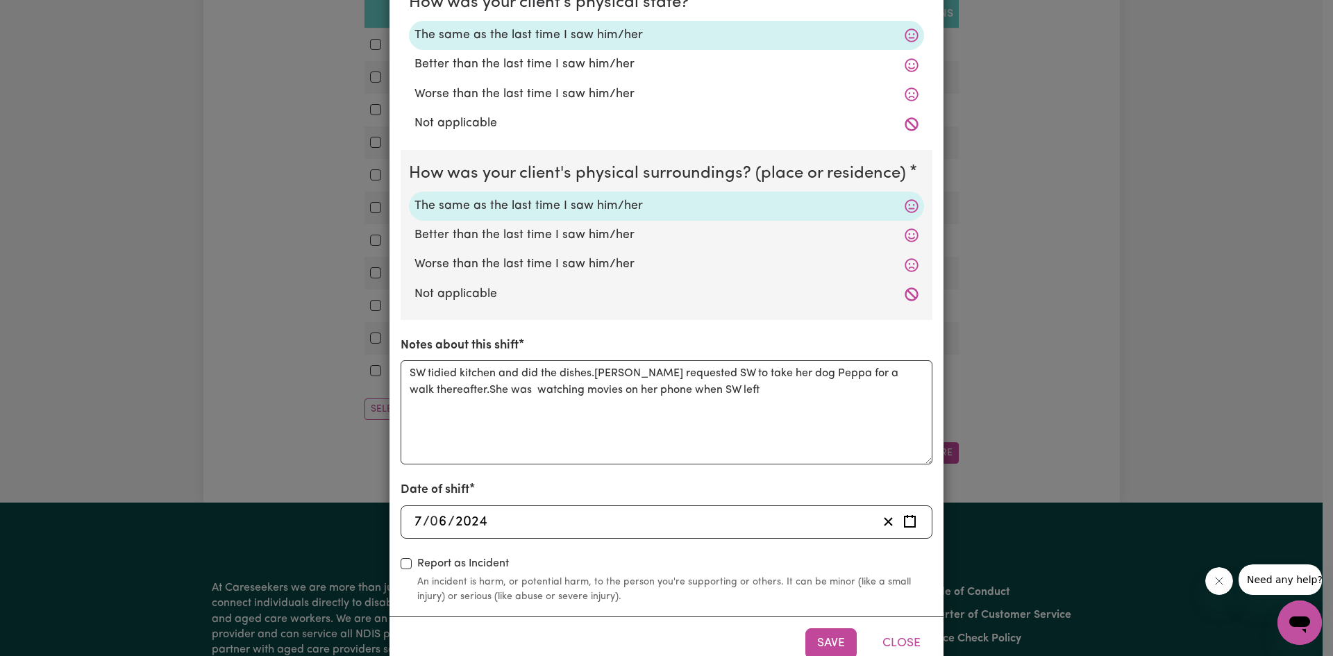
click at [1002, 267] on div "Shift Note ( [DATE] ) How was your client's mental state? The same as the last …" at bounding box center [666, 328] width 1333 height 656
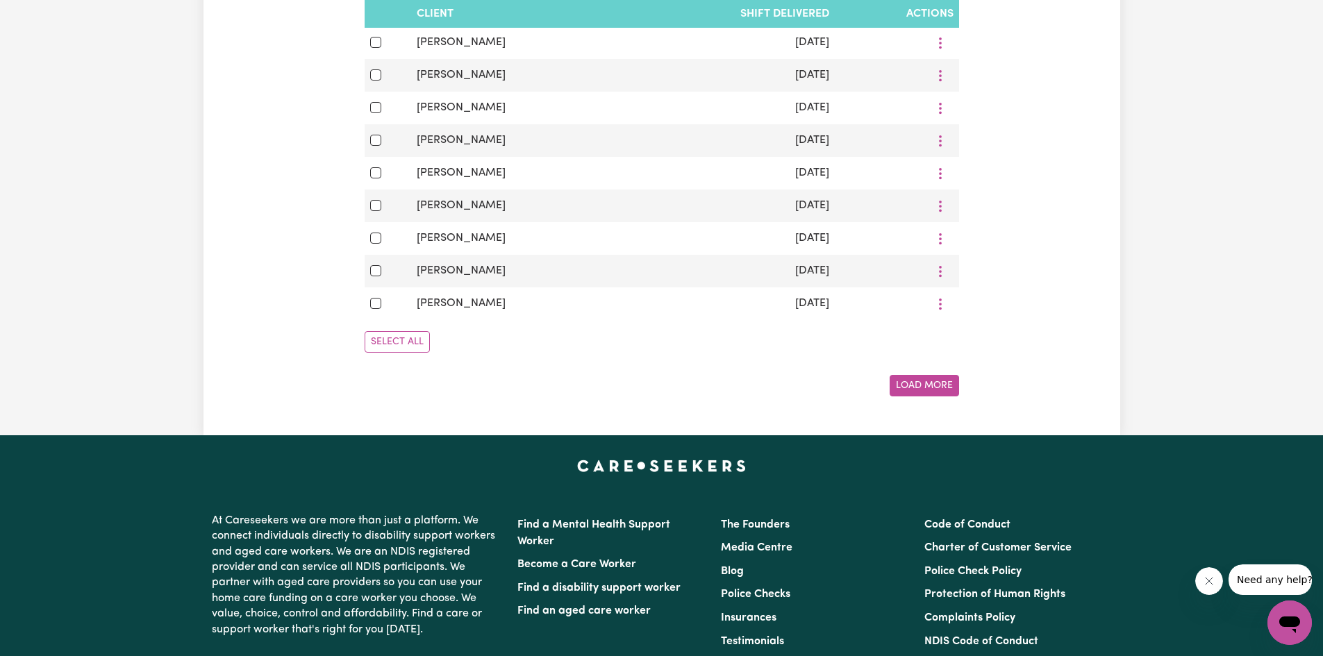
scroll to position [1111, 0]
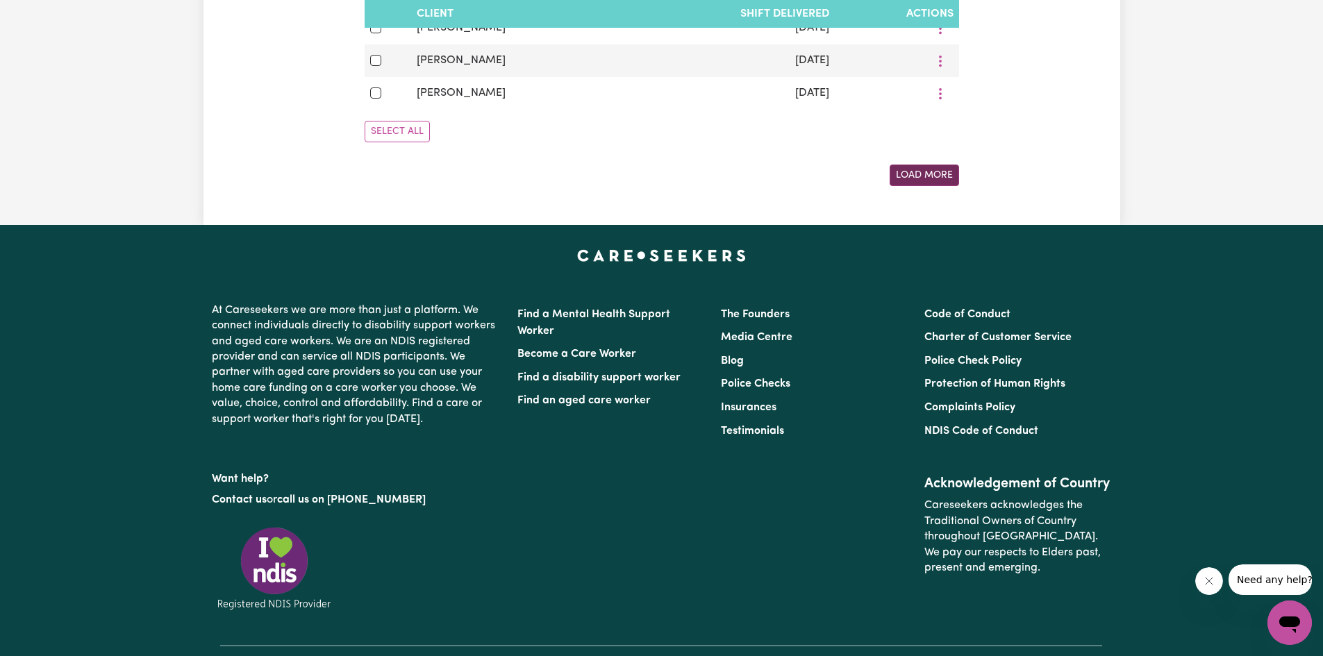
click at [911, 186] on button "Load More" at bounding box center [924, 176] width 69 height 22
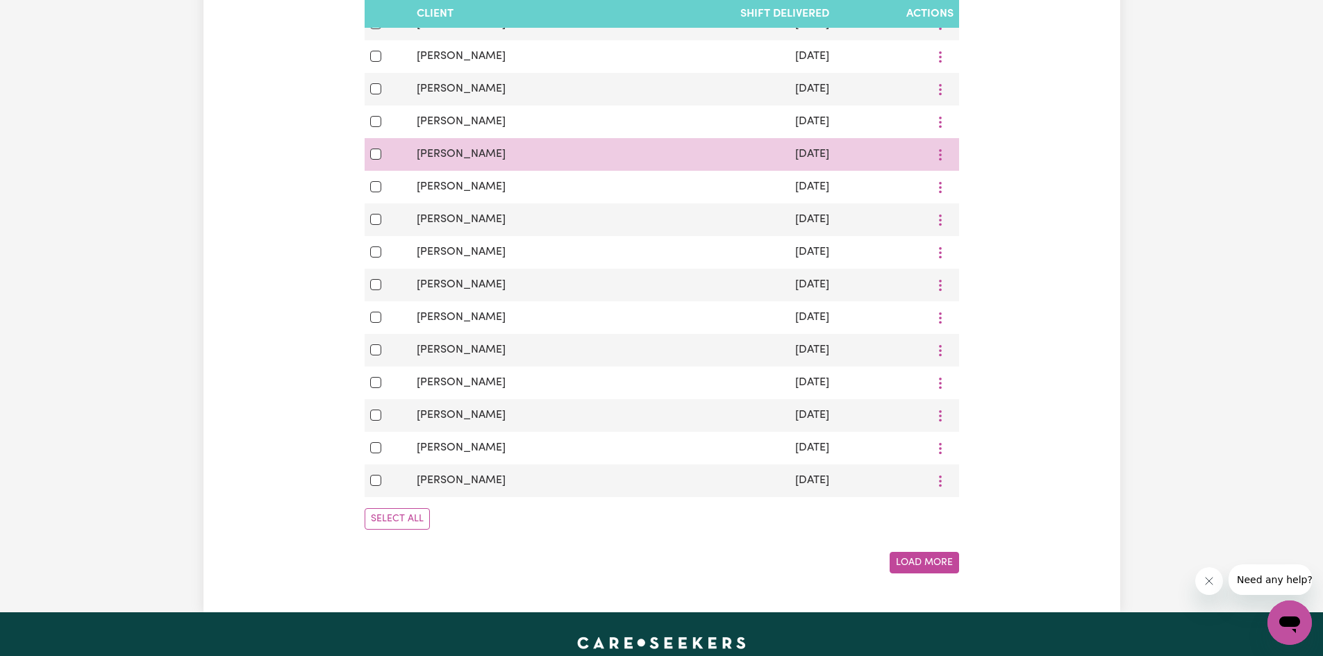
scroll to position [1667, 0]
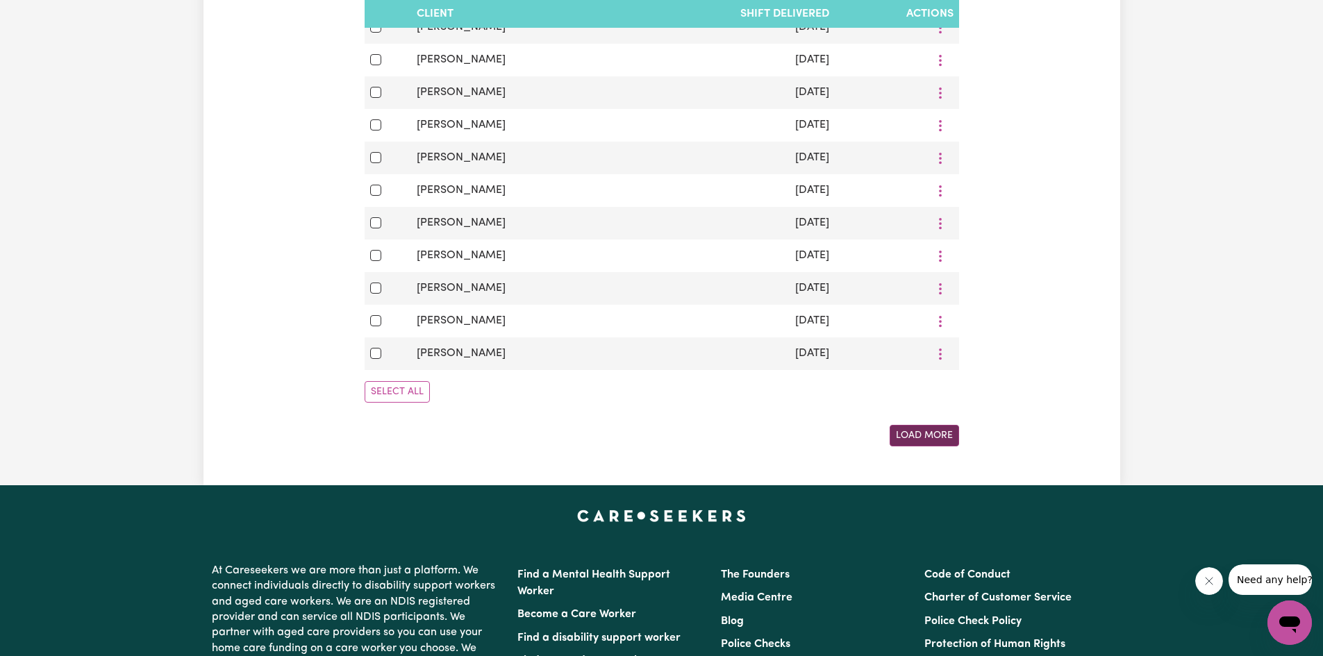
drag, startPoint x: 925, startPoint y: 463, endPoint x: 921, endPoint y: 451, distance: 12.5
click at [924, 446] on button "Load More" at bounding box center [924, 436] width 69 height 22
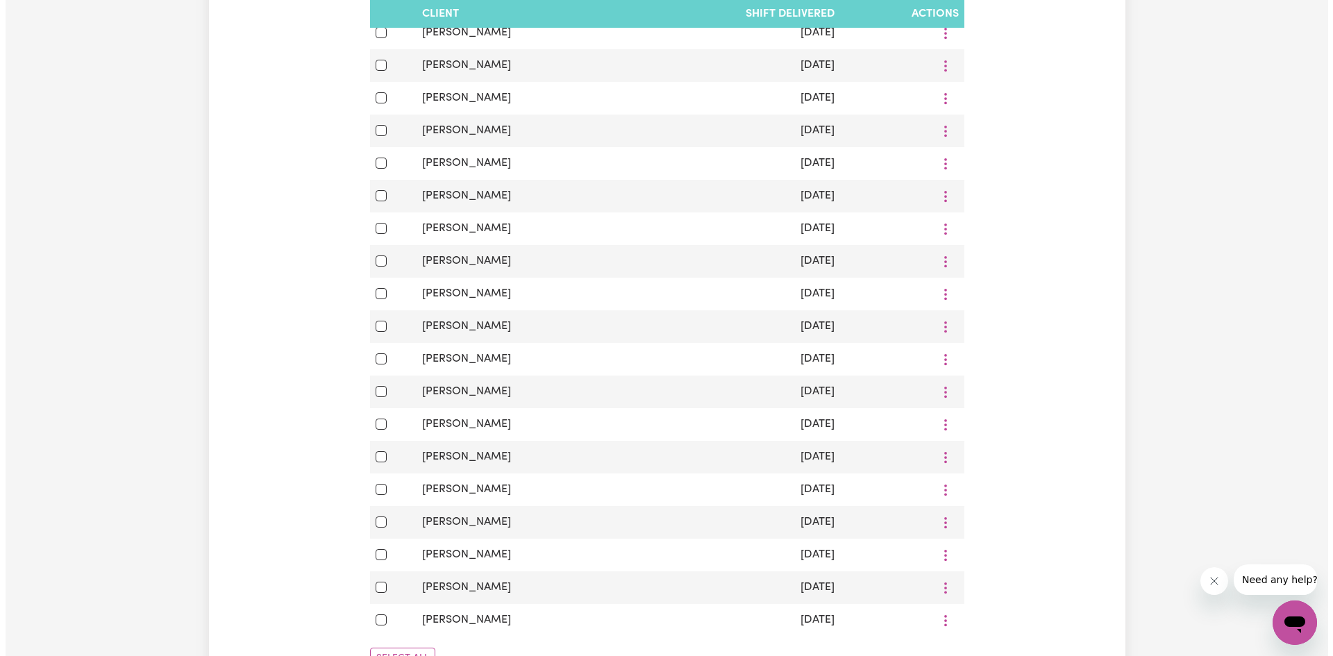
scroll to position [2222, 0]
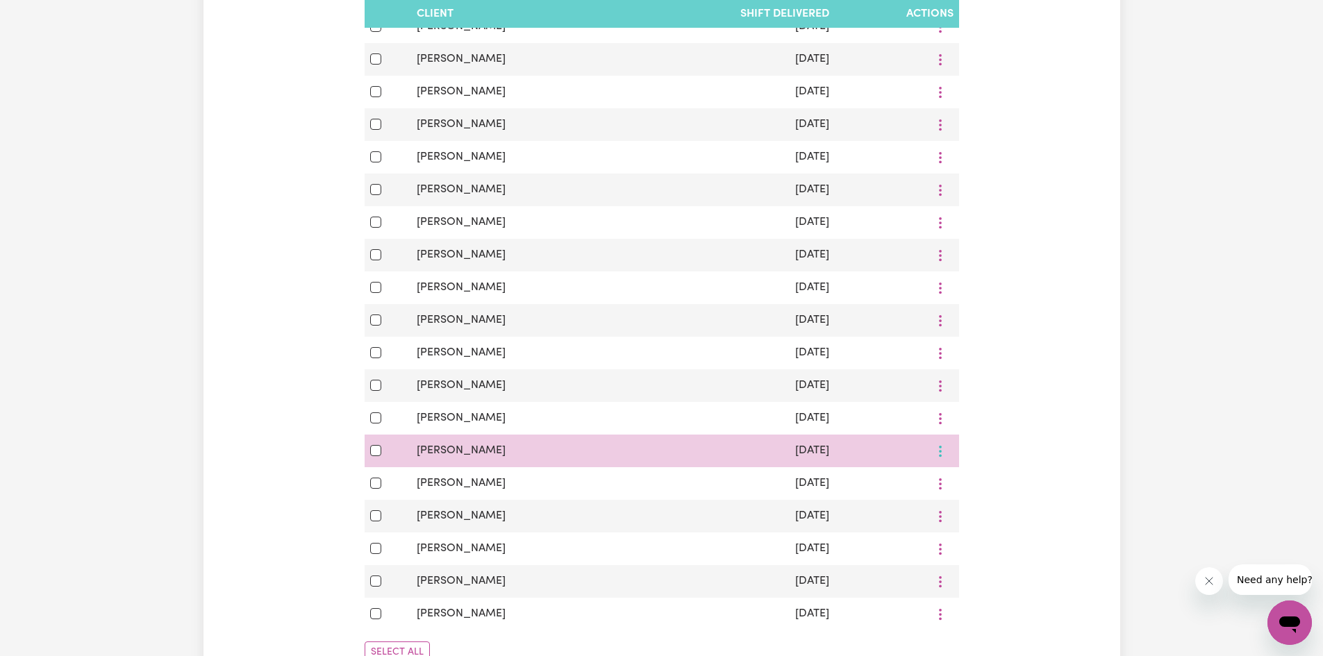
click at [941, 462] on button "More options" at bounding box center [940, 451] width 26 height 22
click at [974, 498] on link "View/Update" at bounding box center [986, 484] width 110 height 28
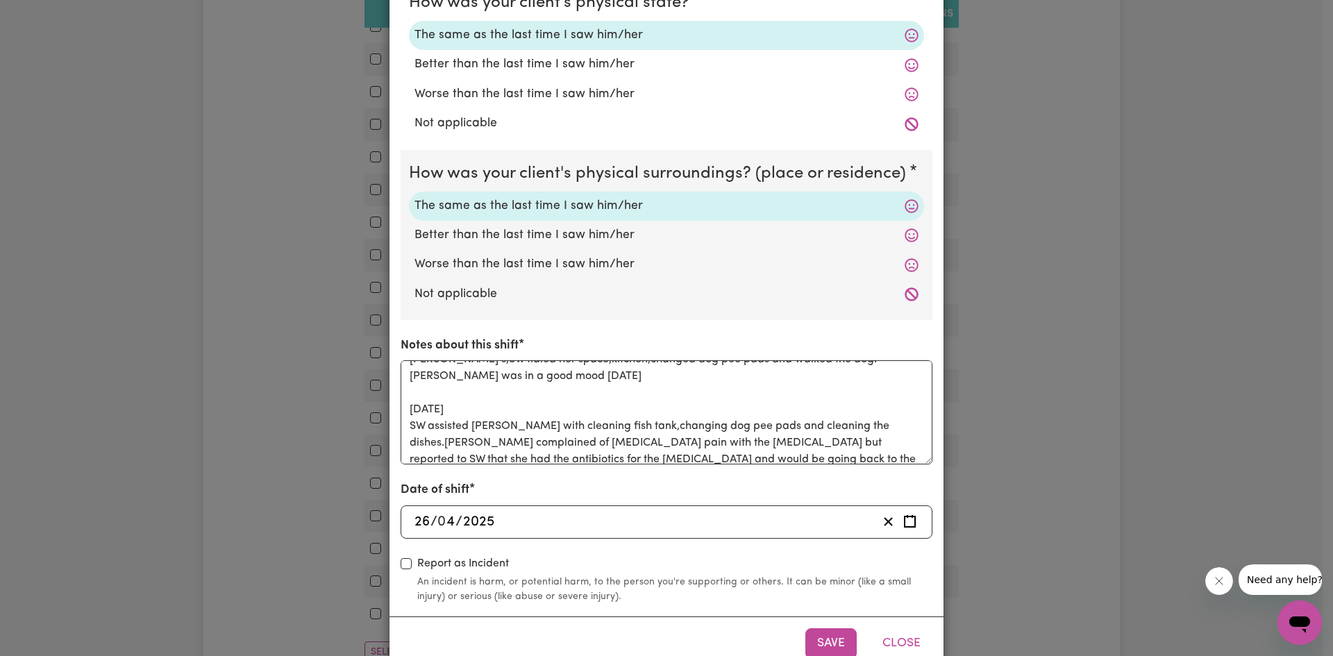
scroll to position [72, 0]
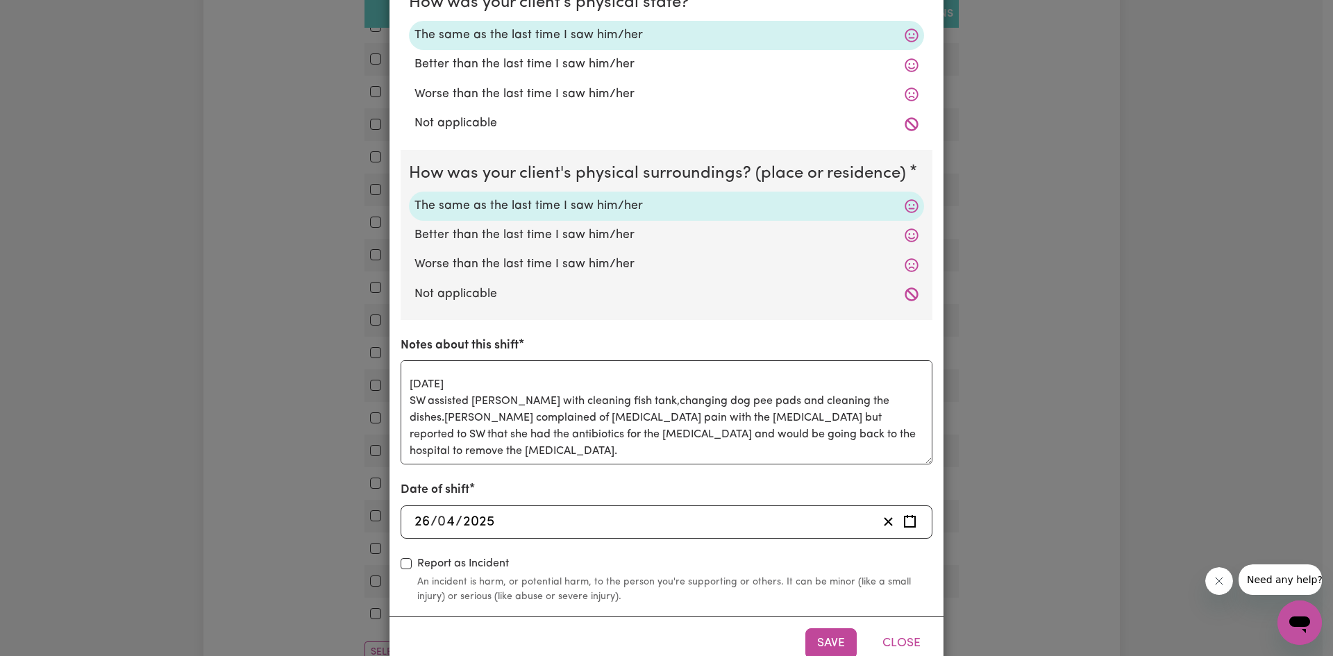
click at [1050, 357] on div "Shift Note ( [DATE] ) How was your client's mental state? The same as the last …" at bounding box center [666, 328] width 1333 height 656
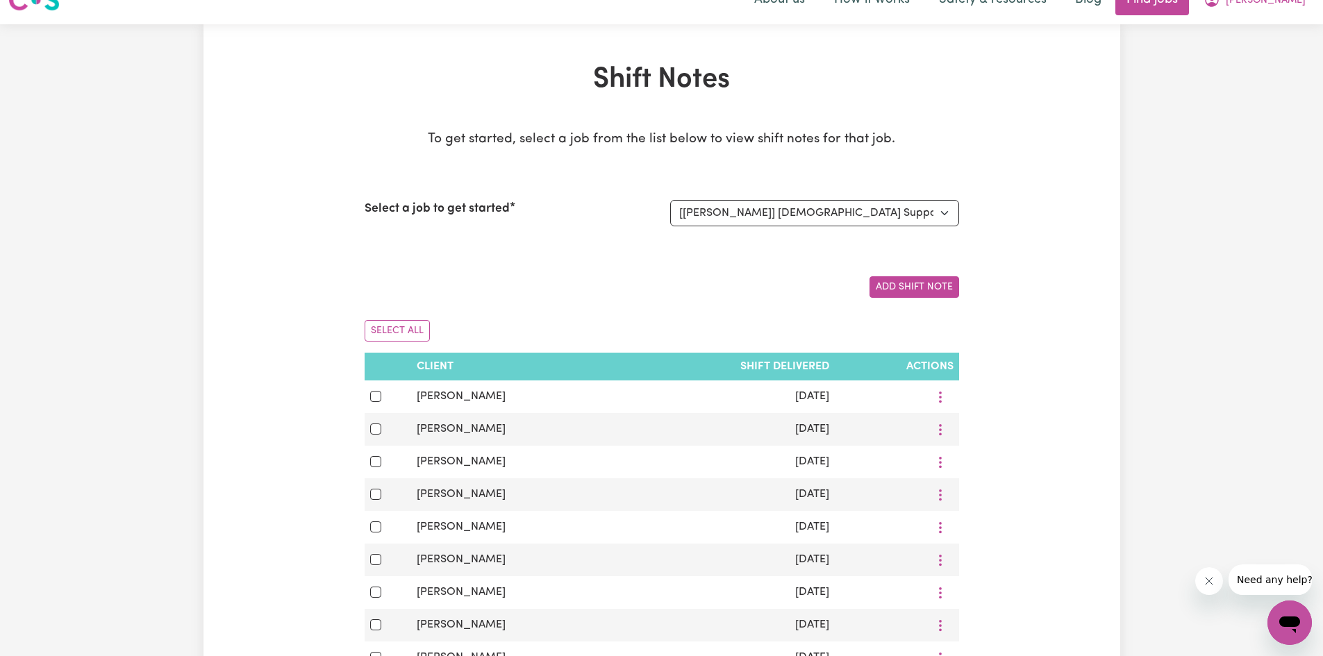
scroll to position [0, 0]
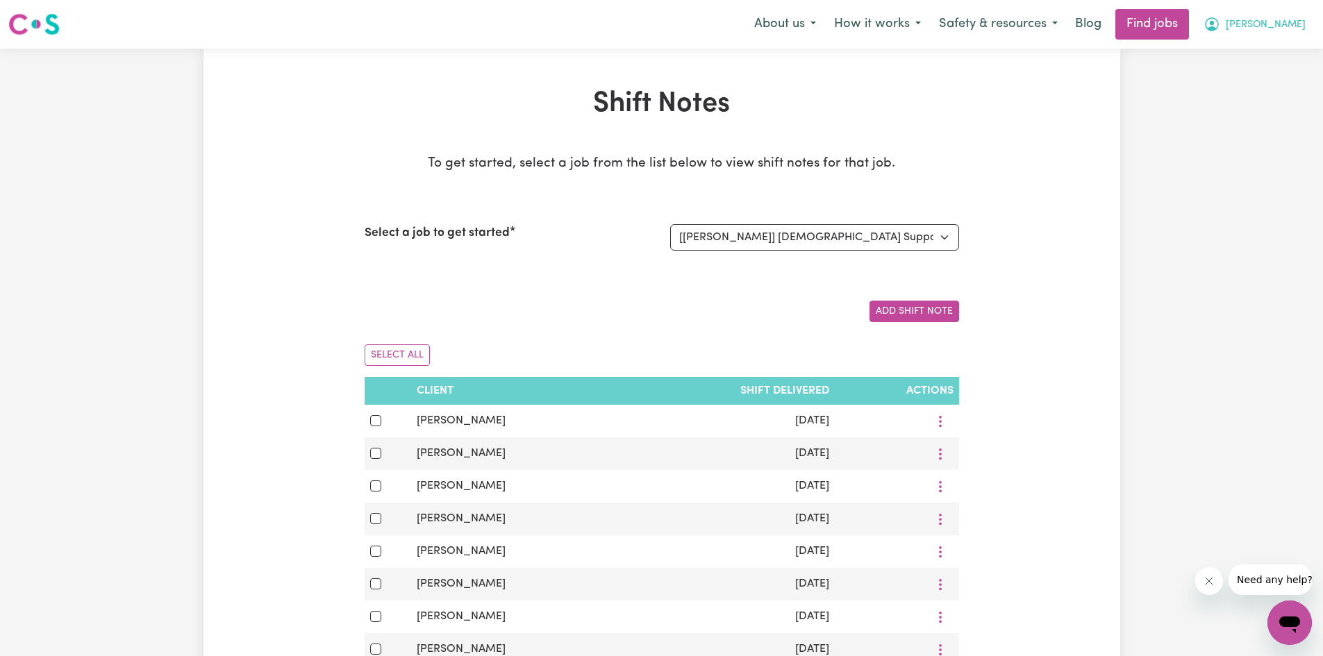
click at [1287, 26] on span "[PERSON_NAME]" at bounding box center [1266, 24] width 80 height 15
click at [1268, 116] on link "Logout" at bounding box center [1259, 106] width 110 height 26
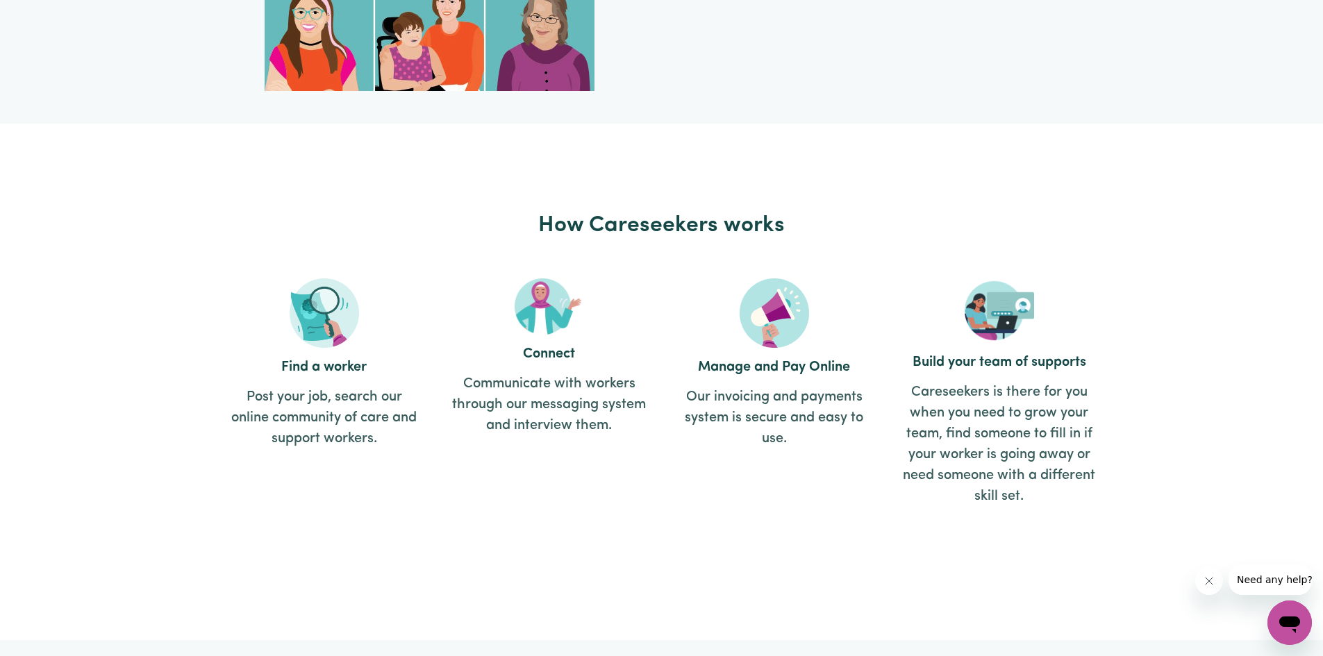
scroll to position [1389, 0]
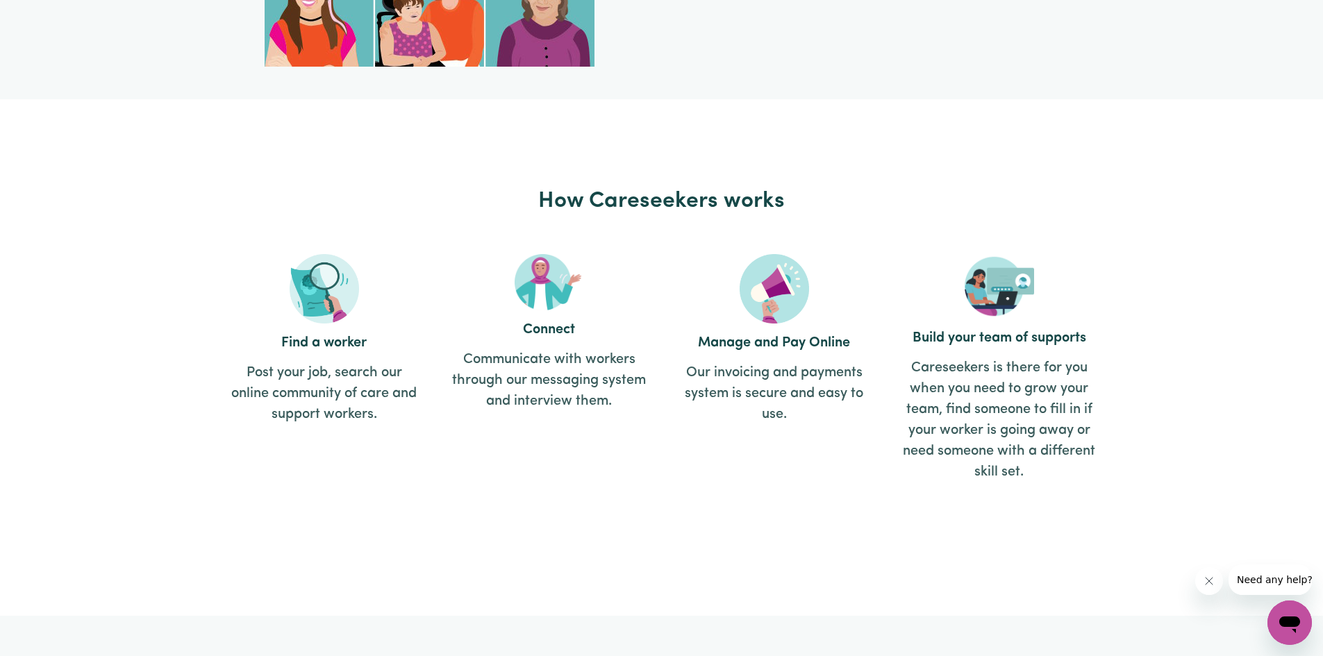
click at [354, 340] on h2 "Find a worker" at bounding box center [324, 343] width 194 height 17
drag, startPoint x: 334, startPoint y: 282, endPoint x: 337, endPoint y: 269, distance: 13.6
click at [334, 280] on img at bounding box center [324, 288] width 69 height 69
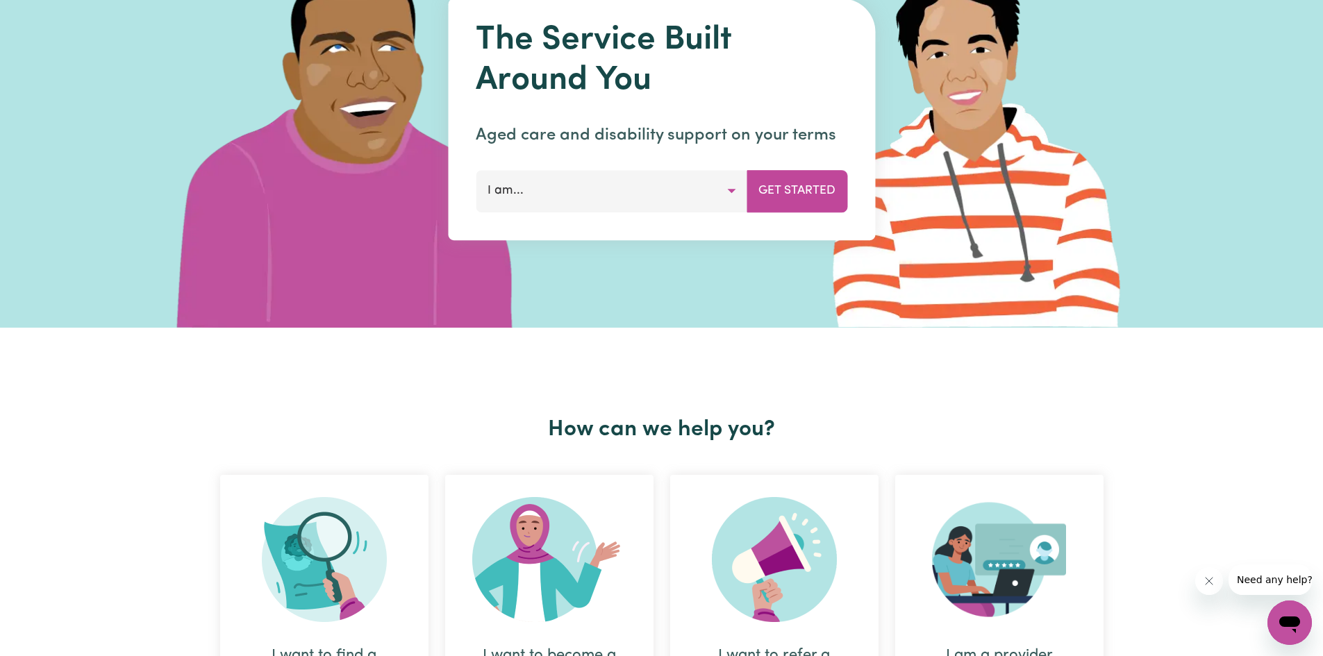
scroll to position [0, 0]
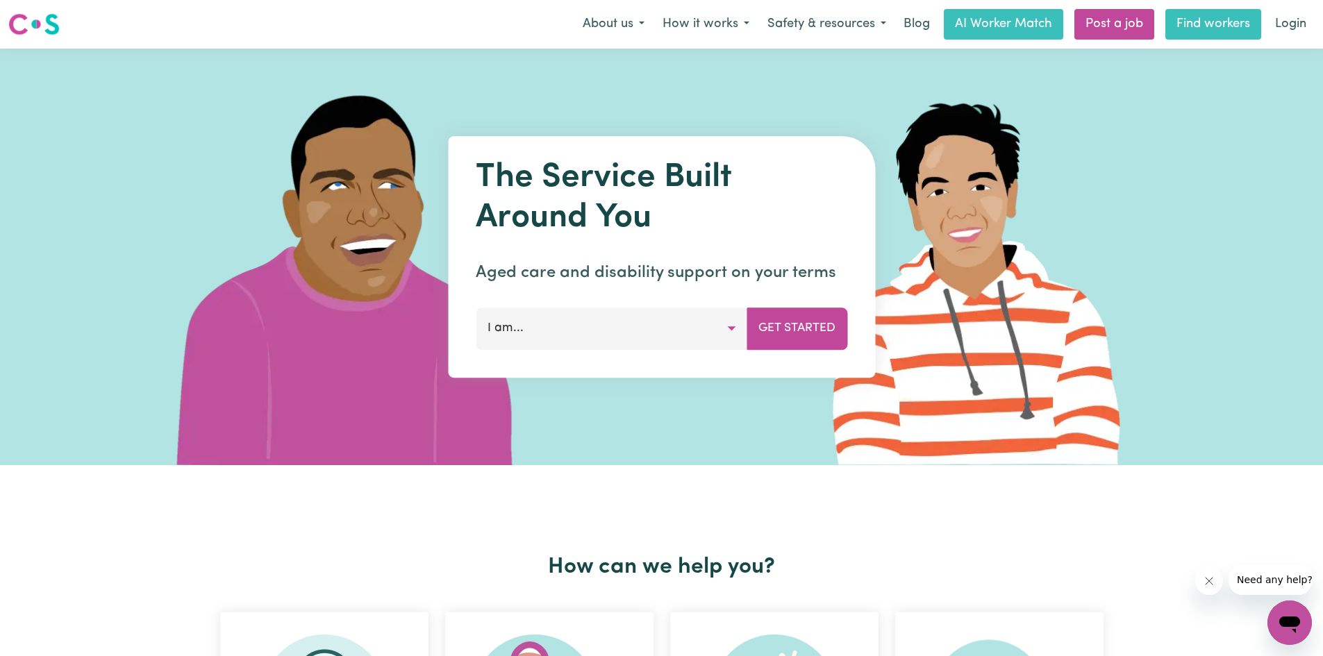
click at [1243, 24] on link "Find workers" at bounding box center [1213, 24] width 96 height 31
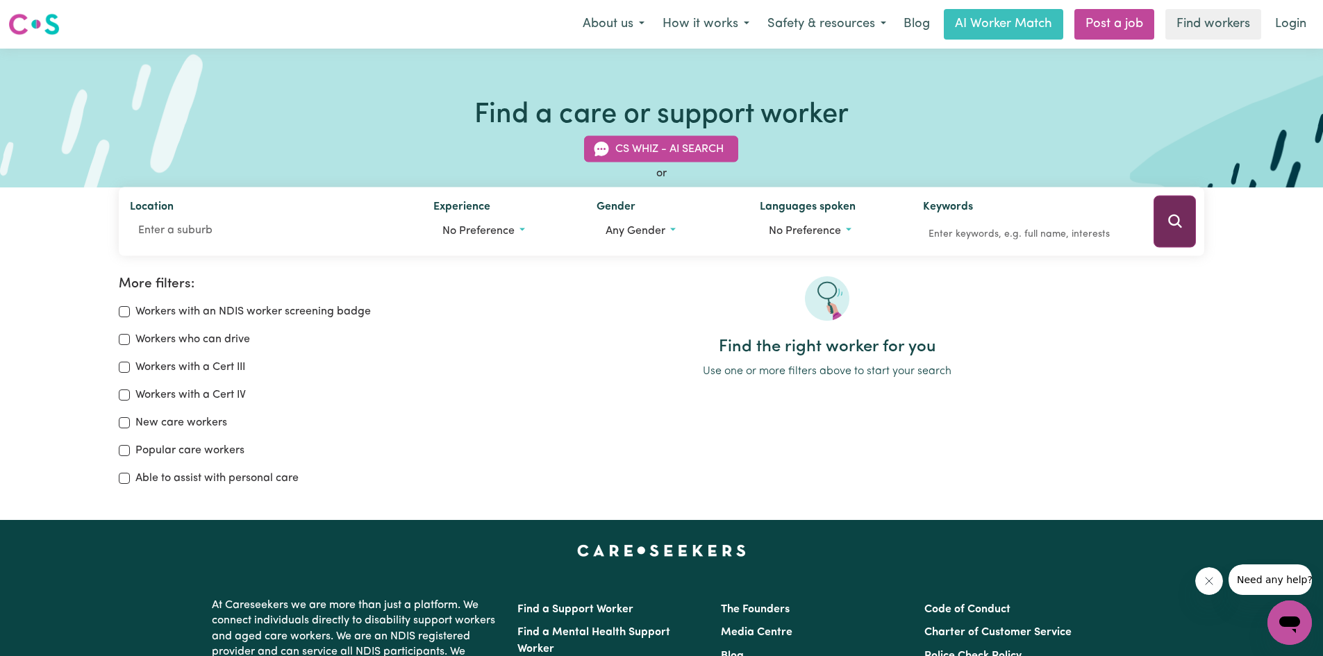
click at [1171, 228] on icon "Search" at bounding box center [1175, 221] width 17 height 17
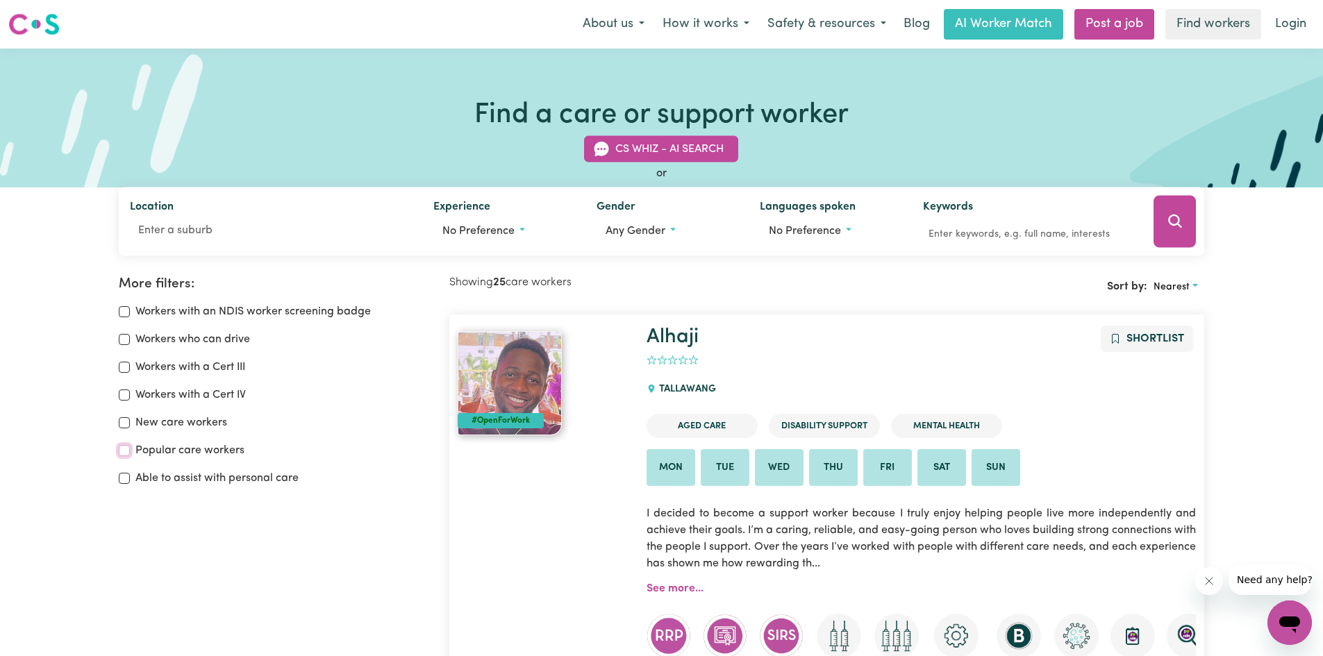
click at [126, 451] on input "Popular care workers" at bounding box center [124, 450] width 11 height 11
checkbox input "true"
